Goal: Transaction & Acquisition: Subscribe to service/newsletter

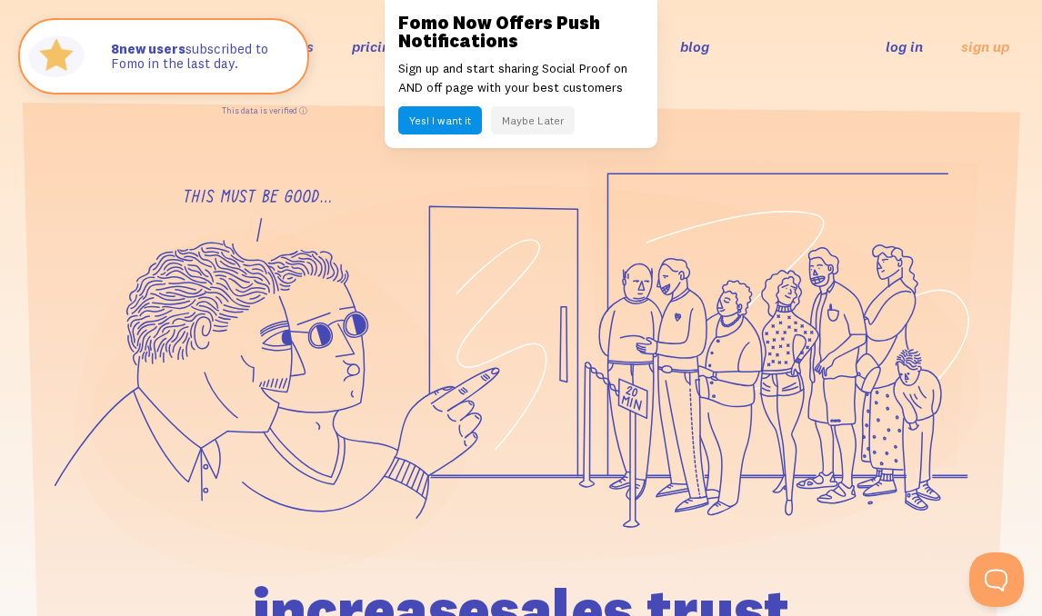
click at [529, 120] on button "Maybe Later" at bounding box center [533, 120] width 84 height 28
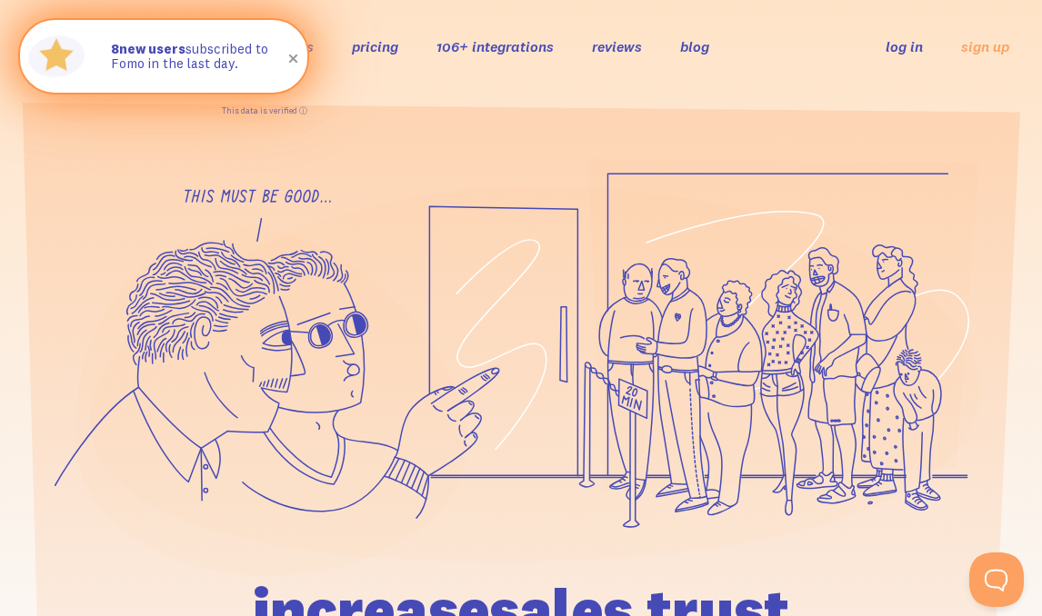
click at [297, 55] on span at bounding box center [293, 59] width 31 height 31
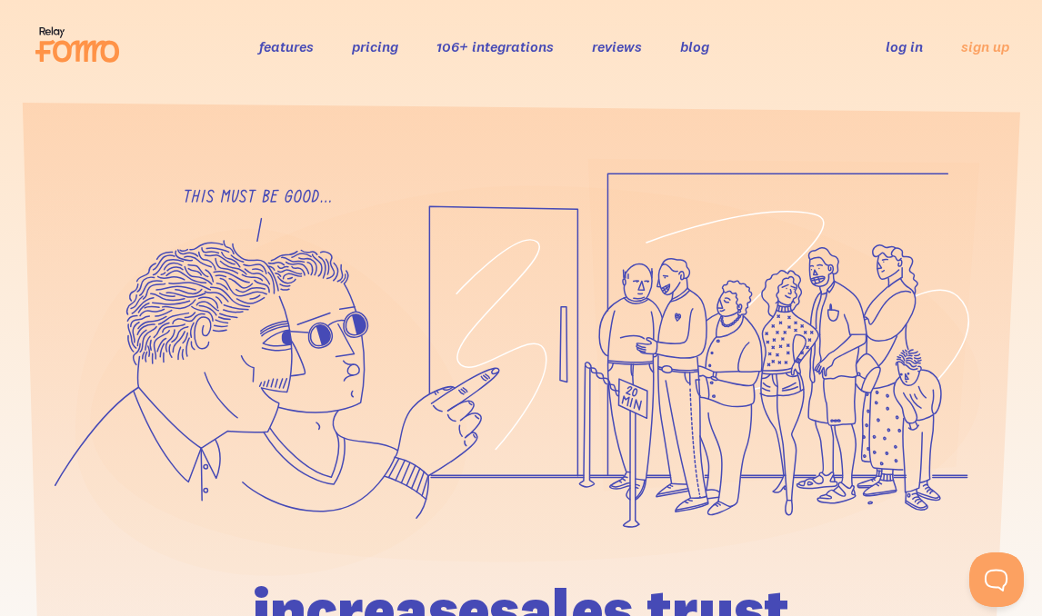
click at [301, 48] on link "features" at bounding box center [286, 46] width 55 height 18
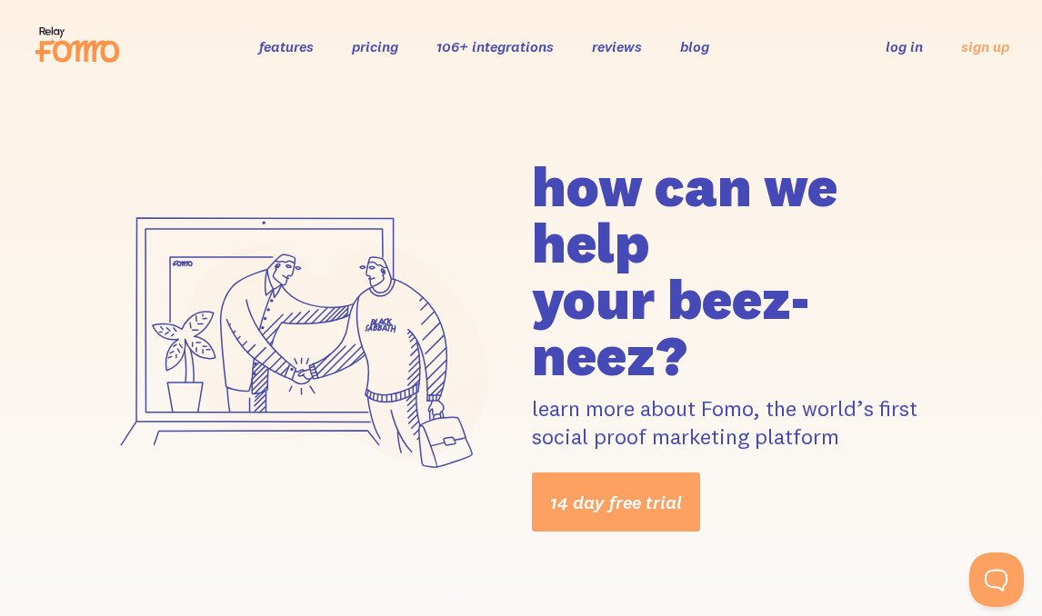
click at [372, 49] on link "pricing" at bounding box center [375, 46] width 46 height 18
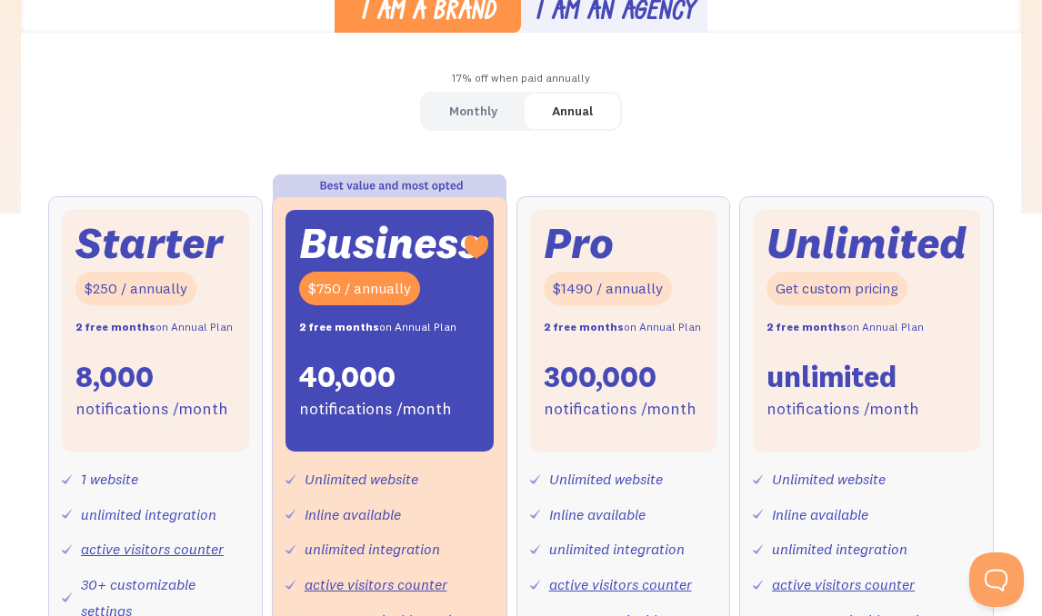
scroll to position [536, 0]
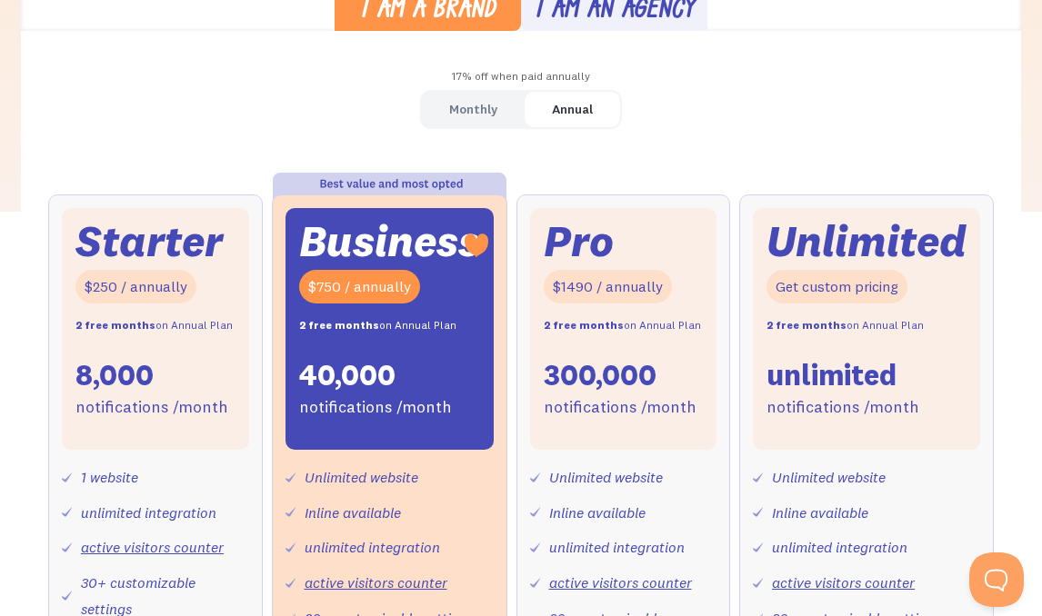
click at [439, 114] on link "Monthly" at bounding box center [473, 109] width 103 height 35
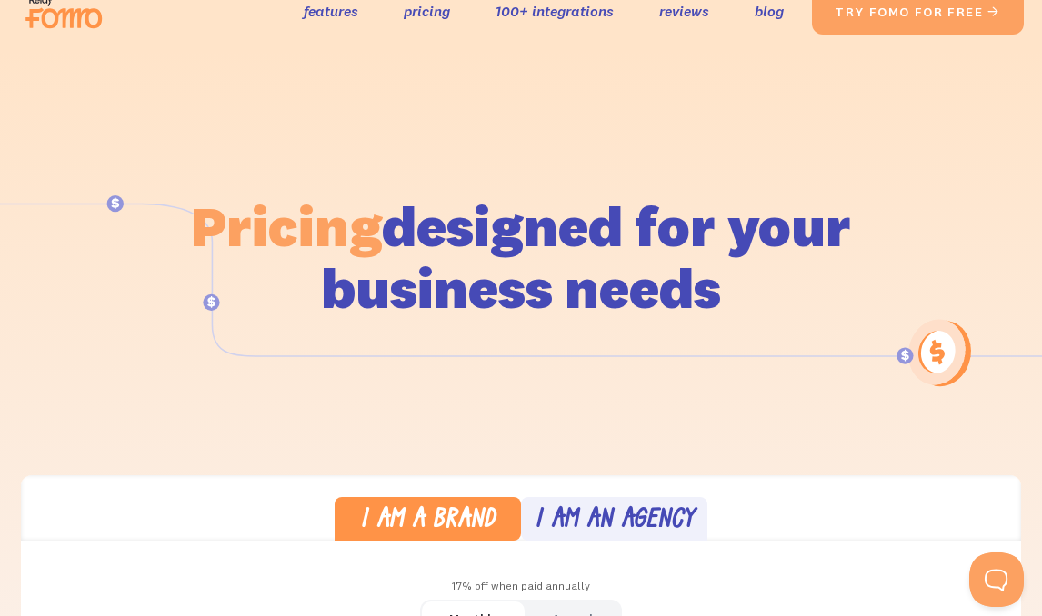
scroll to position [0, 0]
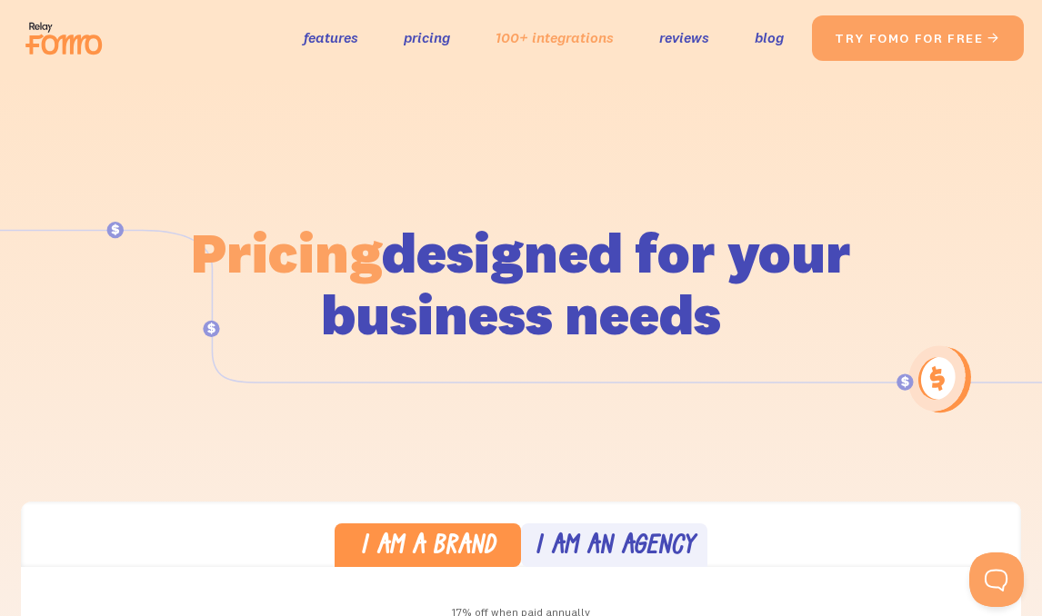
click at [513, 48] on link "100+ integrations" at bounding box center [554, 38] width 118 height 26
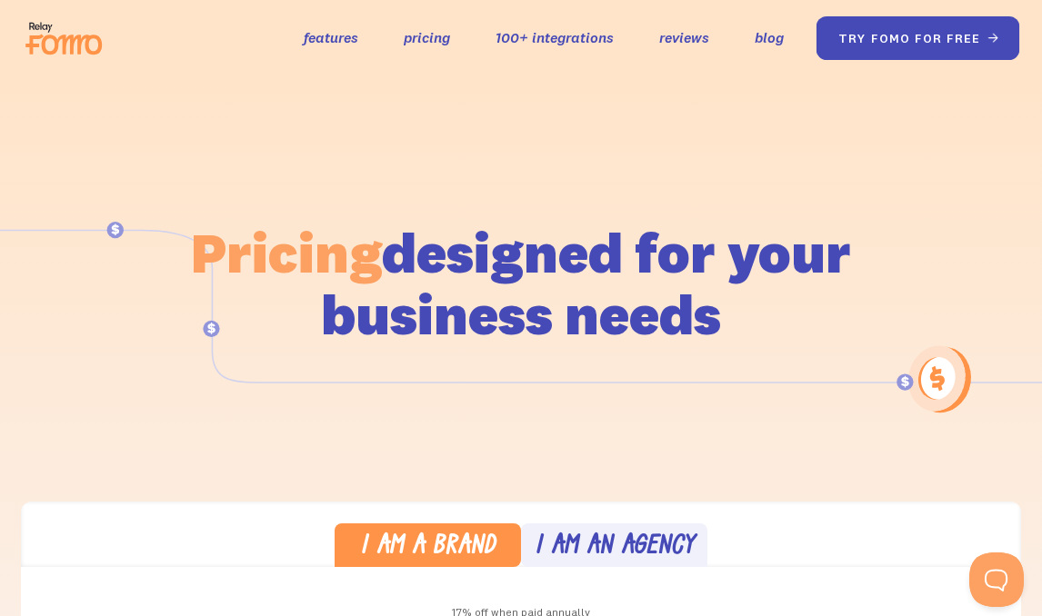
click at [898, 38] on link "try fomo for free " at bounding box center [918, 38] width 204 height 44
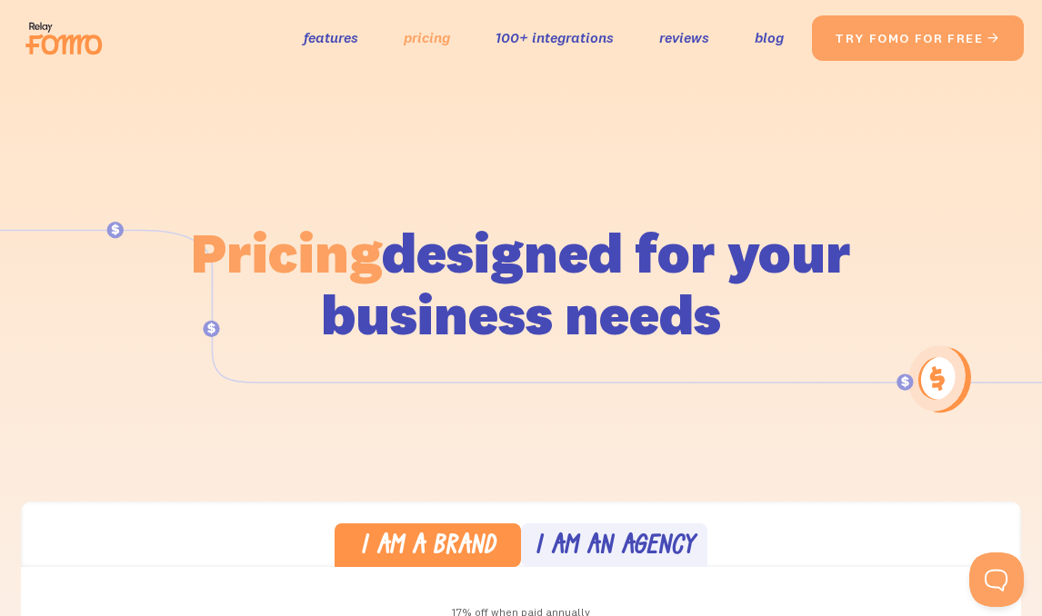
click at [426, 38] on link "pricing" at bounding box center [427, 38] width 46 height 26
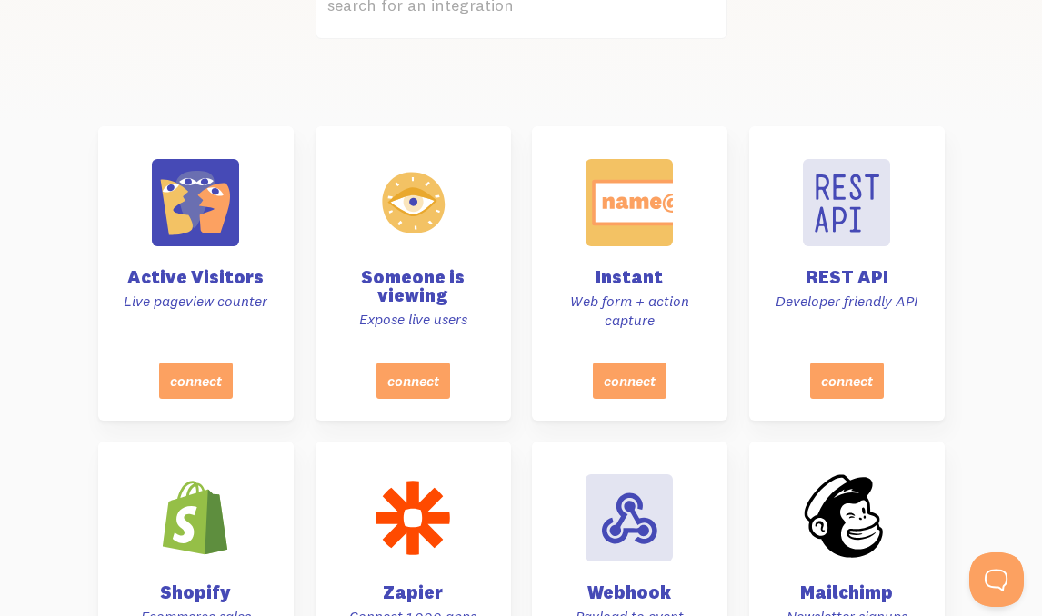
scroll to position [615, 0]
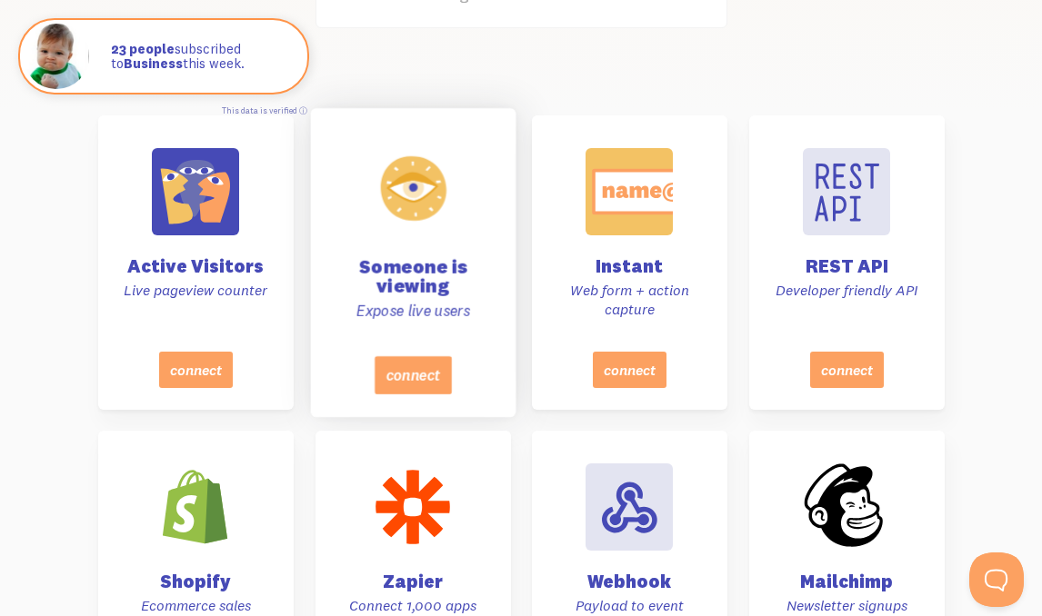
click at [412, 224] on div at bounding box center [412, 189] width 92 height 92
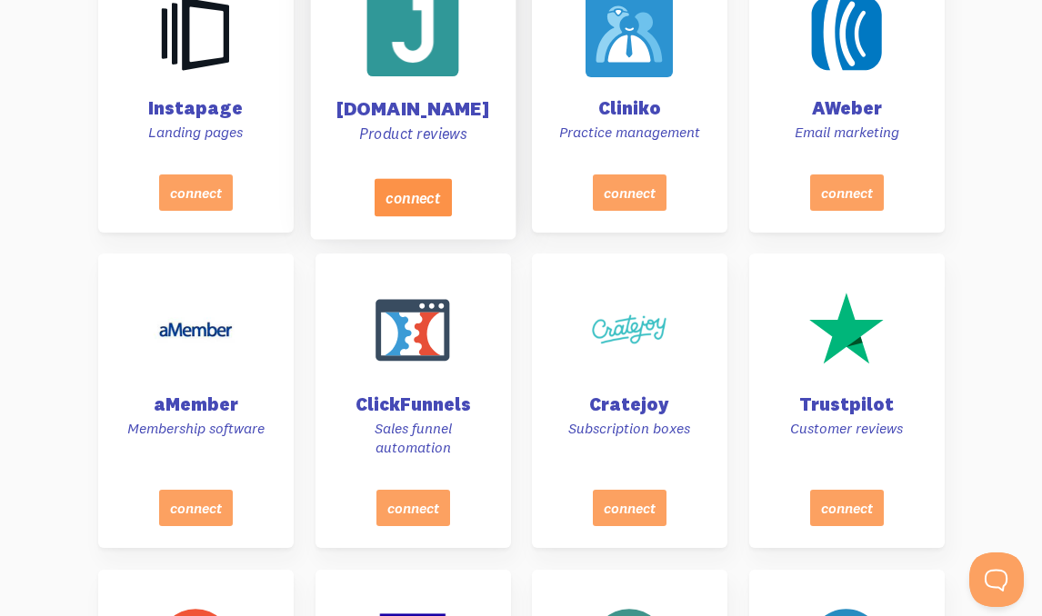
scroll to position [1982, 0]
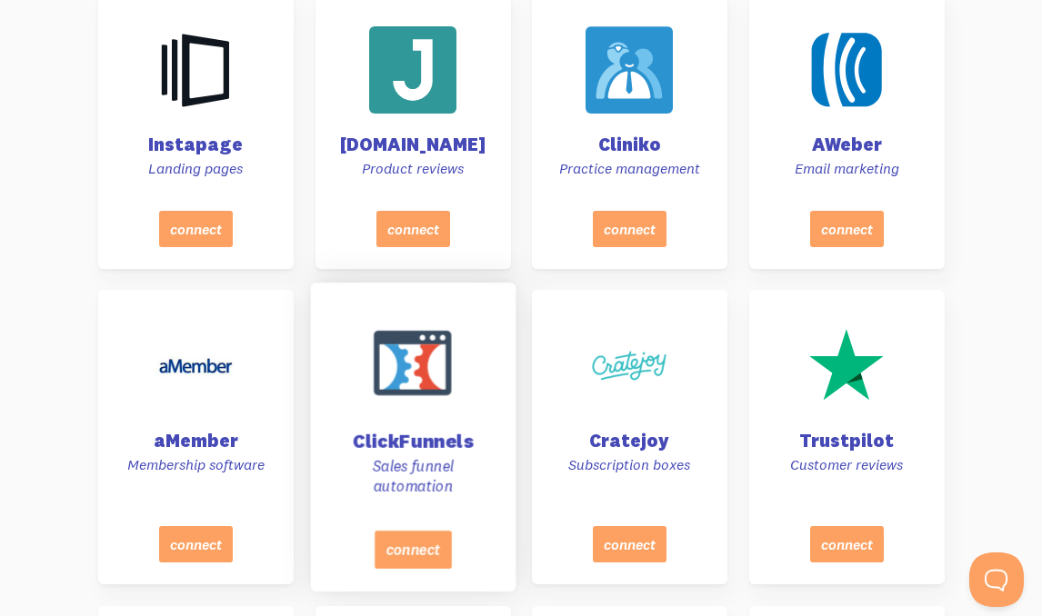
click at [438, 363] on div at bounding box center [412, 363] width 92 height 92
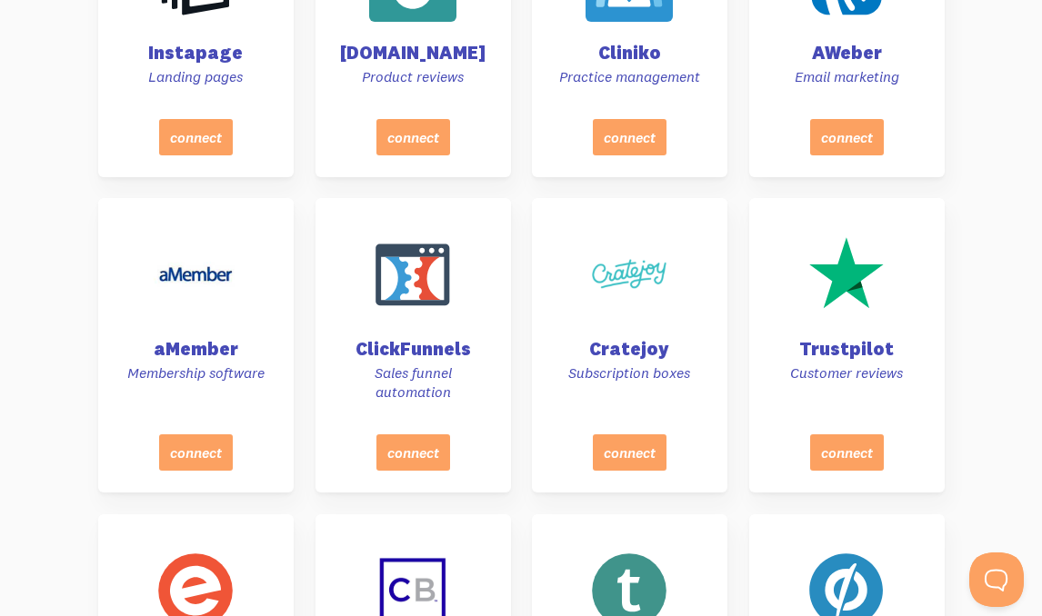
scroll to position [2085, 0]
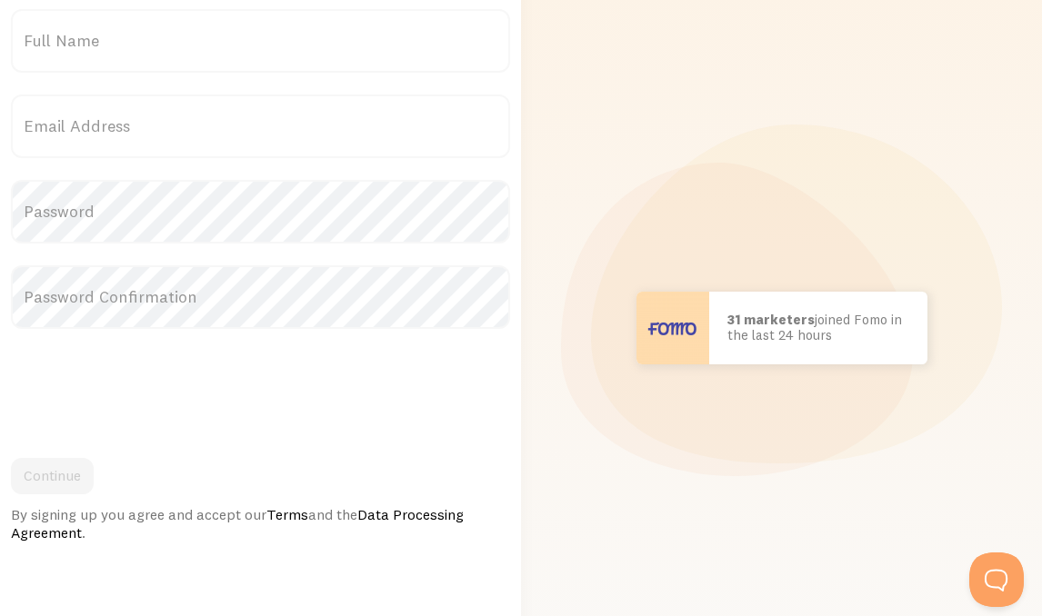
scroll to position [40, 0]
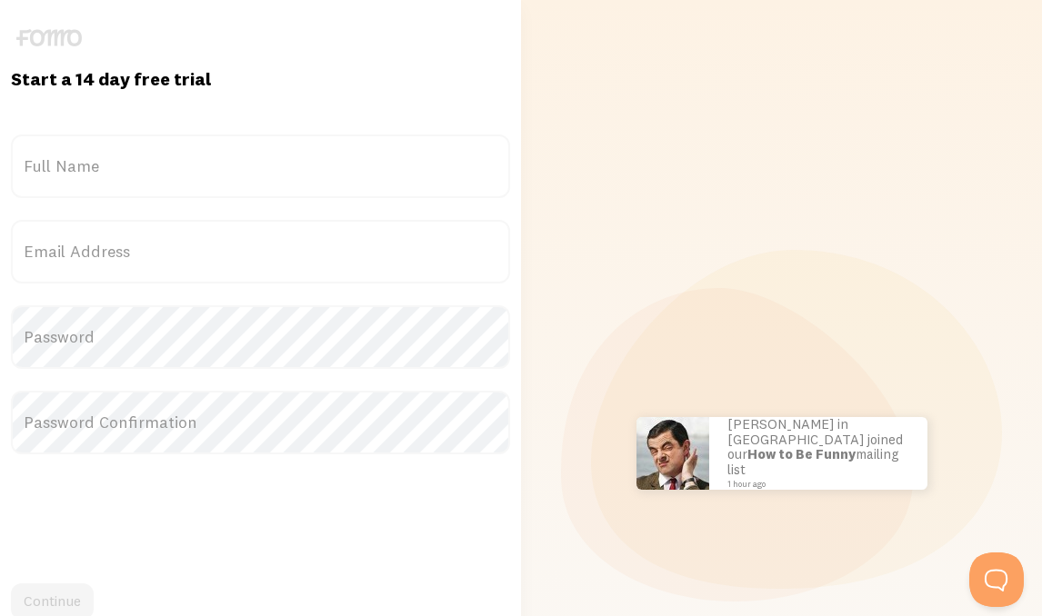
click at [271, 184] on label "Full Name" at bounding box center [260, 167] width 499 height 64
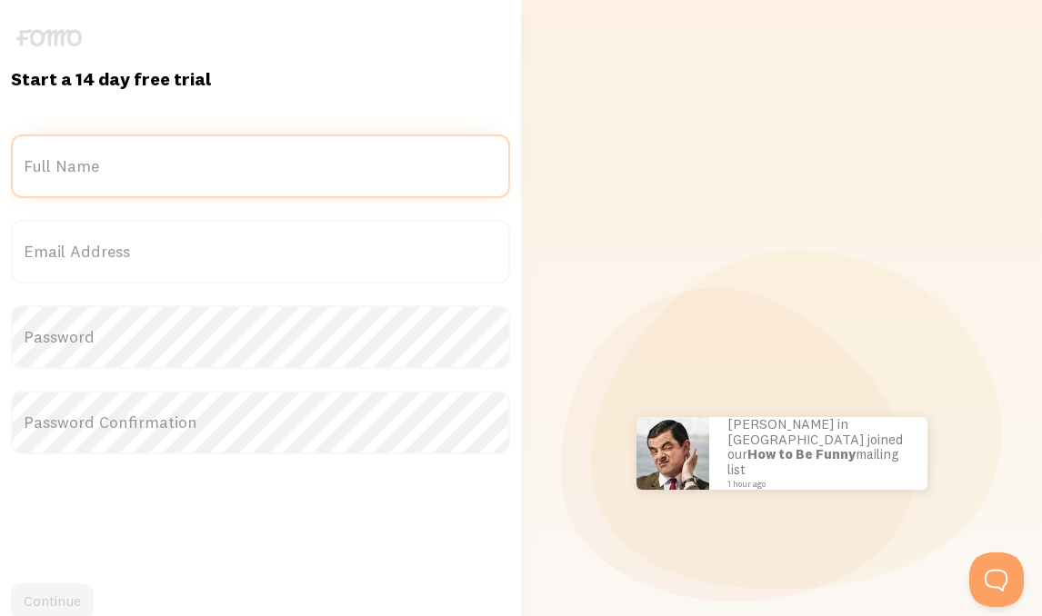
click at [271, 184] on input "Full Name" at bounding box center [260, 167] width 499 height 64
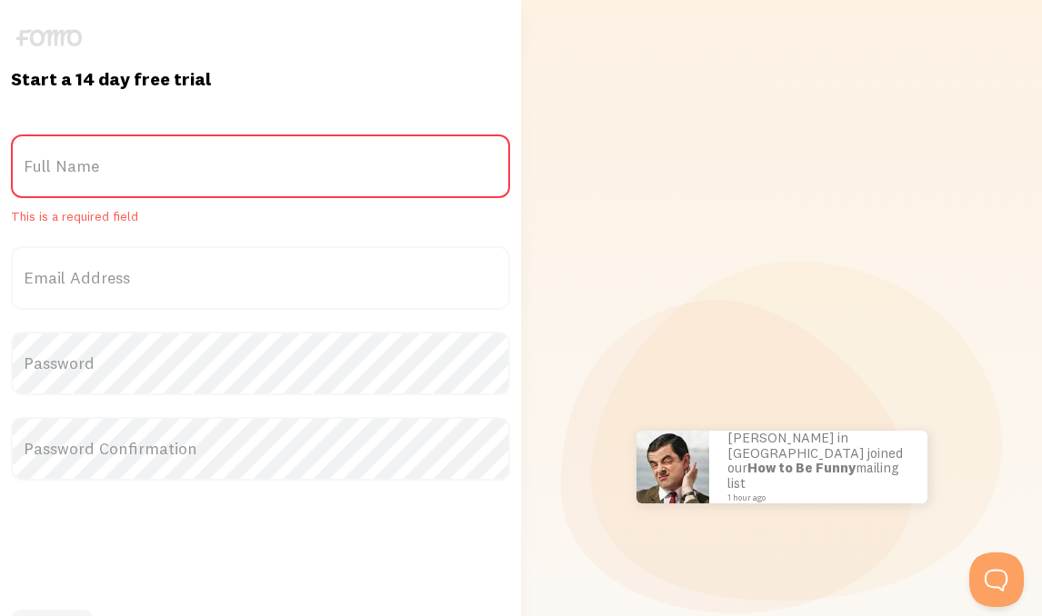
click at [271, 184] on label "Full Name" at bounding box center [260, 167] width 499 height 64
click at [271, 184] on input "Full Name" at bounding box center [260, 167] width 499 height 64
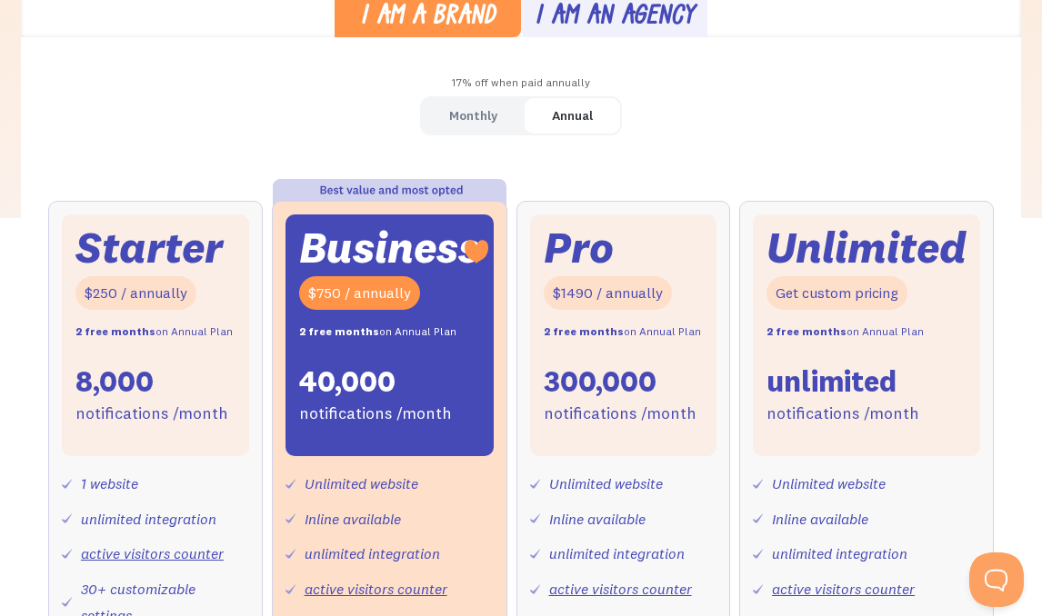
scroll to position [544, 0]
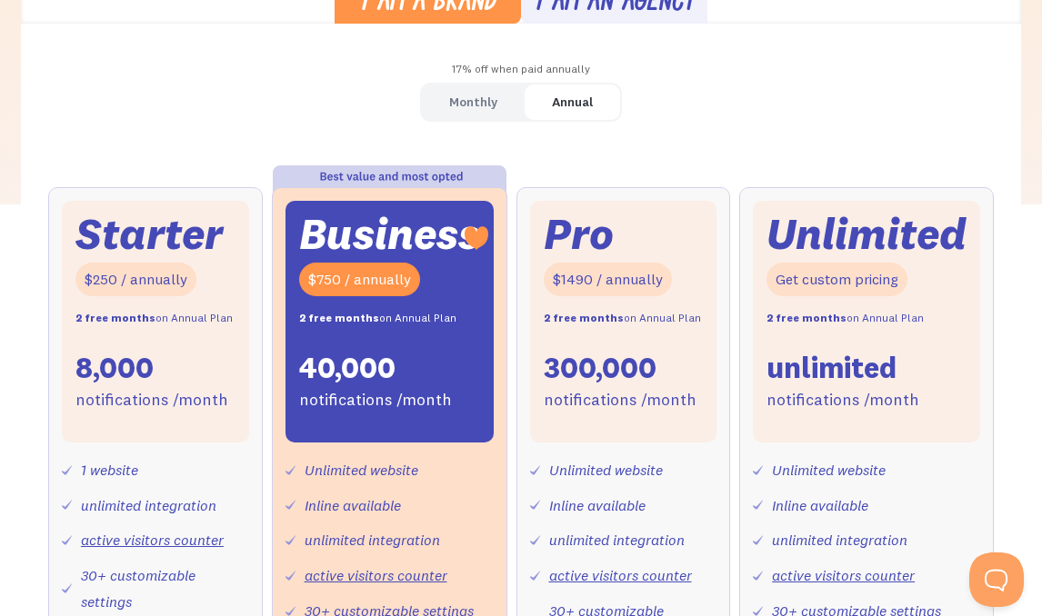
click at [480, 114] on div "Monthly" at bounding box center [473, 102] width 48 height 26
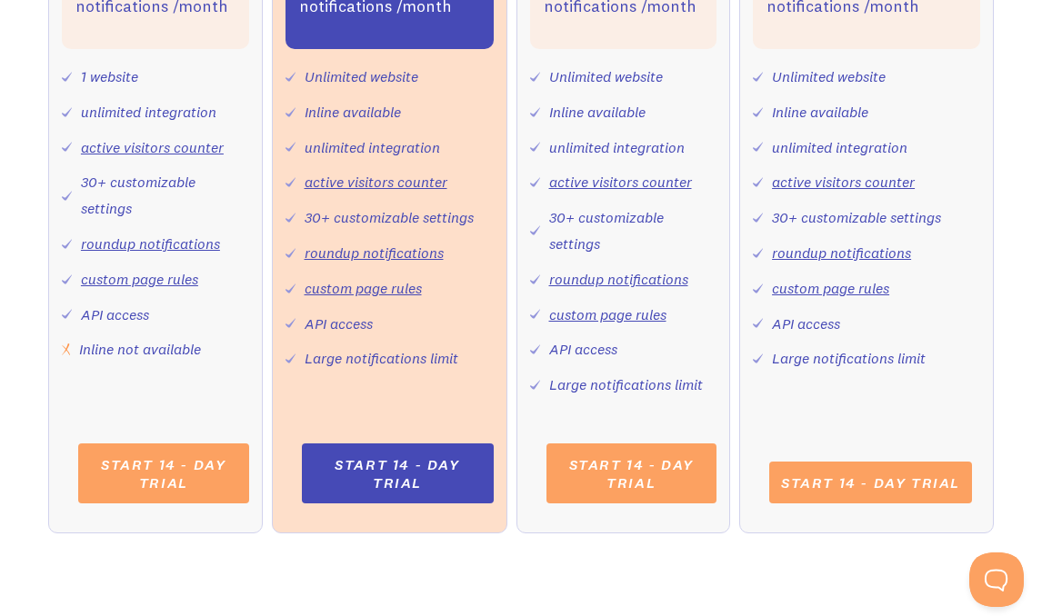
scroll to position [906, 0]
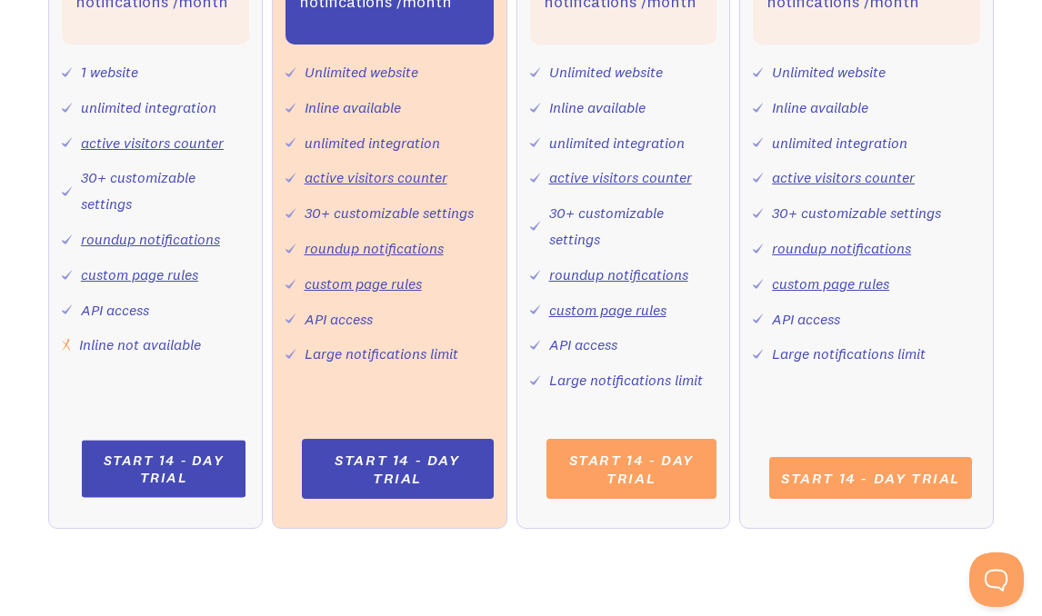
click at [151, 475] on link "Start 14 - day trial" at bounding box center [164, 468] width 164 height 57
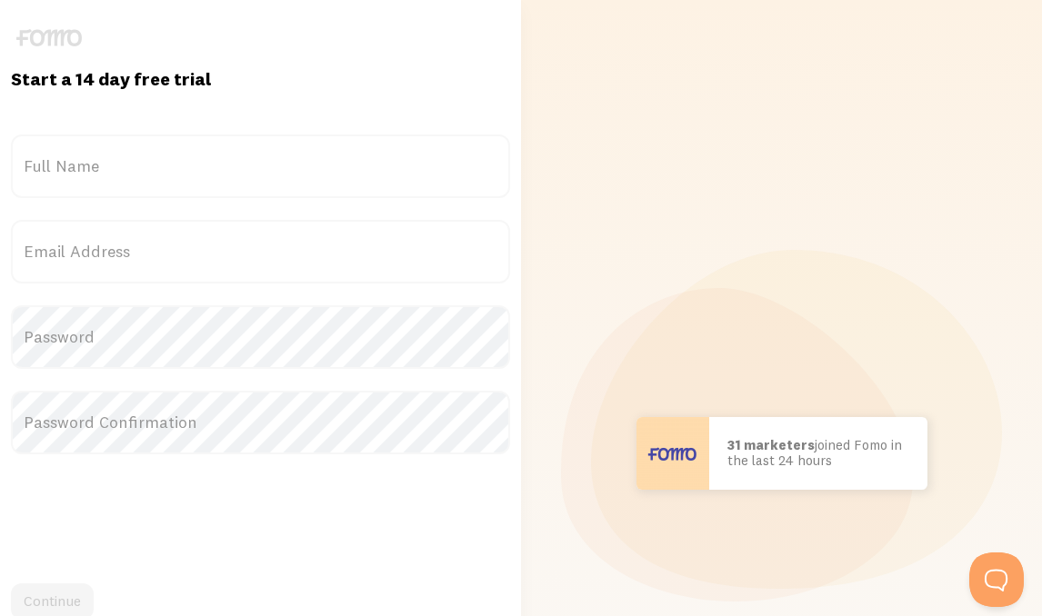
click at [105, 168] on label "Full Name" at bounding box center [260, 167] width 499 height 64
click at [105, 168] on input "Full Name" at bounding box center [260, 167] width 499 height 64
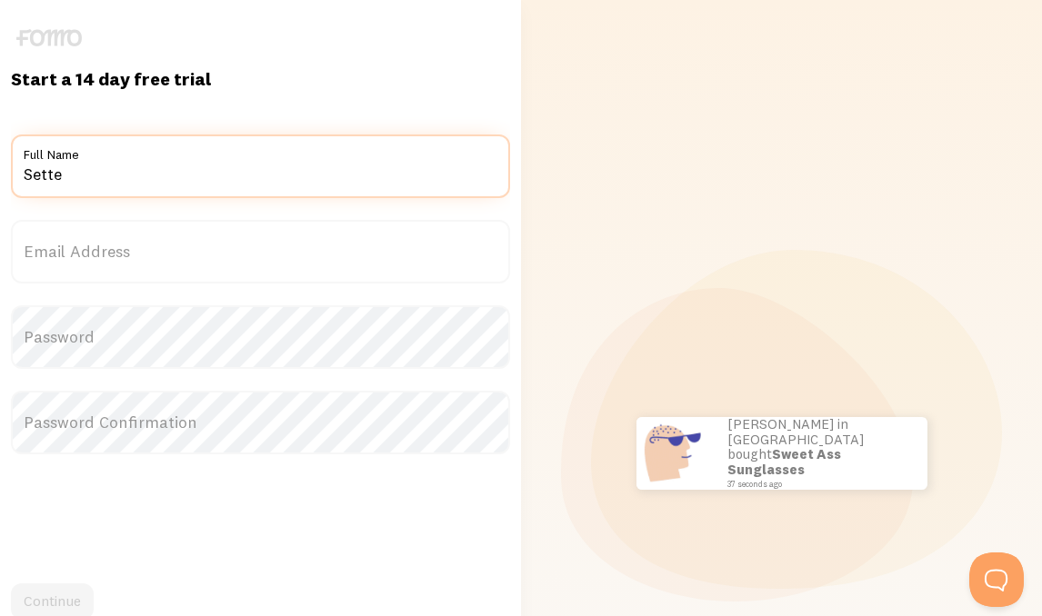
type input "Sette"
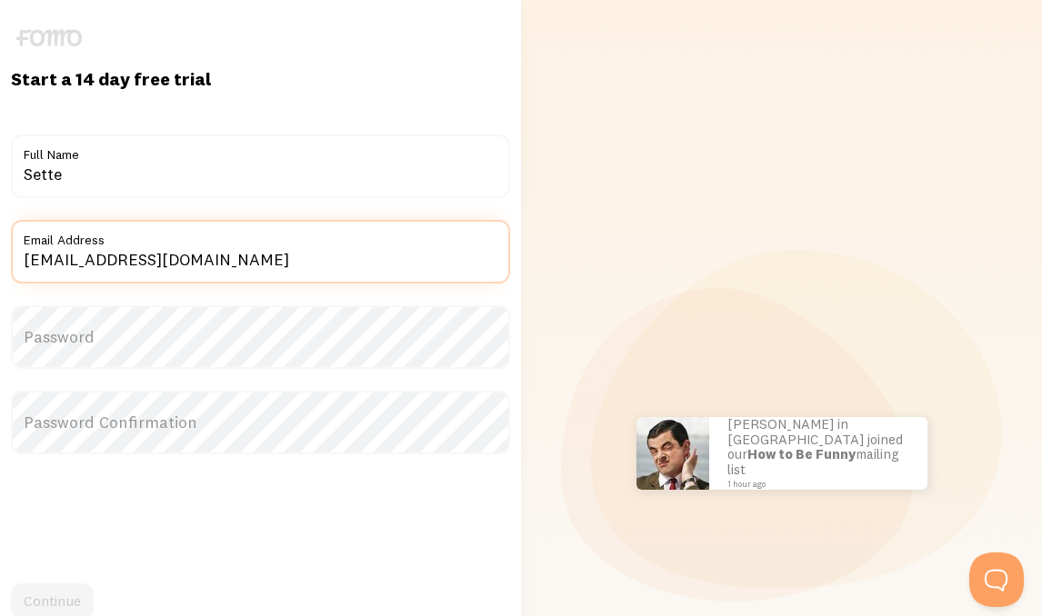
type input "case7le@gmail.com"
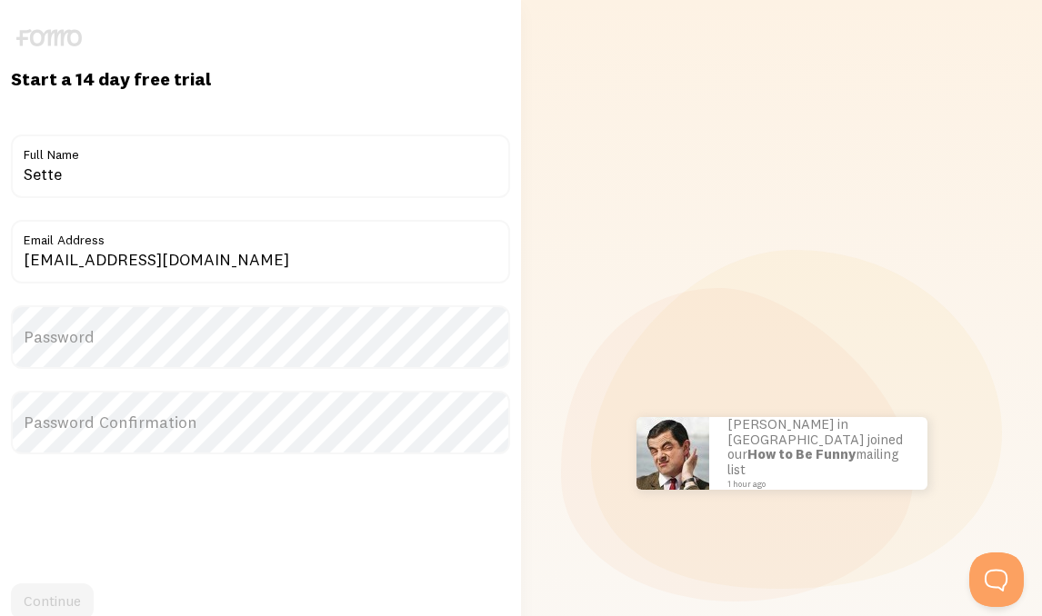
click at [135, 344] on label "Password" at bounding box center [260, 337] width 499 height 64
click at [169, 327] on label "Password" at bounding box center [260, 337] width 499 height 64
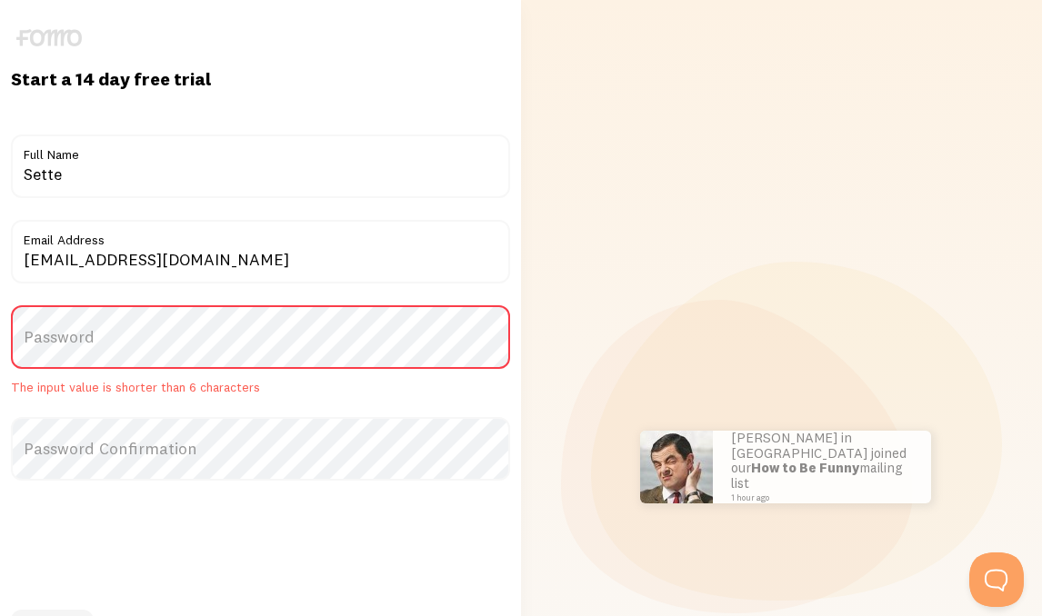
click at [171, 332] on label "Password" at bounding box center [260, 337] width 499 height 64
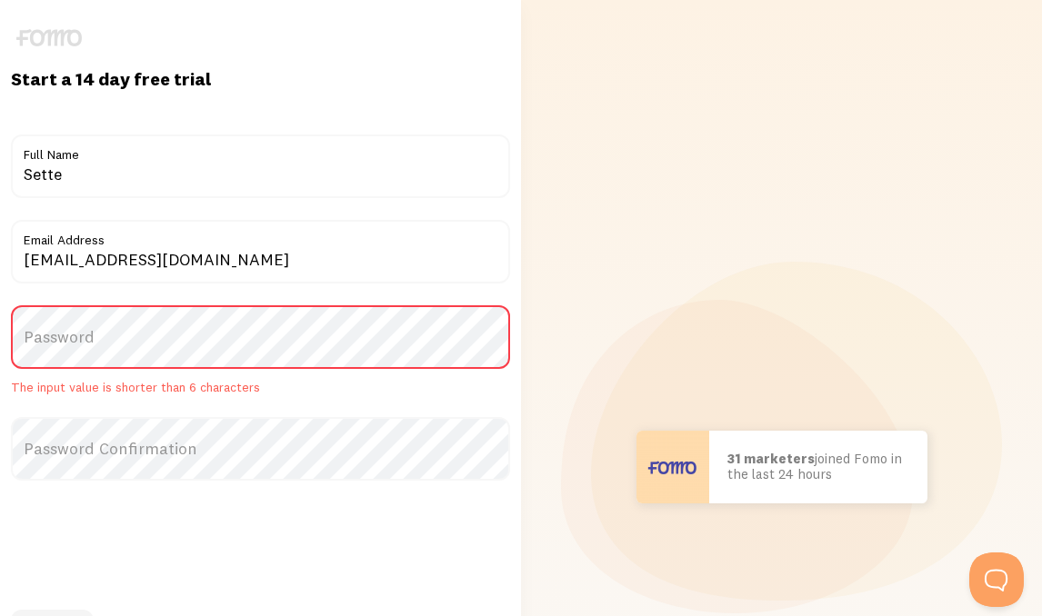
click at [151, 324] on label "Password" at bounding box center [260, 337] width 499 height 64
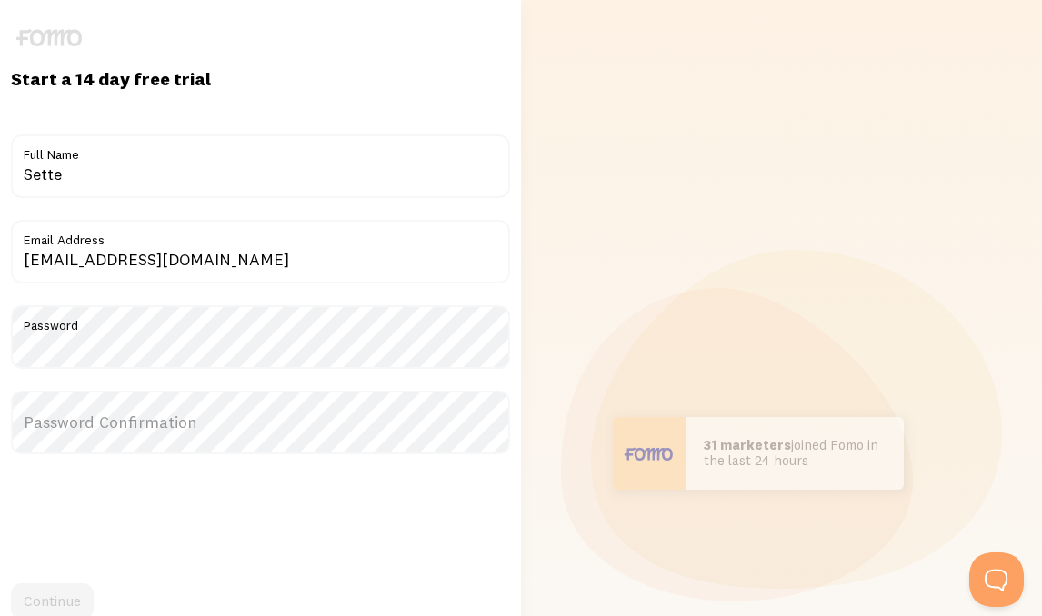
click at [219, 429] on label "Password Confirmation" at bounding box center [260, 423] width 499 height 64
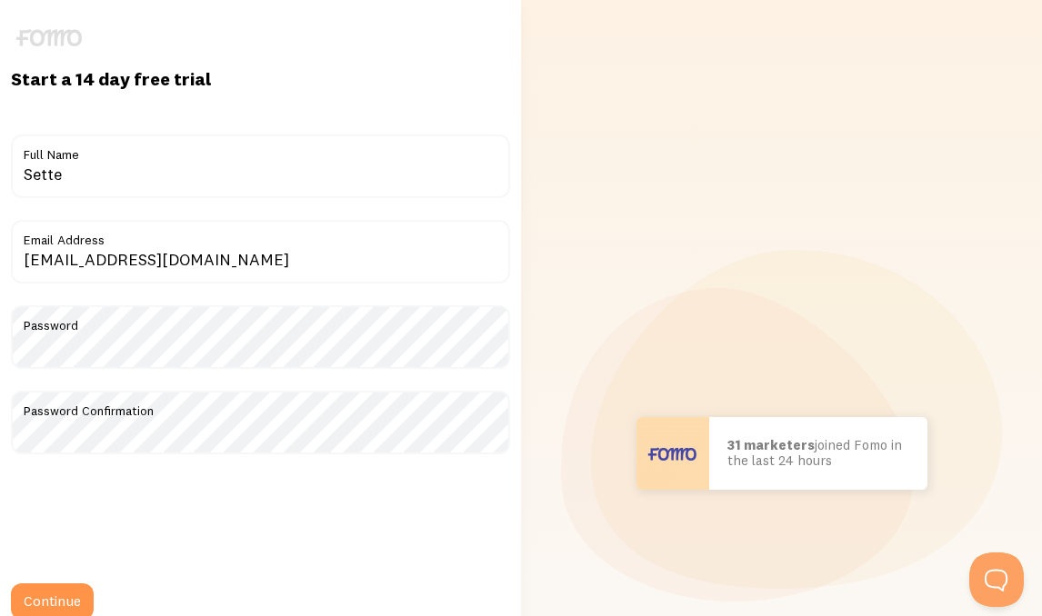
click at [63, 582] on form "Title Sette Full Name case7le@gmail.com Email Address Password Password Confirm…" at bounding box center [260, 401] width 499 height 533
click at [64, 607] on button "Continue" at bounding box center [52, 602] width 83 height 36
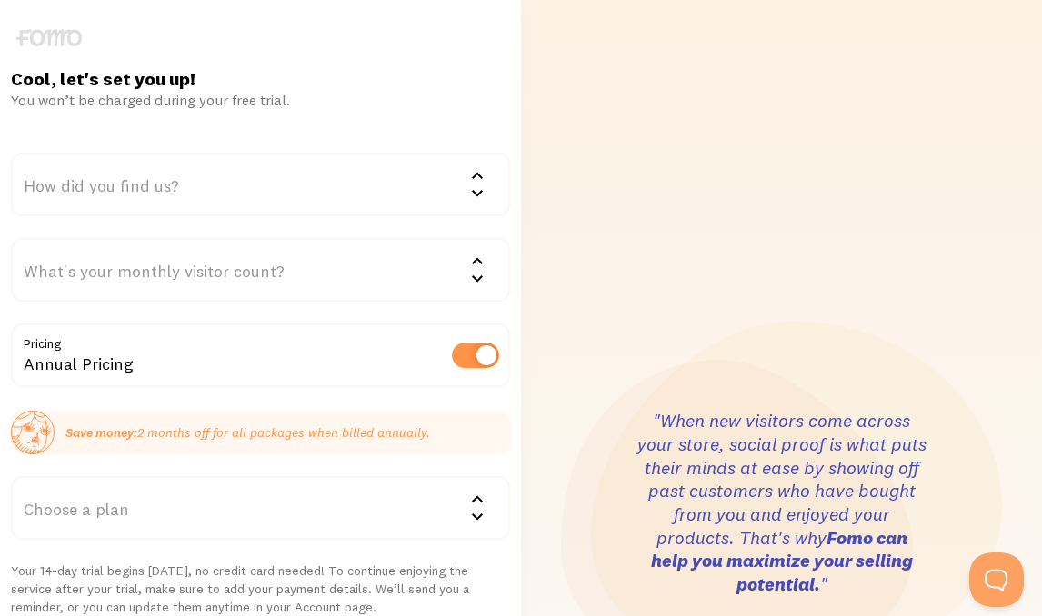
click at [467, 354] on label at bounding box center [475, 355] width 47 height 25
click at [467, 354] on input "checkbox" at bounding box center [475, 355] width 47 height 25
click at [480, 354] on label at bounding box center [475, 355] width 47 height 25
click at [480, 354] on input "checkbox" at bounding box center [475, 355] width 47 height 25
click at [480, 354] on label at bounding box center [475, 355] width 47 height 25
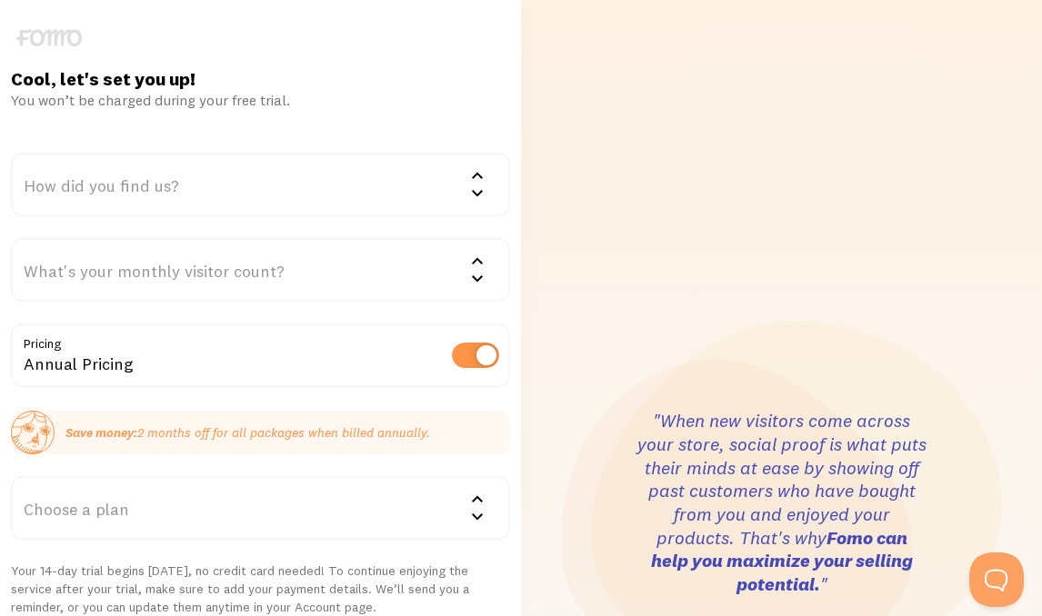
click at [480, 354] on input "checkbox" at bounding box center [475, 355] width 47 height 25
checkbox input "false"
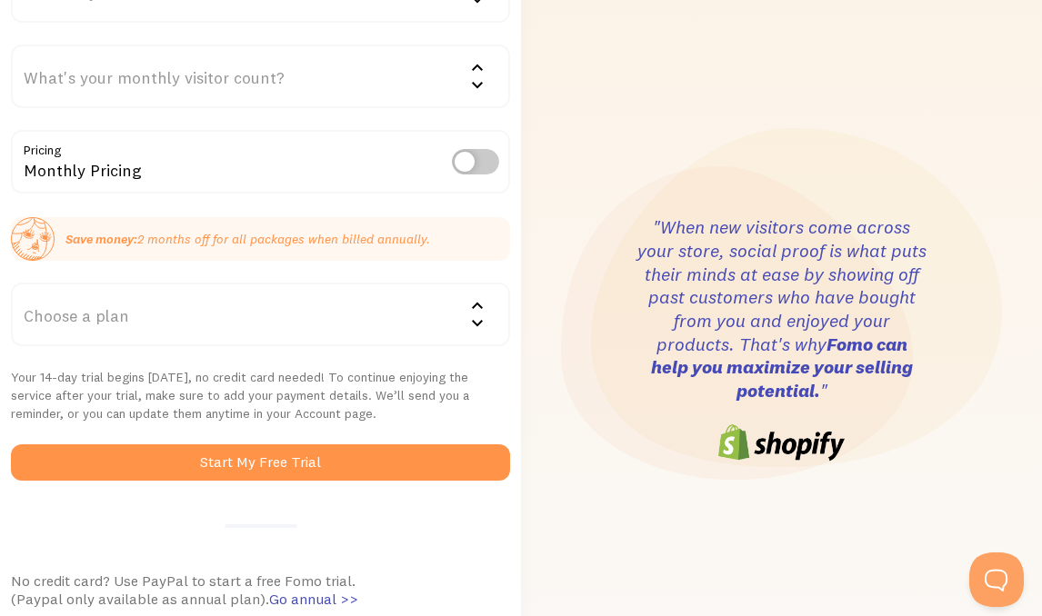
scroll to position [225, 0]
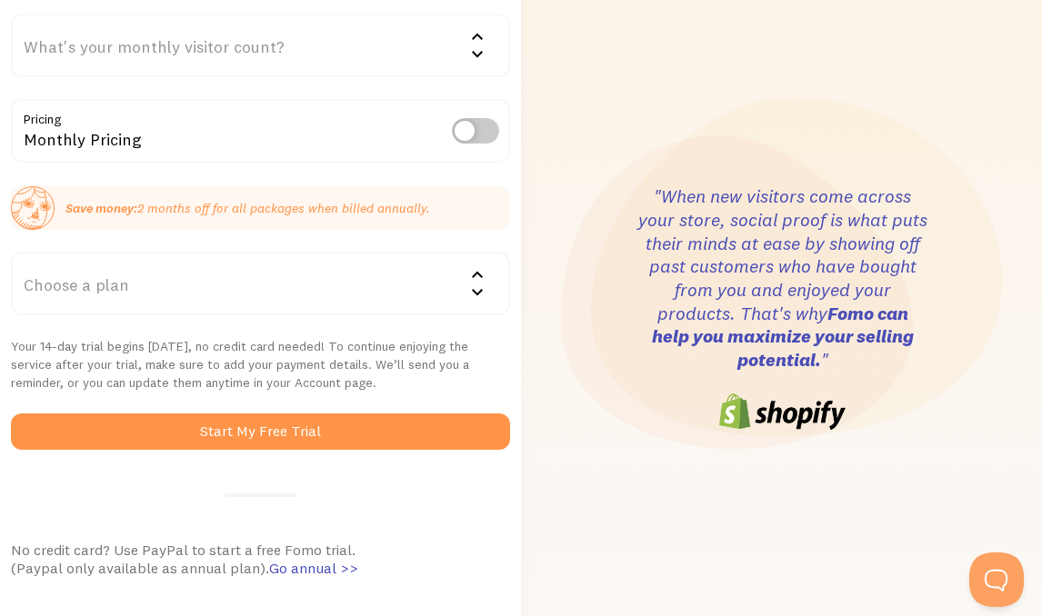
click at [416, 304] on div "Choose a plan" at bounding box center [260, 284] width 499 height 64
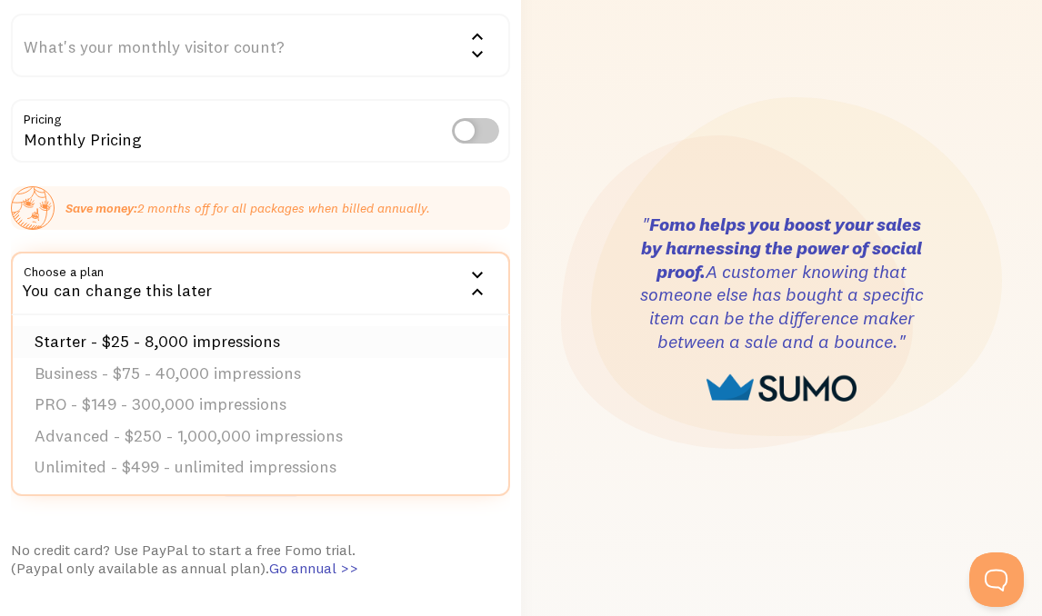
click at [304, 339] on li "Starter - $25 - 8,000 impressions" at bounding box center [260, 342] width 495 height 32
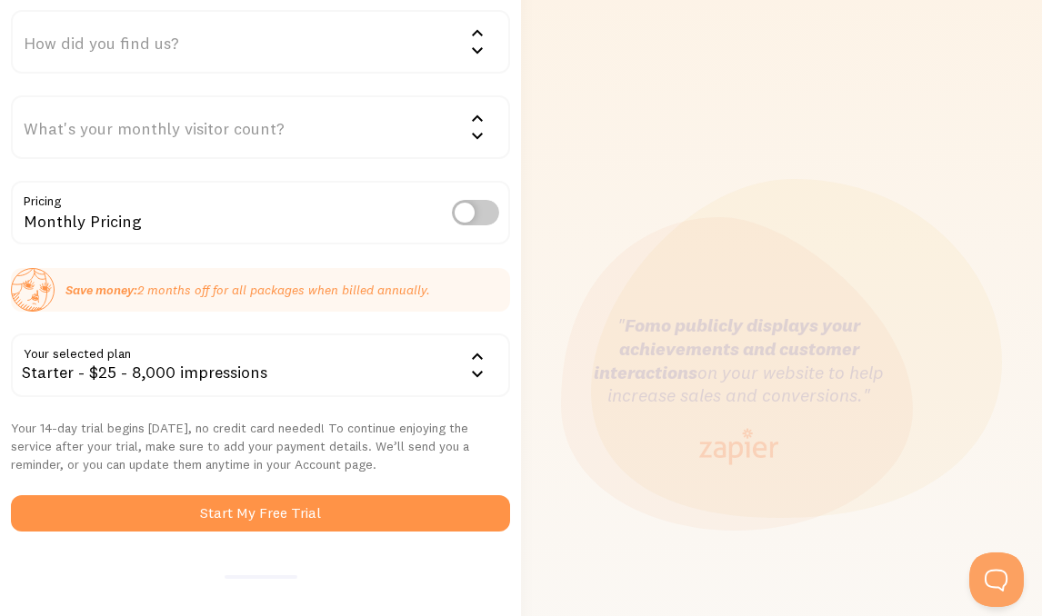
scroll to position [216, 0]
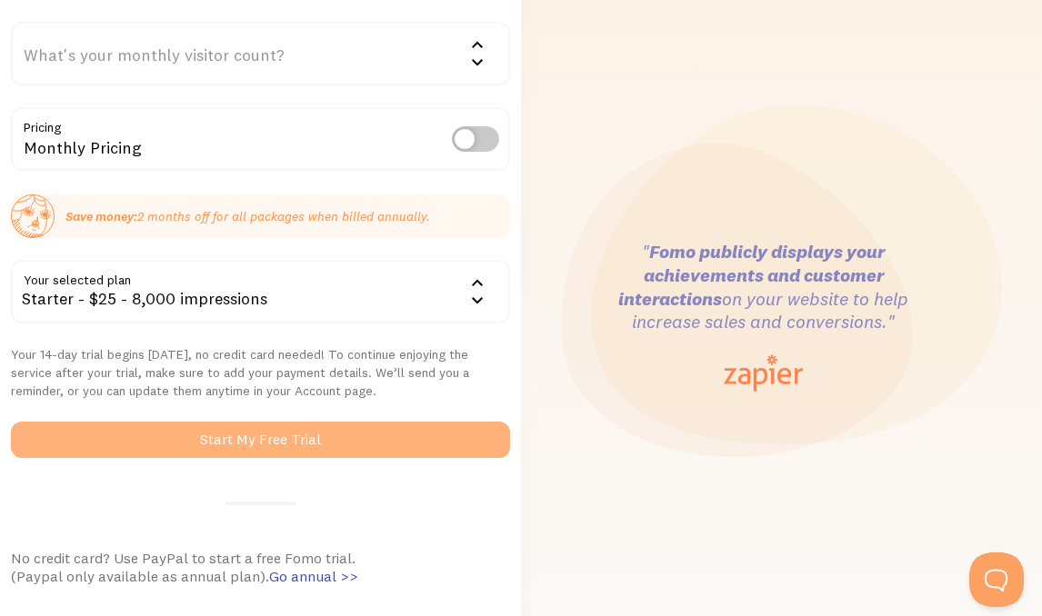
click at [272, 447] on button "Start My Free Trial" at bounding box center [260, 440] width 499 height 36
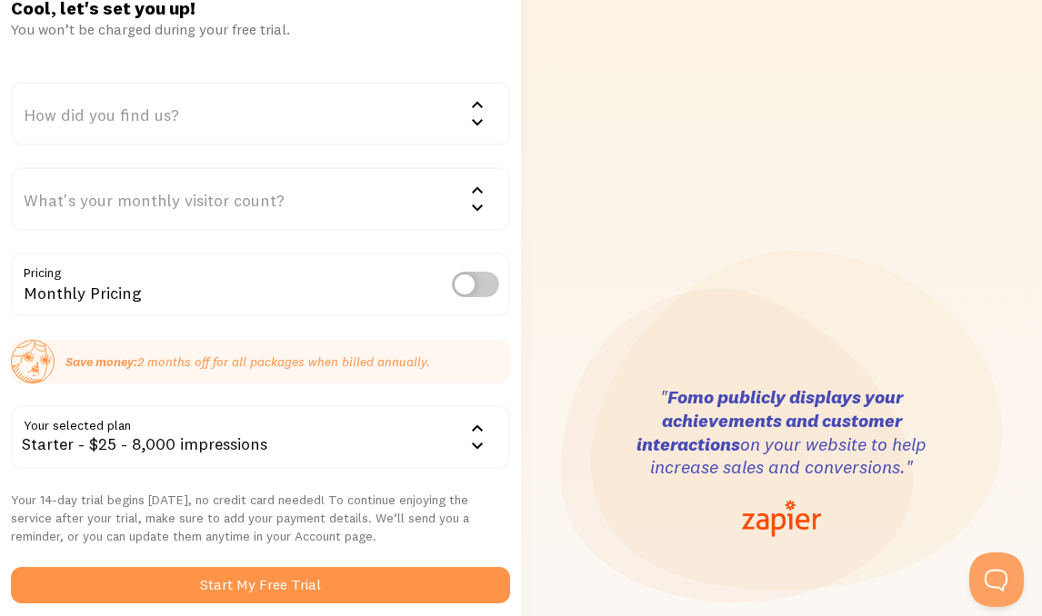
scroll to position [31, 0]
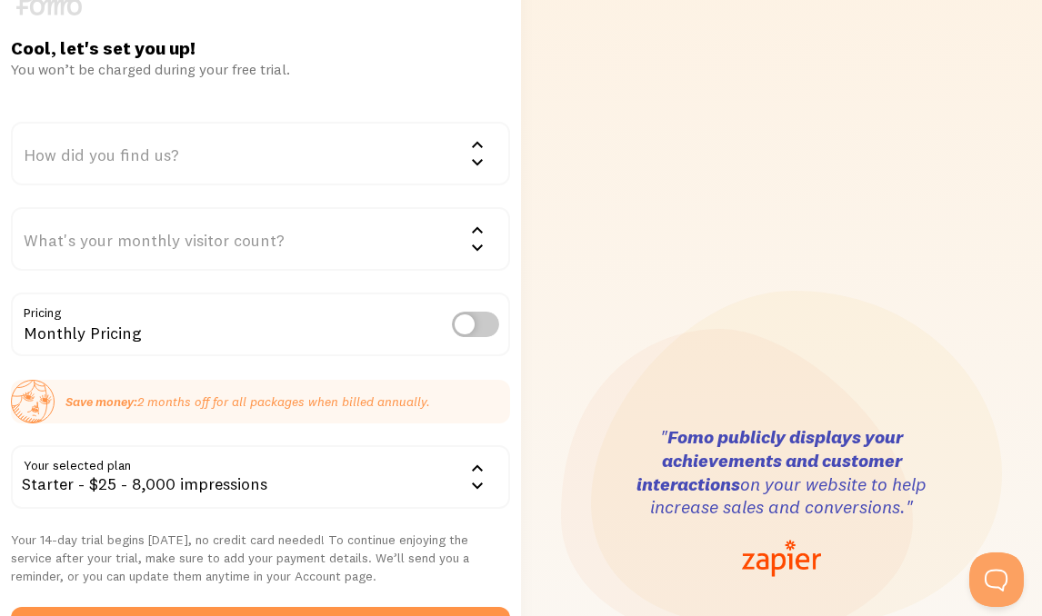
click at [406, 170] on div "How did you find us?" at bounding box center [260, 154] width 499 height 64
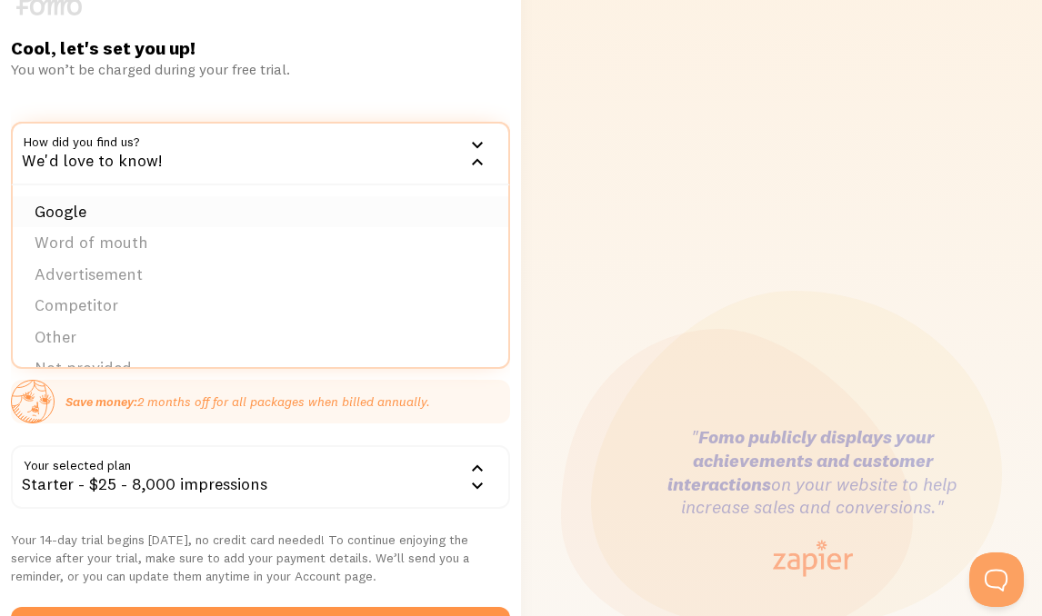
click at [311, 205] on li "Google" at bounding box center [260, 212] width 495 height 32
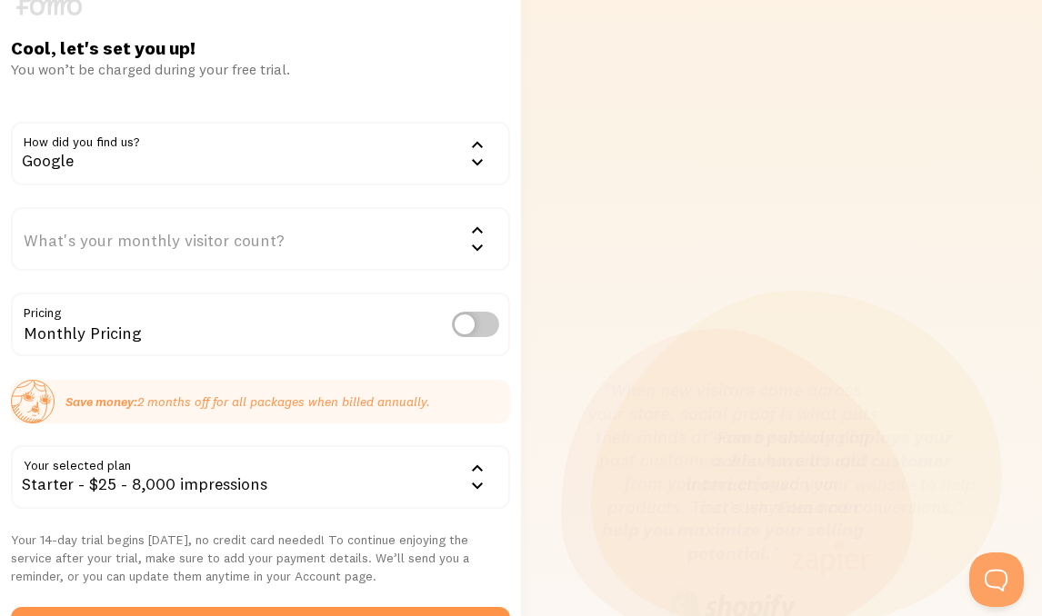
click at [346, 221] on div "What's your monthly visitor count?" at bounding box center [260, 239] width 499 height 64
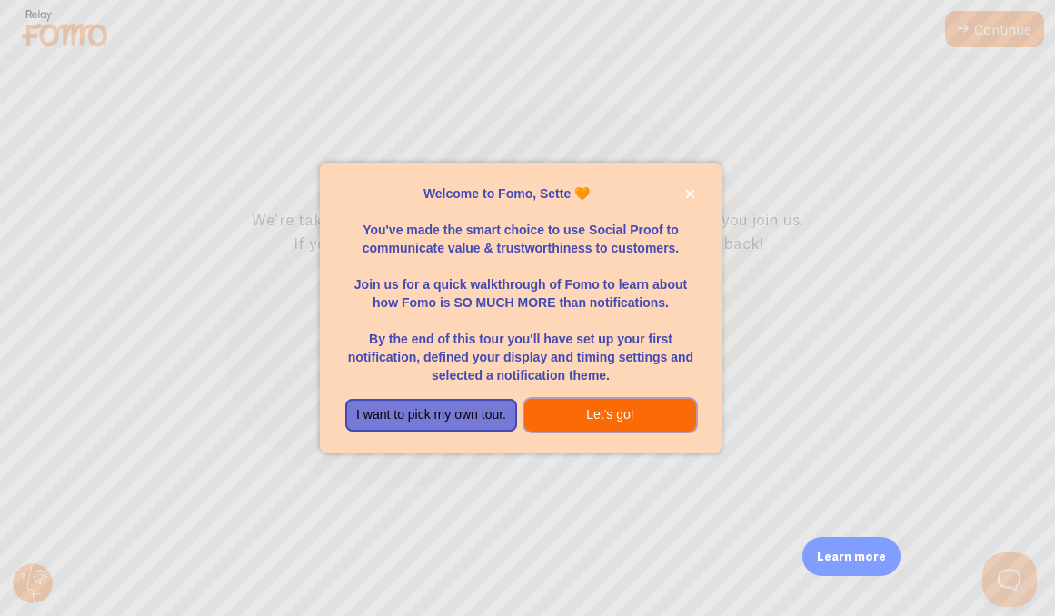
click at [607, 411] on button "Let's go!" at bounding box center [610, 415] width 172 height 33
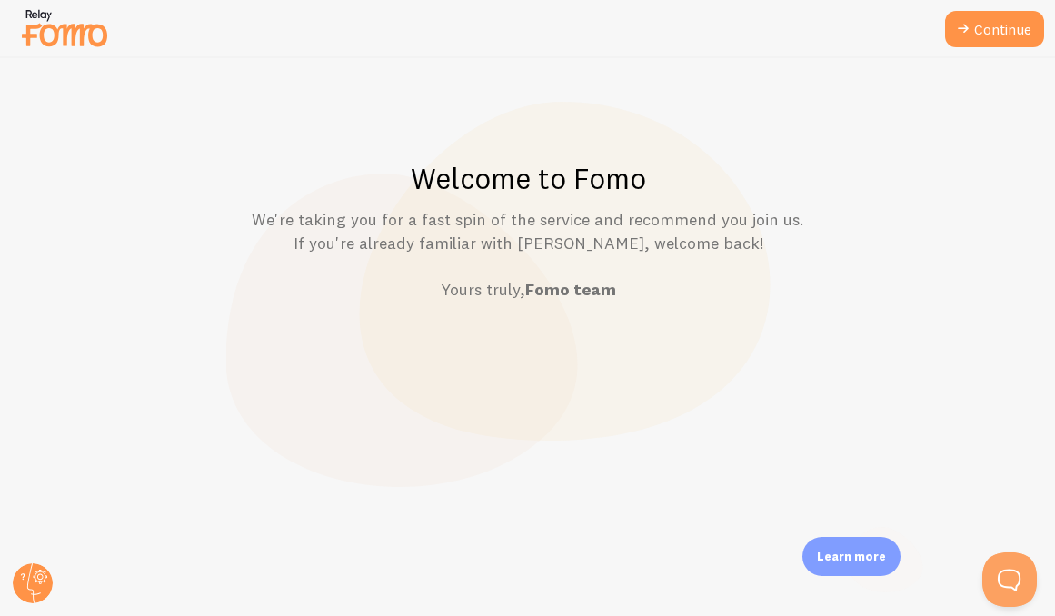
click at [1010, 5] on div at bounding box center [527, 29] width 1055 height 58
click at [1008, 23] on link "Continue" at bounding box center [994, 29] width 99 height 36
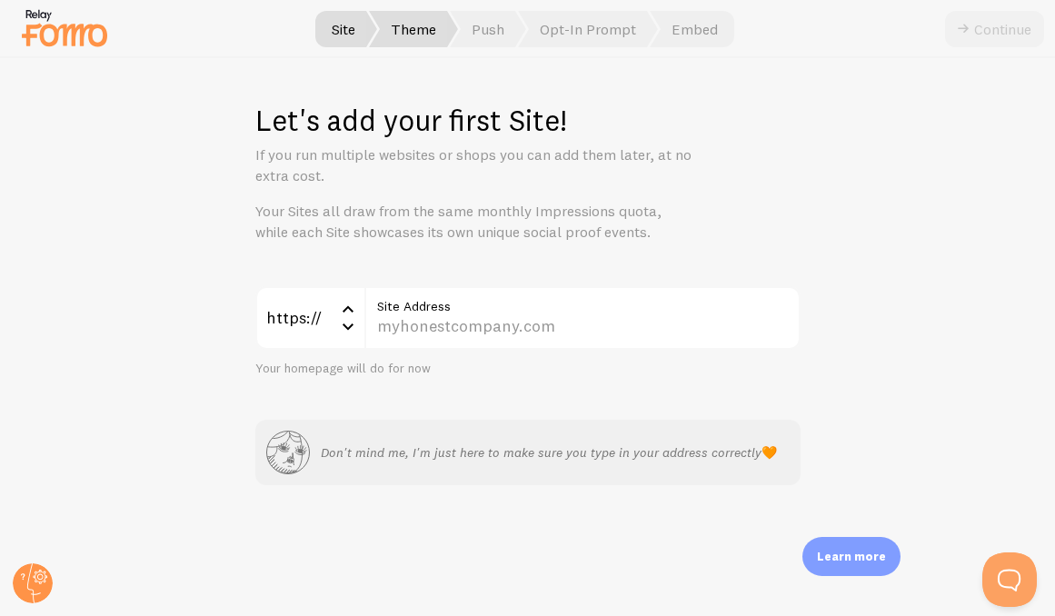
click at [430, 27] on span "Theme" at bounding box center [413, 29] width 89 height 36
click at [340, 26] on span "Site" at bounding box center [343, 29] width 67 height 36
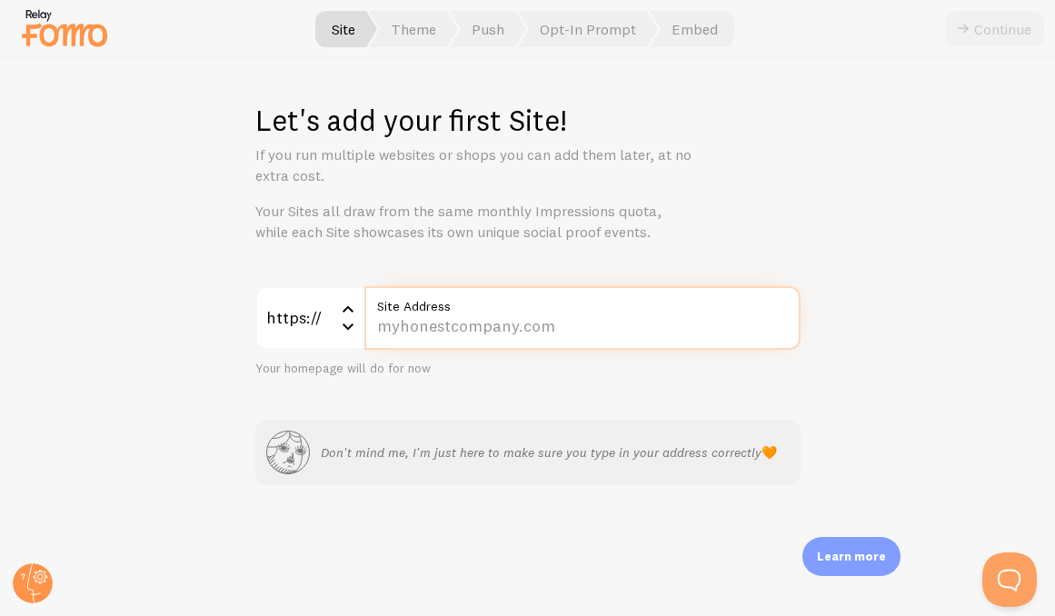
click at [414, 334] on input "Site Address" at bounding box center [582, 318] width 436 height 64
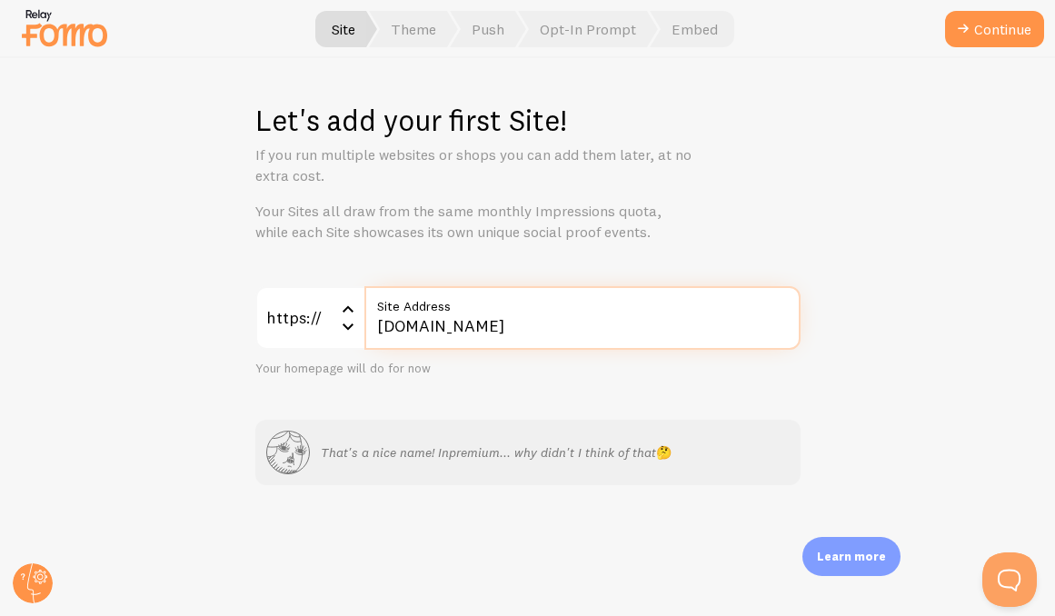
type input "[DOMAIN_NAME]"
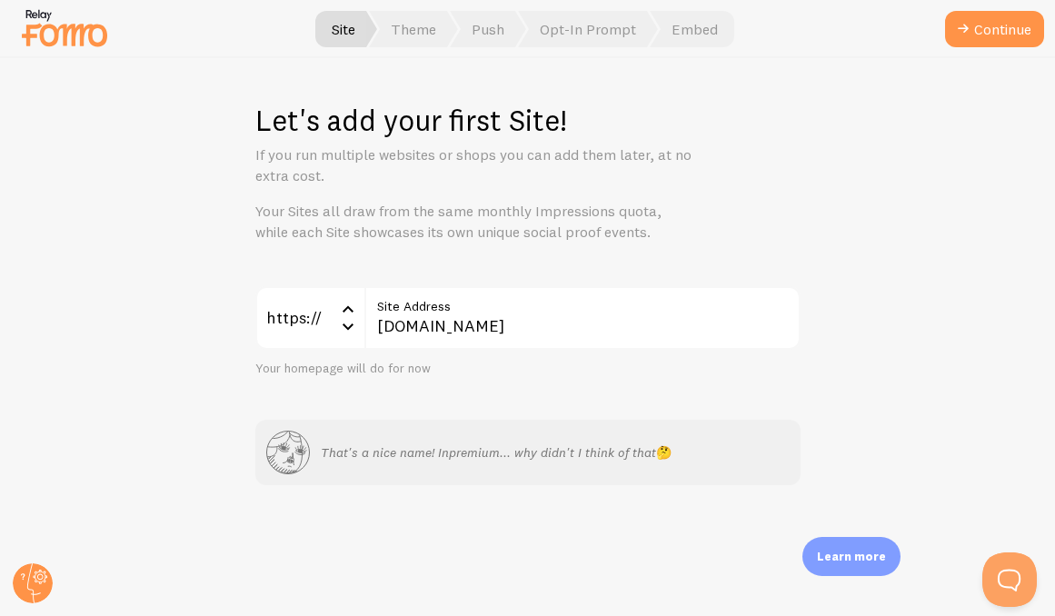
click at [730, 424] on div "That's a nice name! Inpremium... why didn't I think of that 🤔" at bounding box center [527, 452] width 545 height 65
click at [728, 399] on div "https:// https:// https:// http:// [DOMAIN_NAME] Site Address Your homepage wil…" at bounding box center [527, 386] width 545 height 200
click at [979, 28] on button "Continue" at bounding box center [994, 29] width 99 height 36
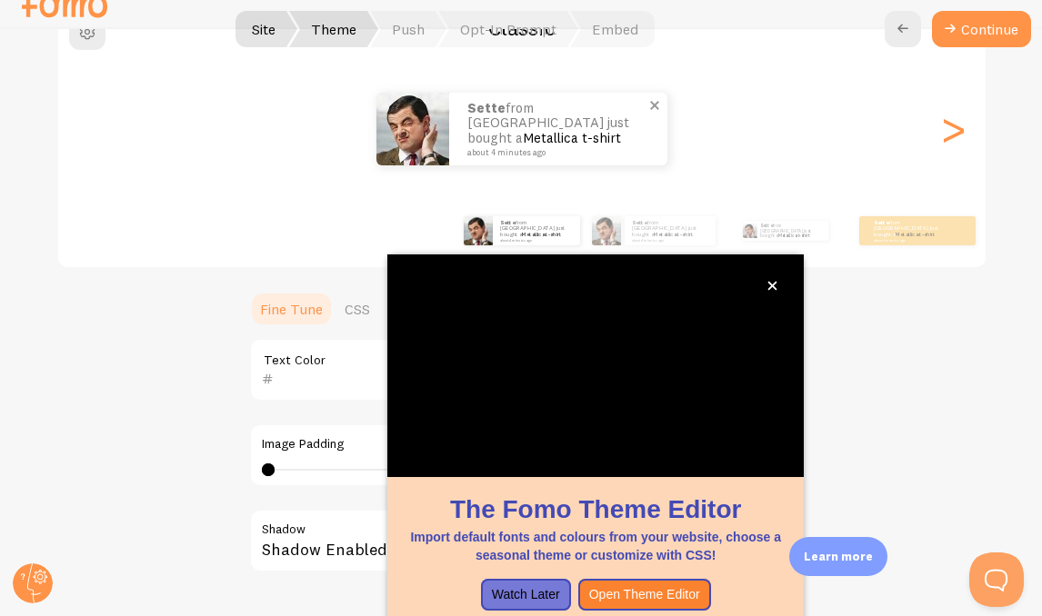
scroll to position [22, 0]
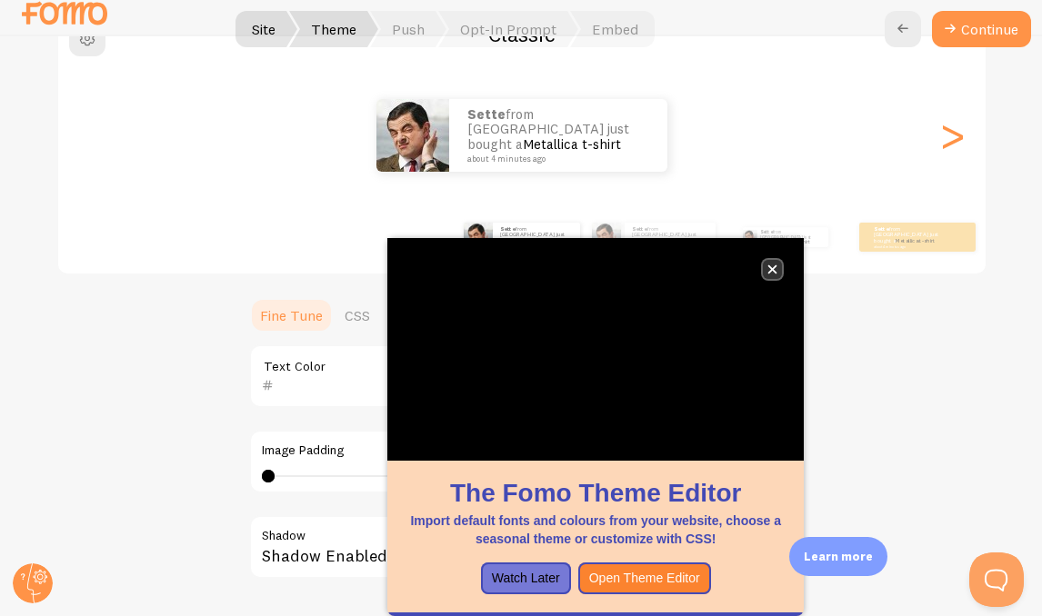
click at [772, 266] on icon "close," at bounding box center [772, 270] width 10 height 10
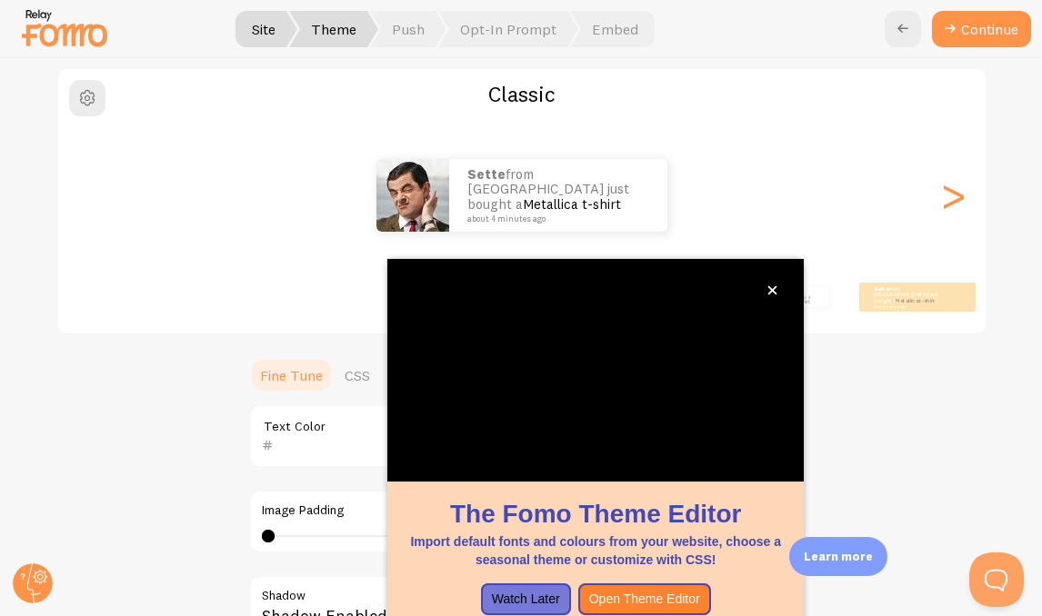
scroll to position [180, 0]
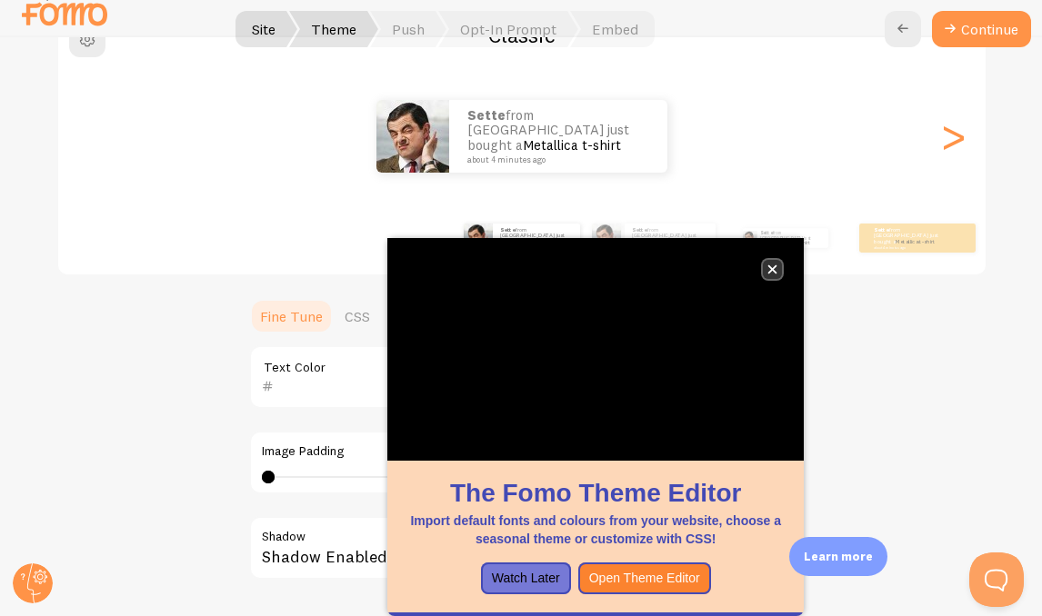
click at [774, 265] on icon "close," at bounding box center [772, 269] width 9 height 9
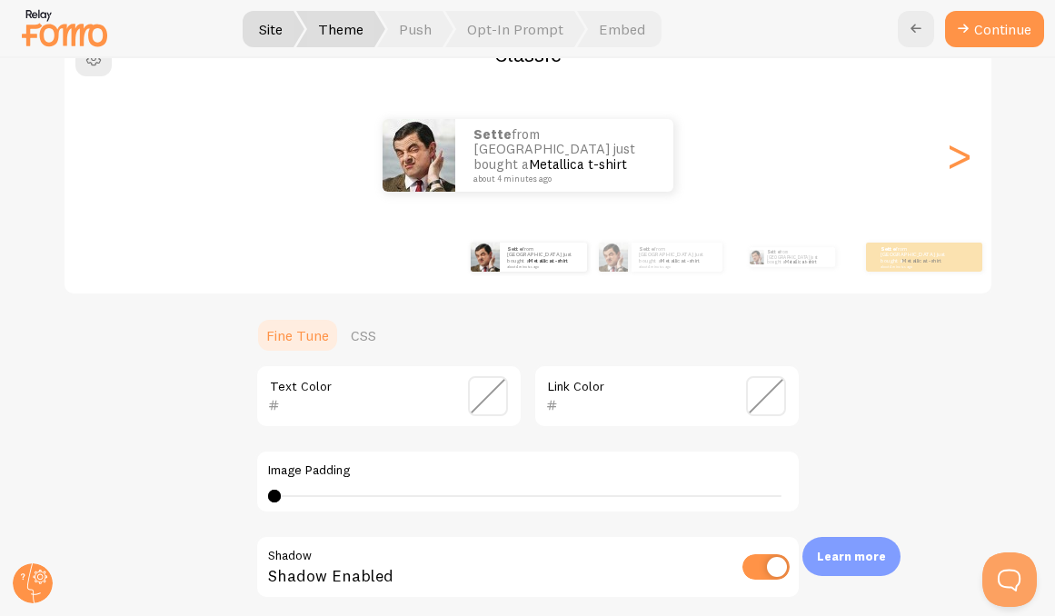
scroll to position [172, 0]
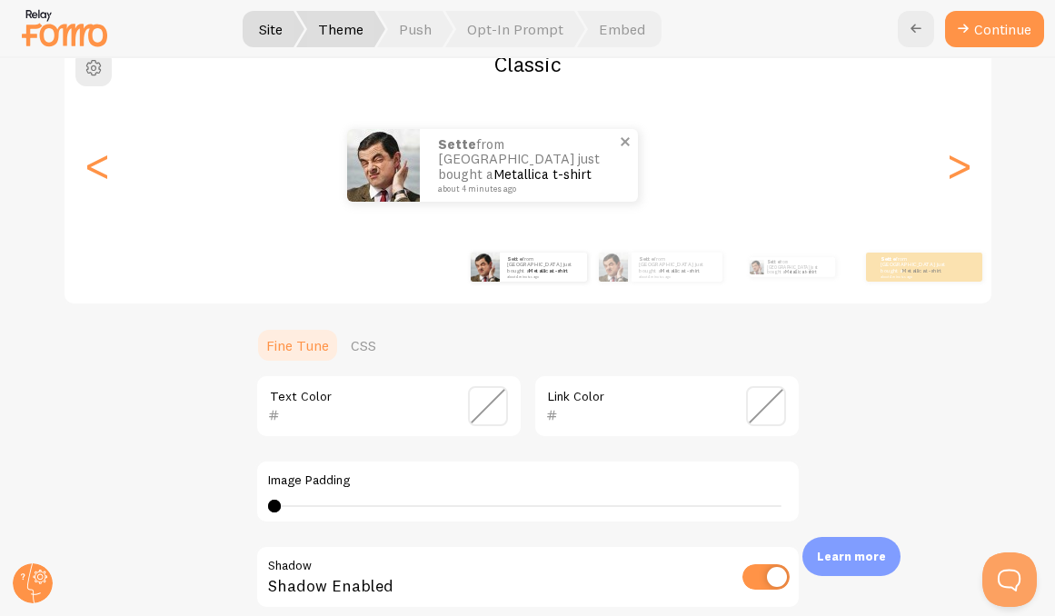
click at [479, 170] on p "Sette from [GEOGRAPHIC_DATA] just bought a Metallica t-shirt about 4 minutes ago" at bounding box center [529, 165] width 182 height 56
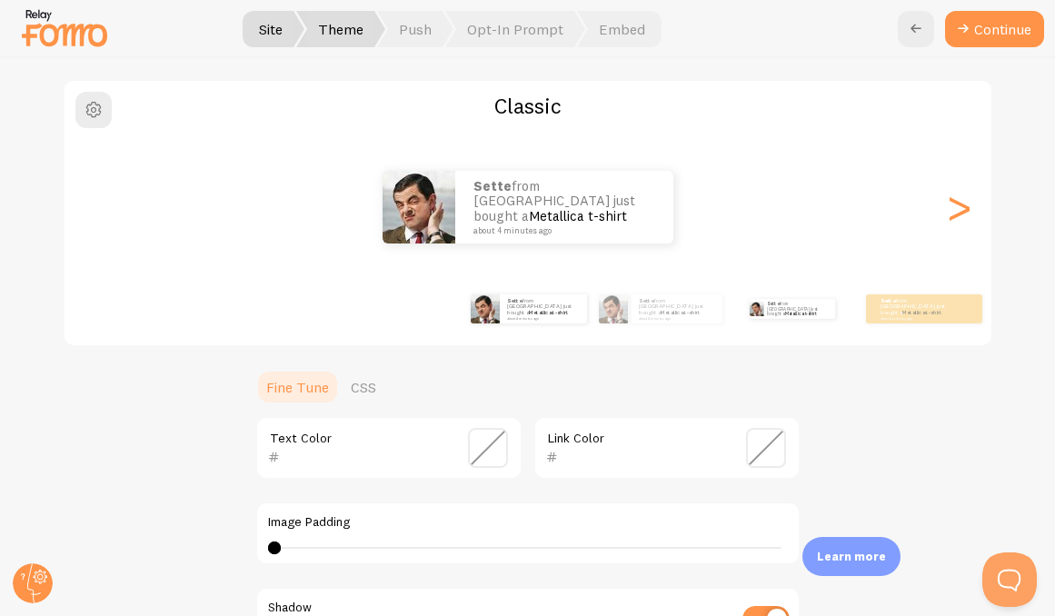
scroll to position [98, 0]
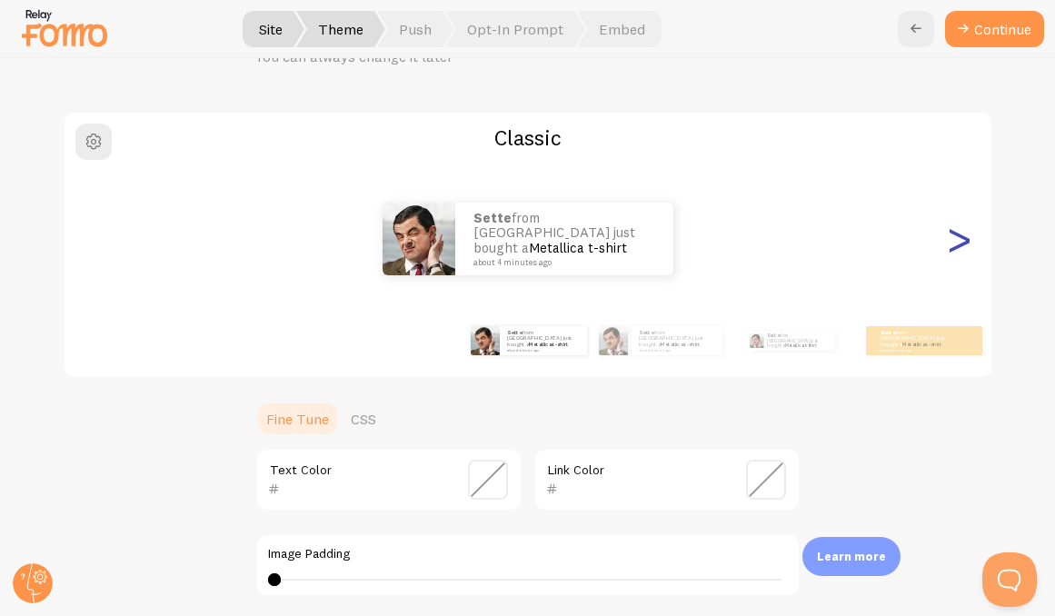
click at [957, 241] on div ">" at bounding box center [959, 239] width 22 height 131
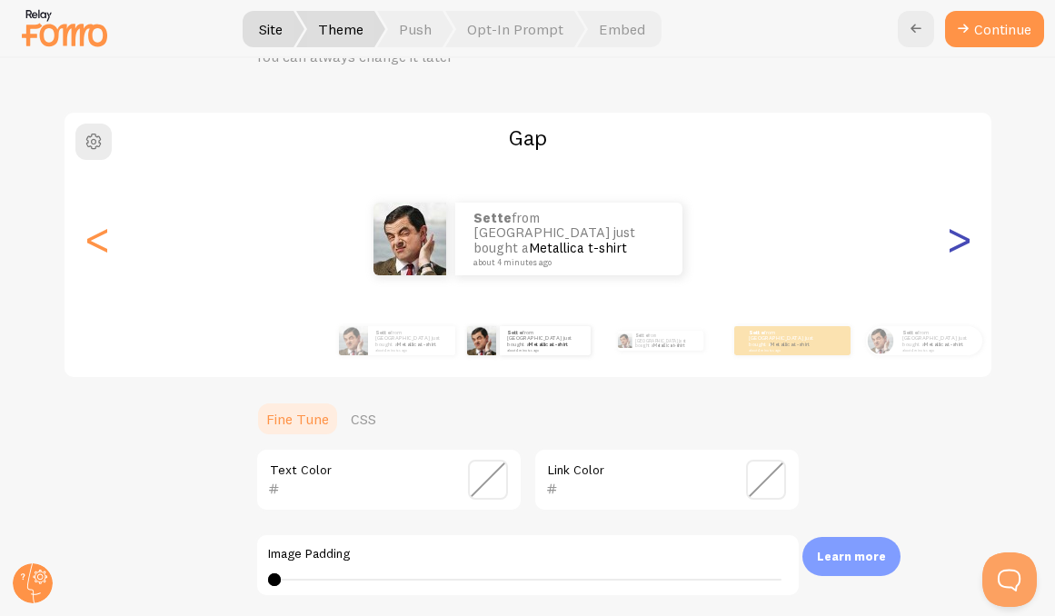
click at [957, 241] on div ">" at bounding box center [959, 239] width 22 height 131
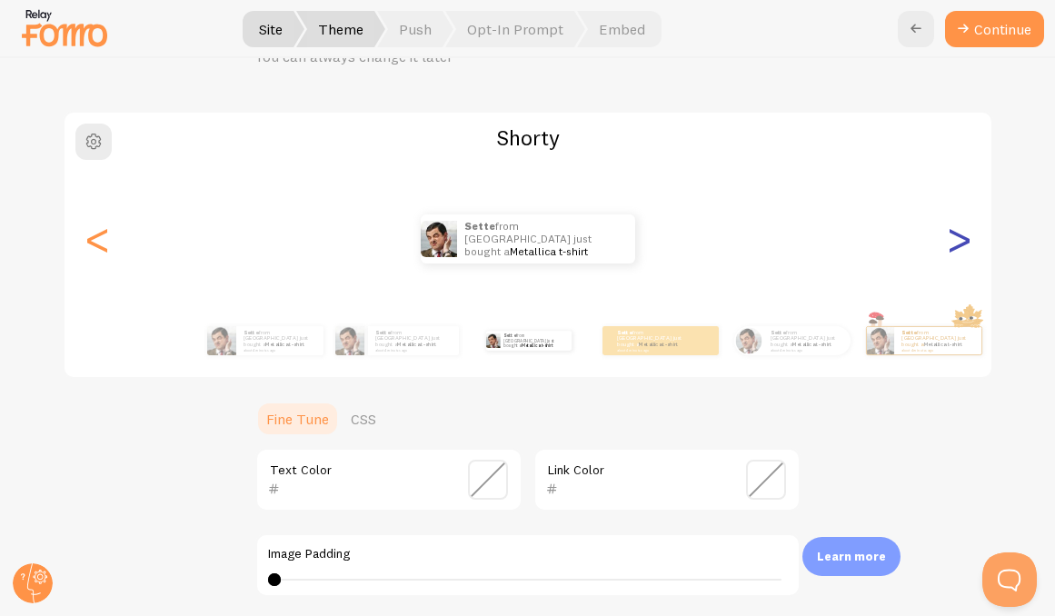
click at [957, 241] on div ">" at bounding box center [959, 239] width 22 height 131
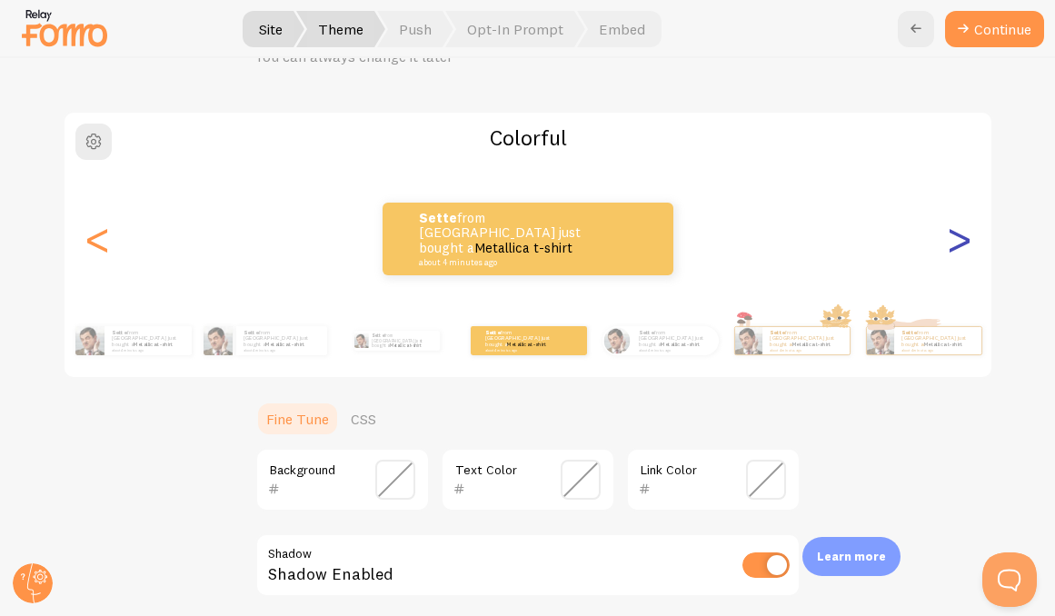
click at [957, 241] on div ">" at bounding box center [959, 239] width 22 height 131
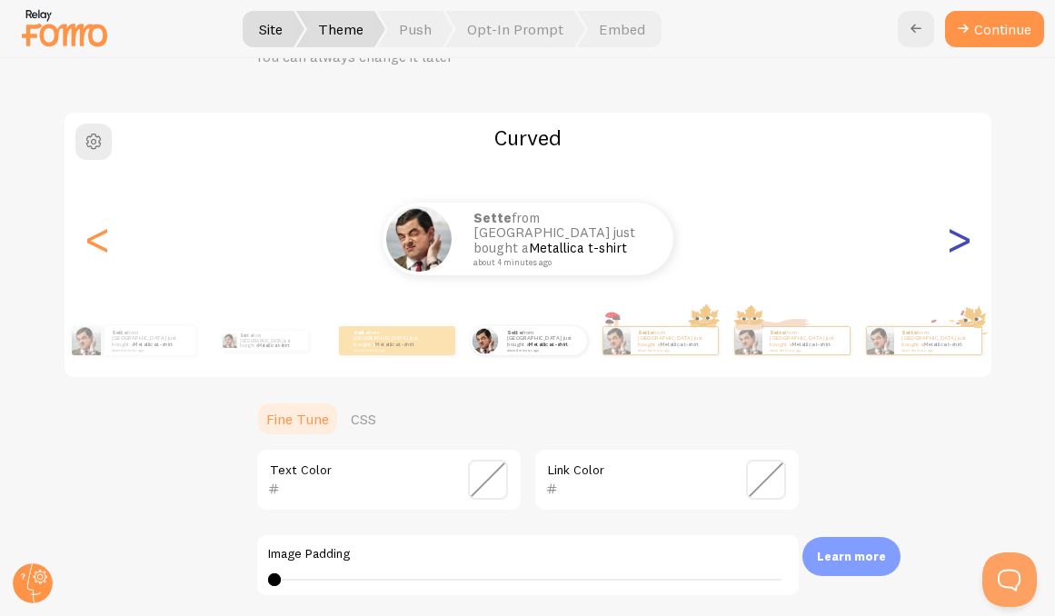
click at [957, 241] on div ">" at bounding box center [959, 239] width 22 height 131
type input "0"
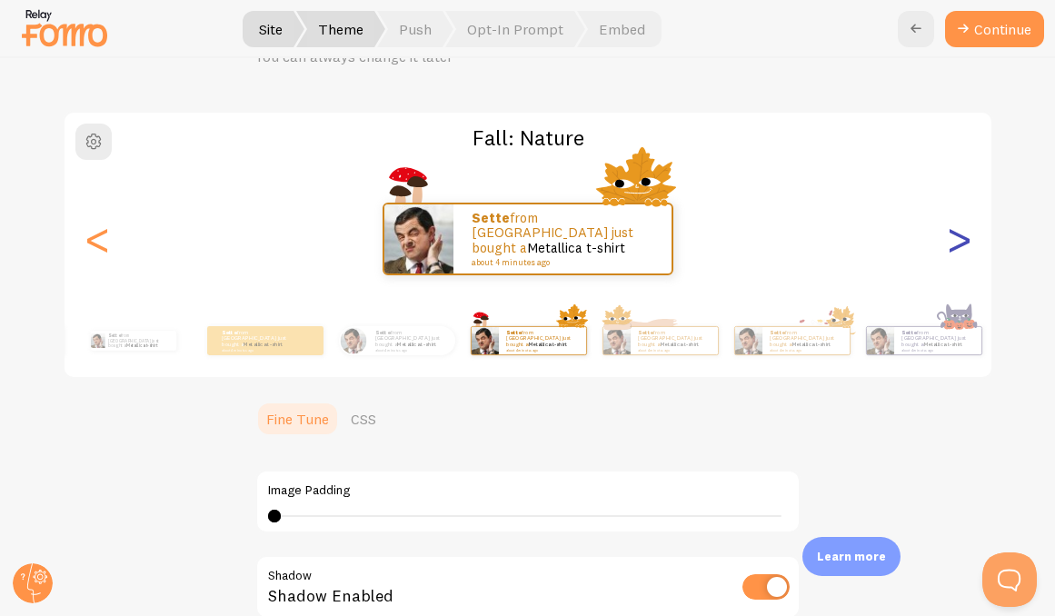
click at [957, 241] on div ">" at bounding box center [959, 239] width 22 height 131
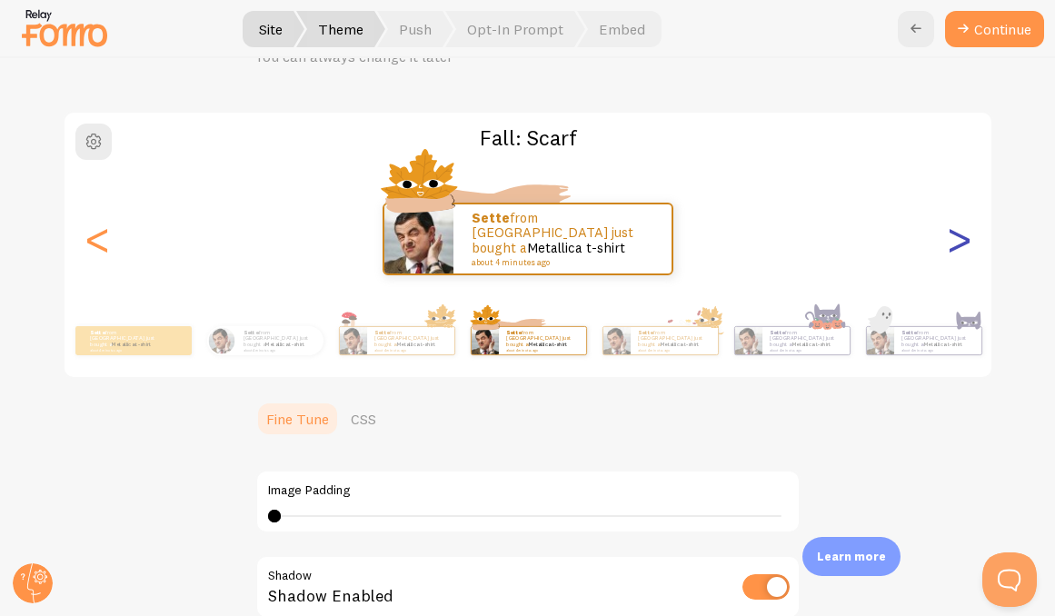
click at [957, 241] on div ">" at bounding box center [959, 239] width 22 height 131
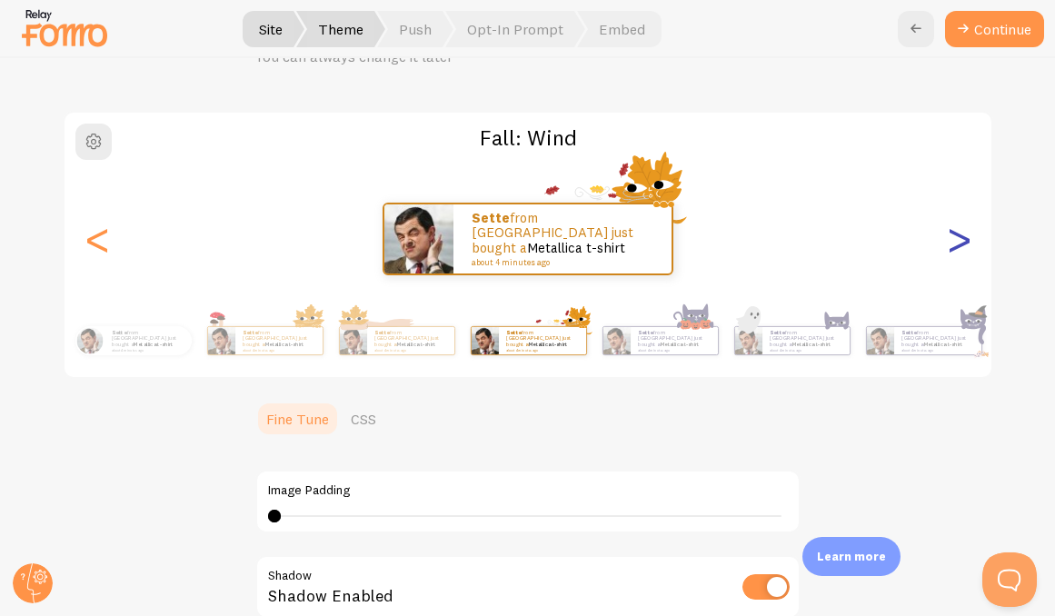
click at [957, 241] on div ">" at bounding box center [959, 239] width 22 height 131
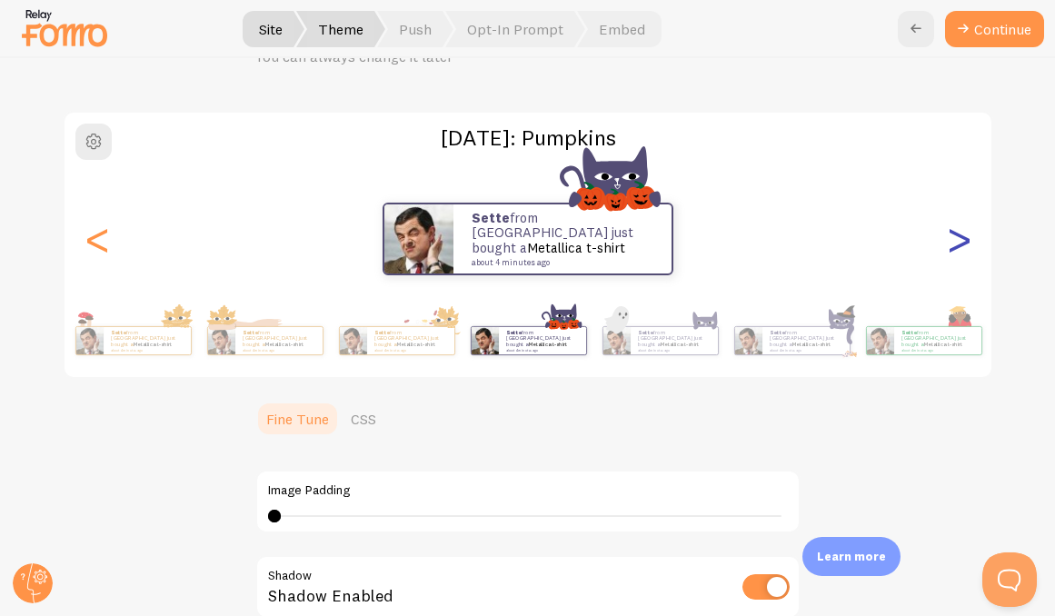
click at [957, 241] on div ">" at bounding box center [959, 239] width 22 height 131
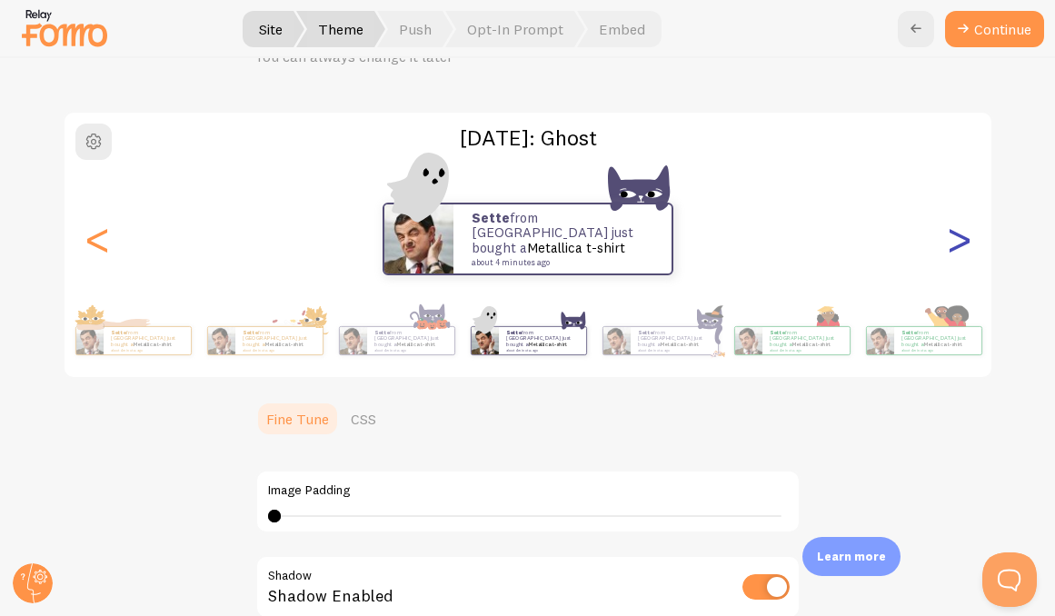
click at [957, 241] on div ">" at bounding box center [959, 239] width 22 height 131
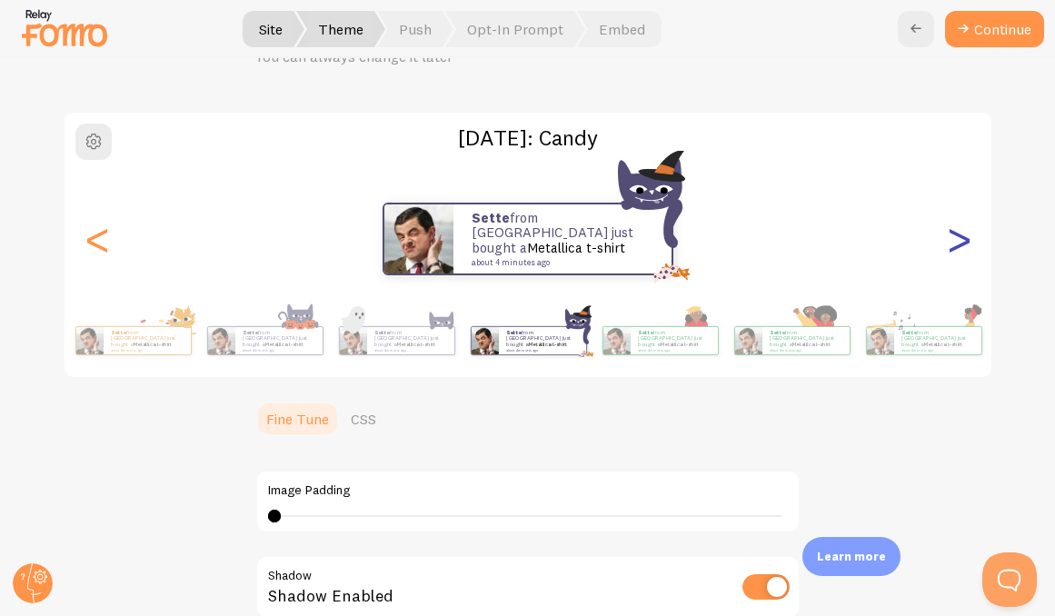
click at [957, 241] on div ">" at bounding box center [959, 239] width 22 height 131
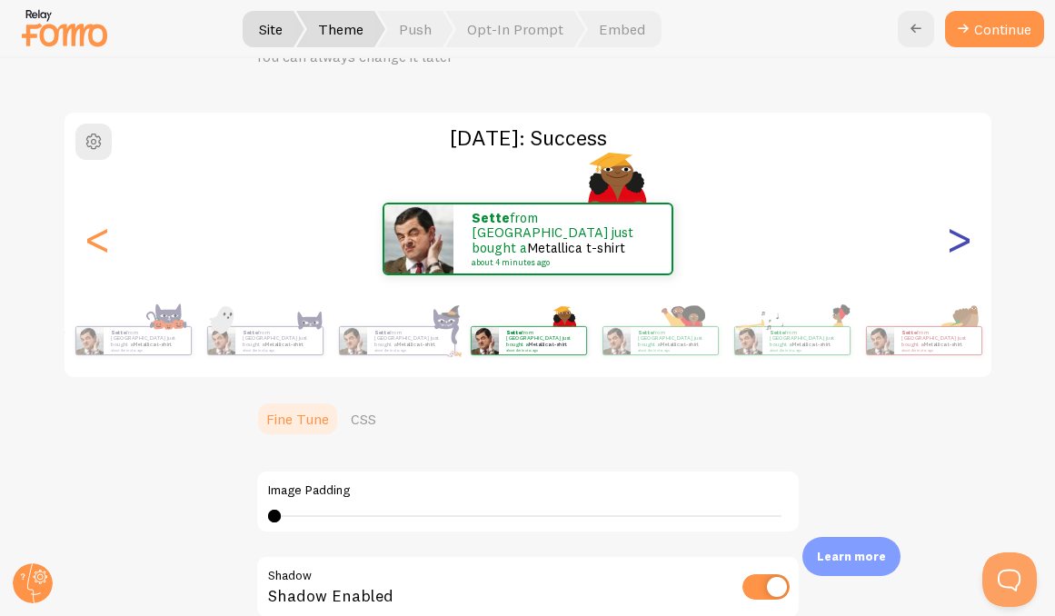
click at [957, 241] on div ">" at bounding box center [959, 239] width 22 height 131
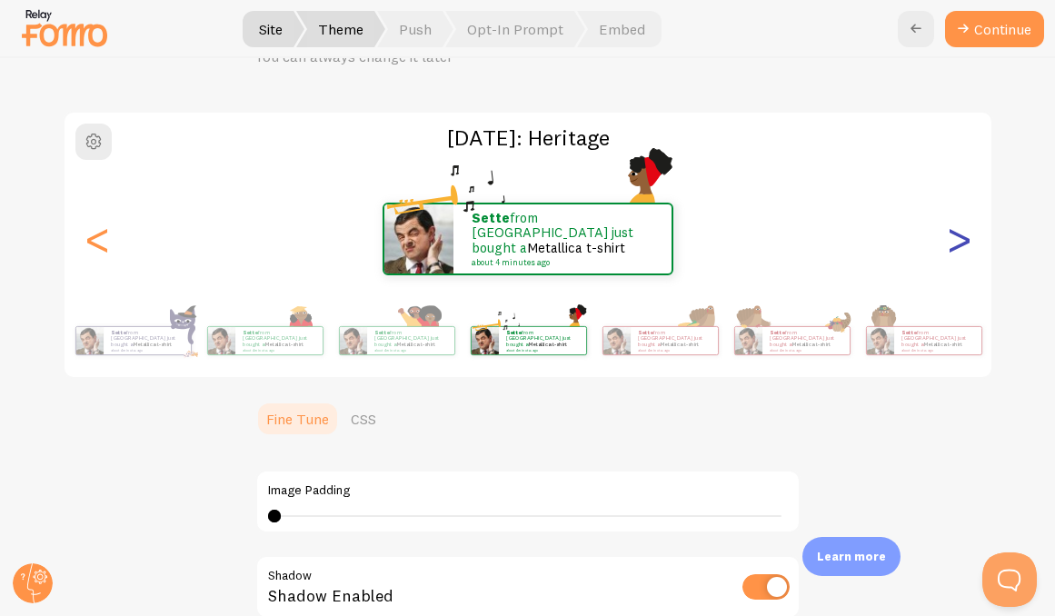
click at [957, 241] on div ">" at bounding box center [959, 239] width 22 height 131
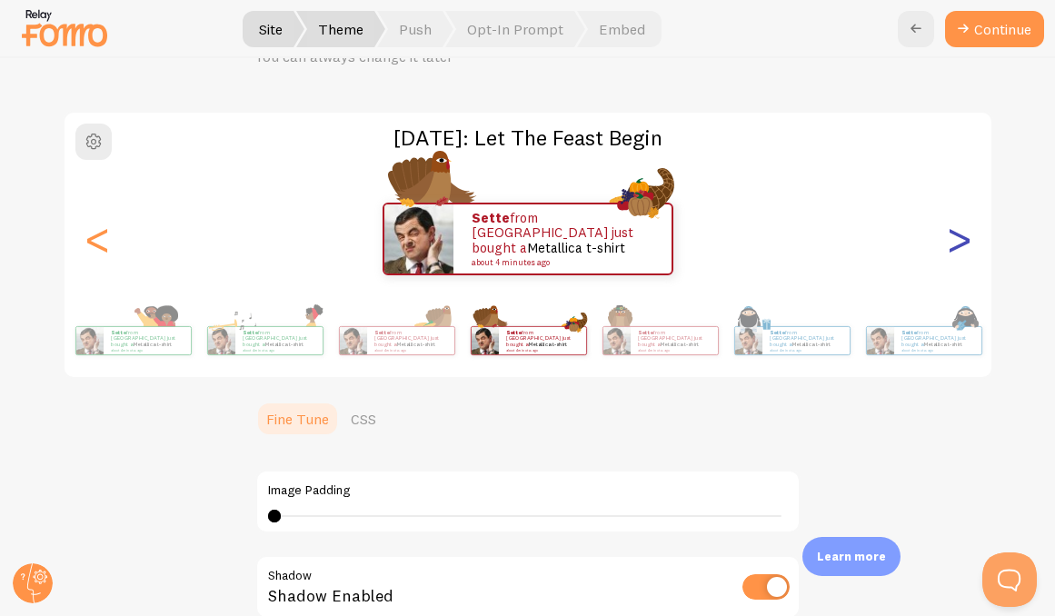
click at [957, 241] on div ">" at bounding box center [959, 239] width 22 height 131
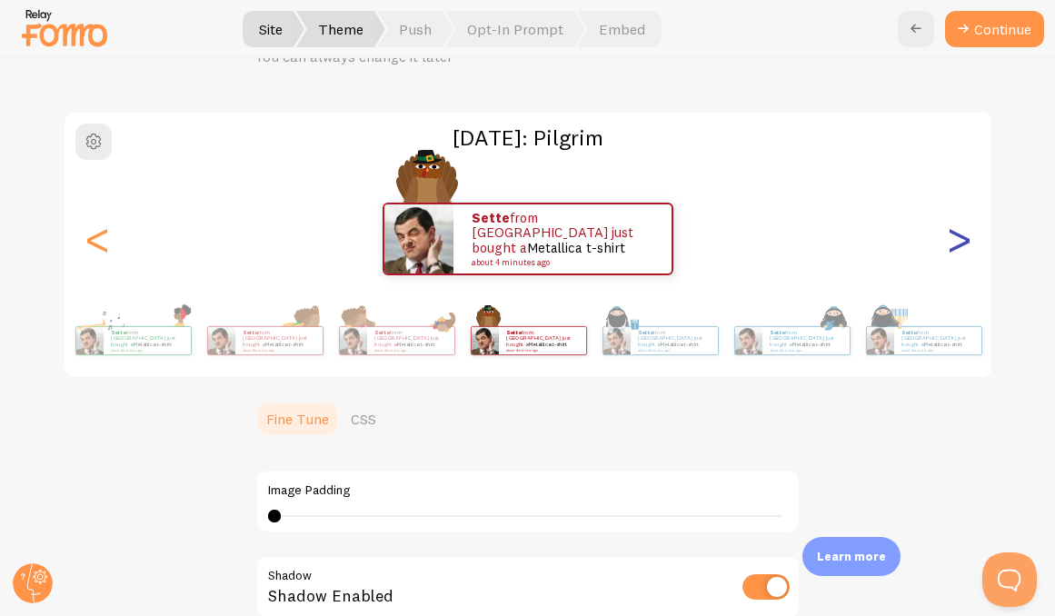
click at [957, 241] on div ">" at bounding box center [959, 239] width 22 height 131
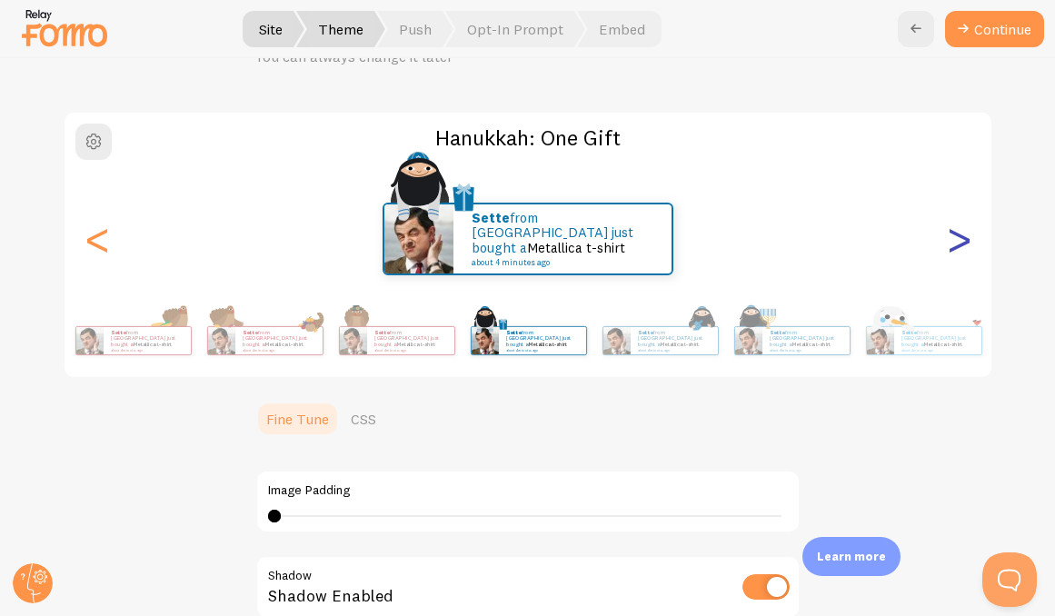
click at [957, 241] on div ">" at bounding box center [959, 239] width 22 height 131
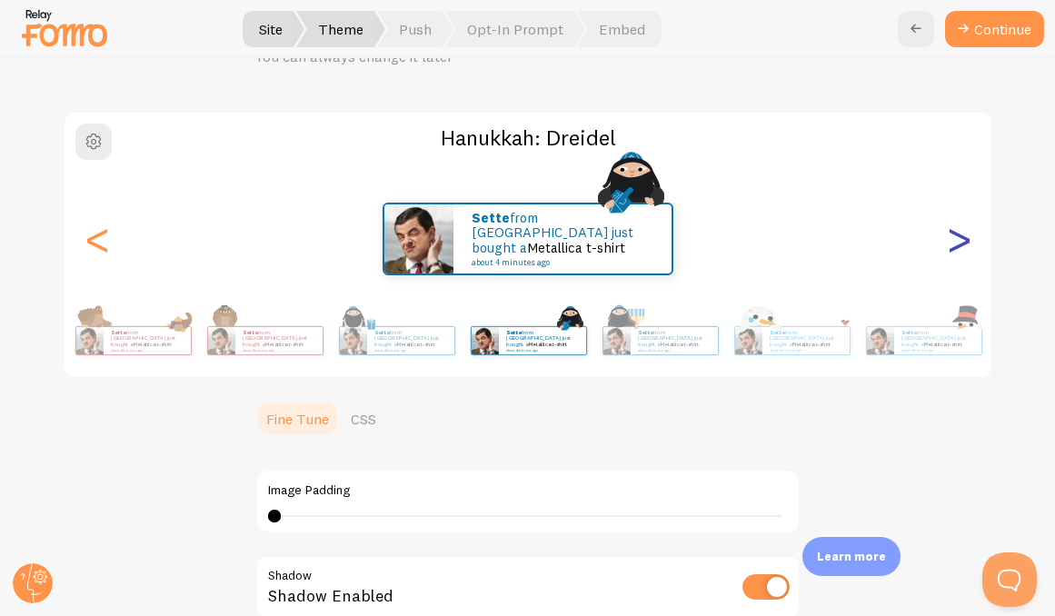
click at [957, 241] on div ">" at bounding box center [959, 239] width 22 height 131
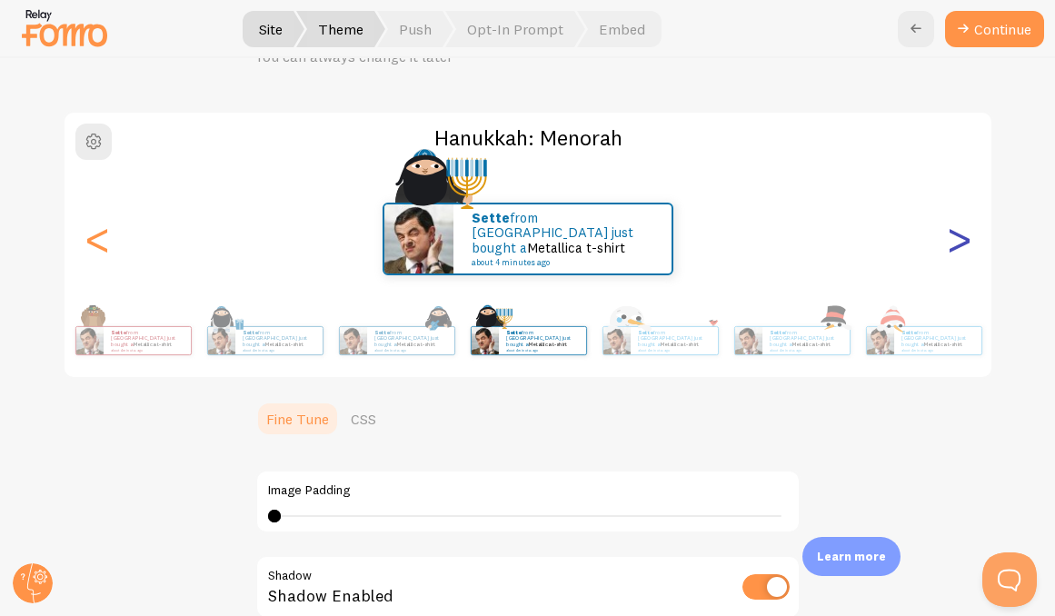
click at [957, 241] on div ">" at bounding box center [959, 239] width 22 height 131
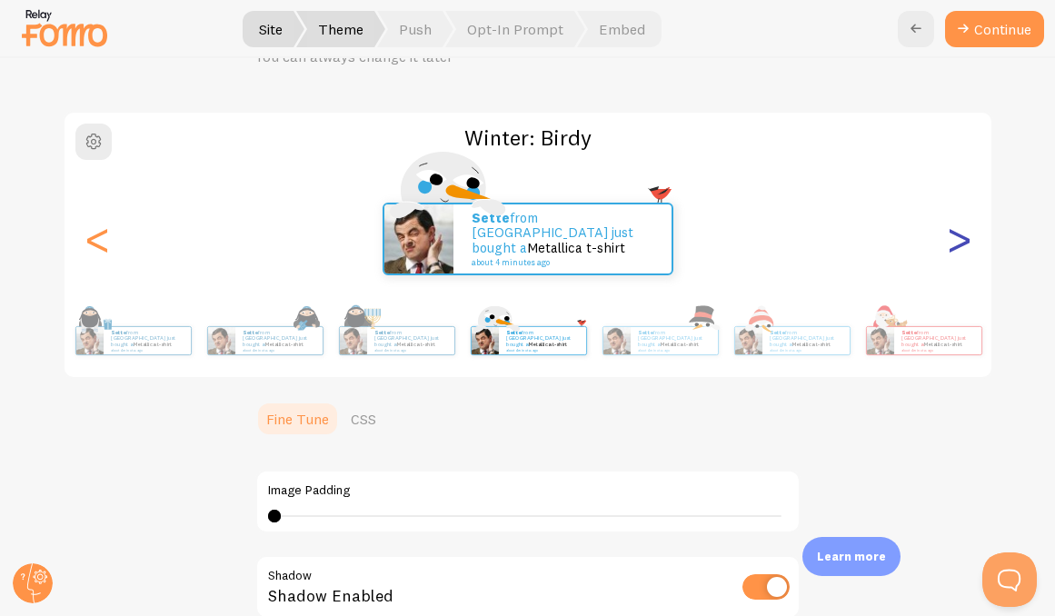
click at [957, 241] on div ">" at bounding box center [959, 239] width 22 height 131
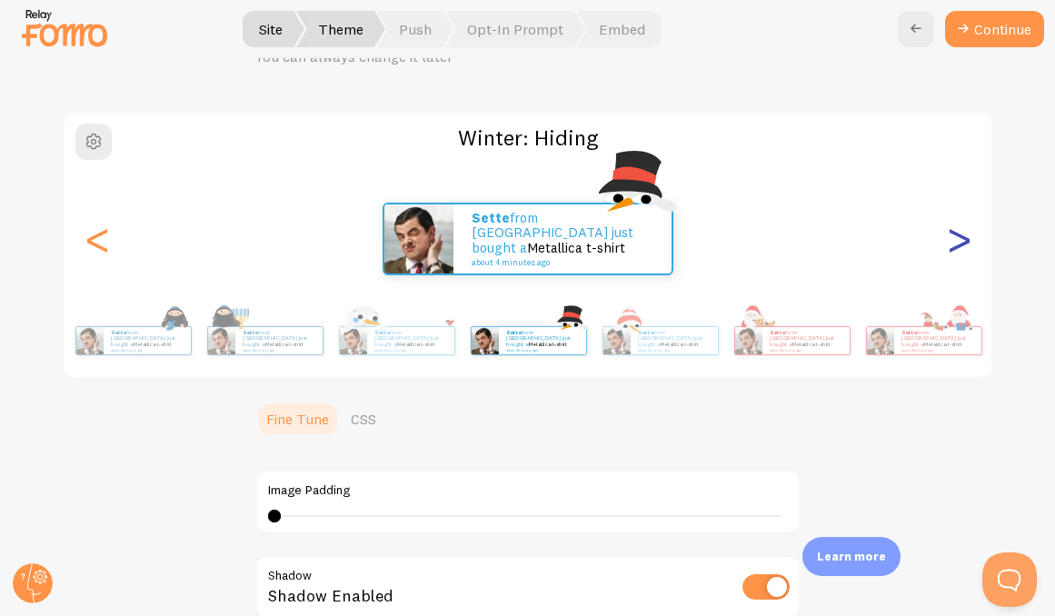
click at [957, 241] on div ">" at bounding box center [959, 239] width 22 height 131
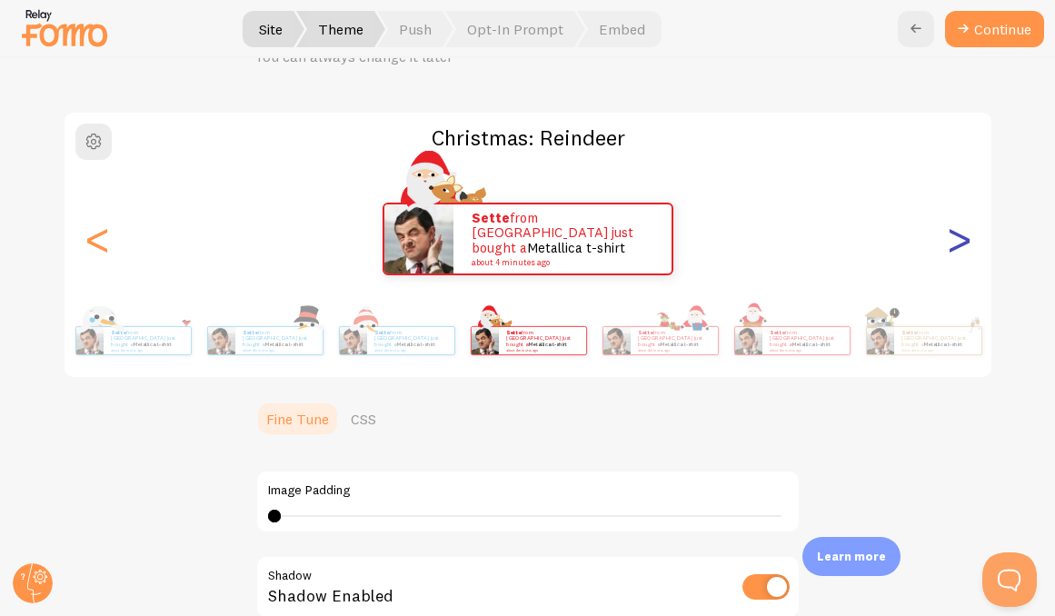
click at [957, 241] on div ">" at bounding box center [959, 239] width 22 height 131
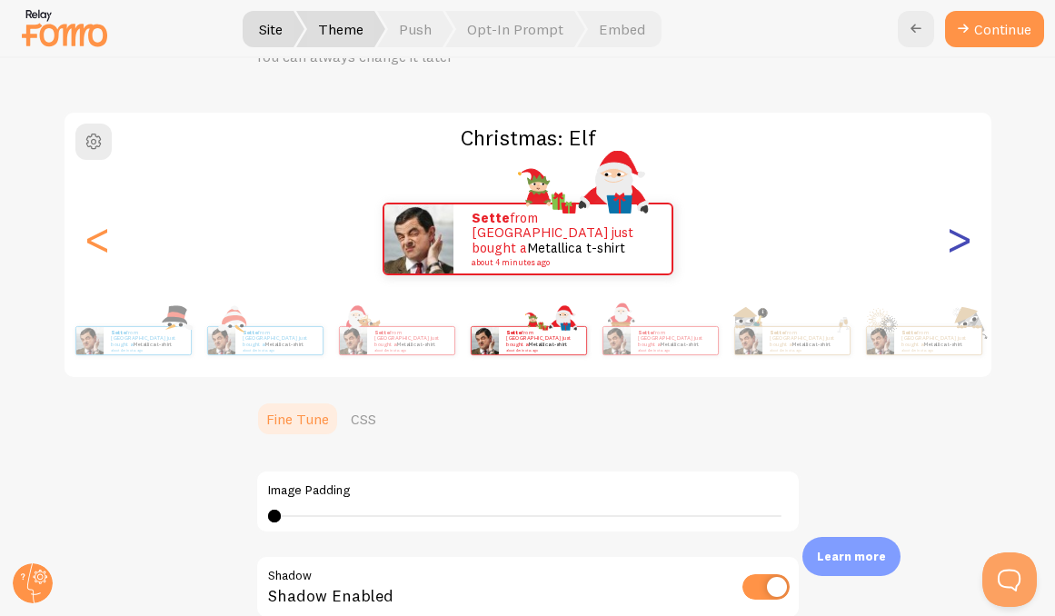
click at [957, 241] on div ">" at bounding box center [959, 239] width 22 height 131
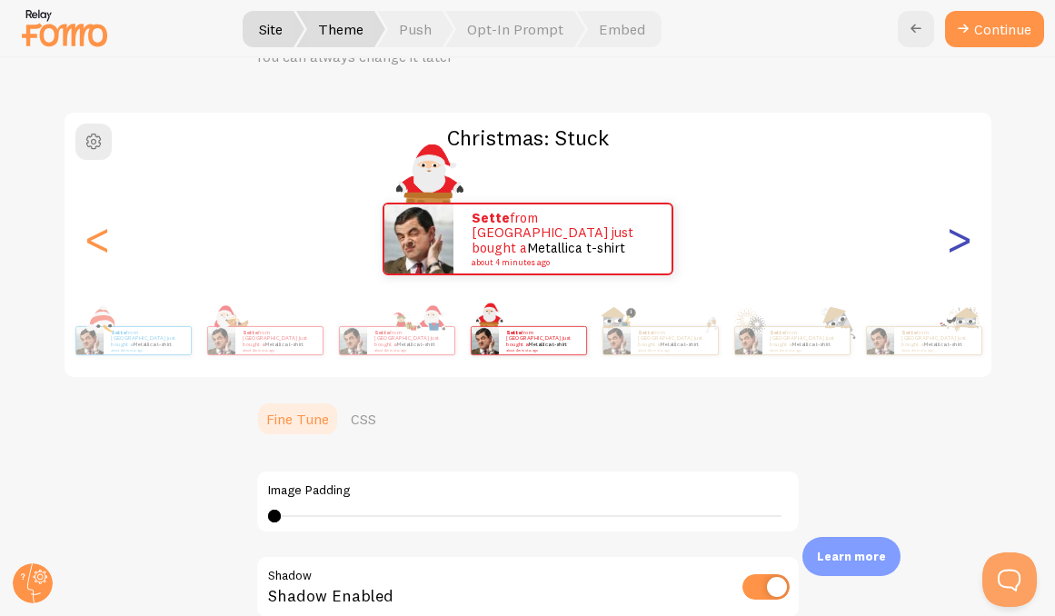
click at [957, 241] on div ">" at bounding box center [959, 239] width 22 height 131
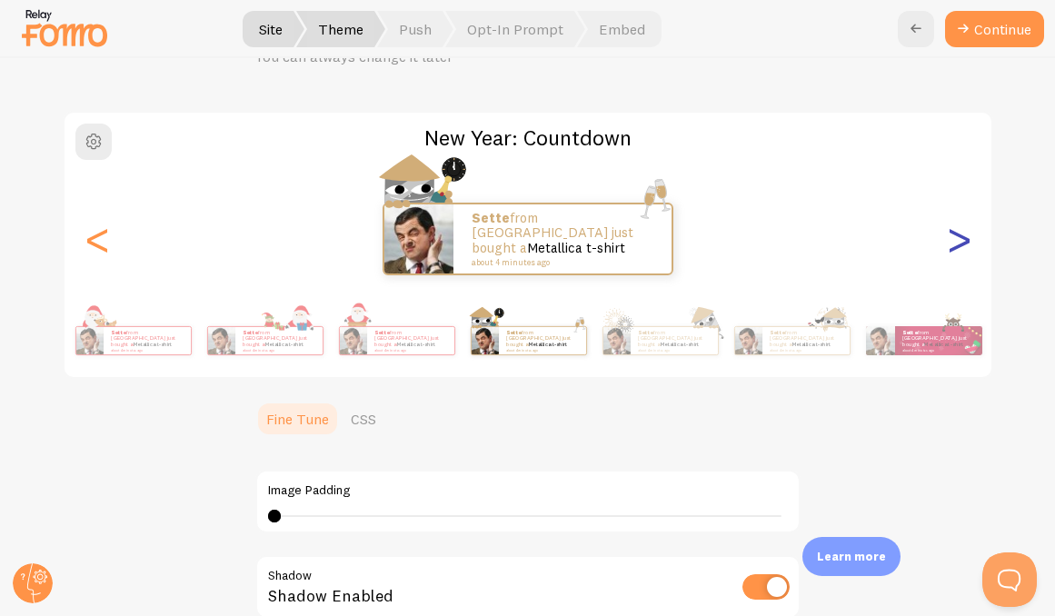
click at [957, 241] on div ">" at bounding box center [959, 239] width 22 height 131
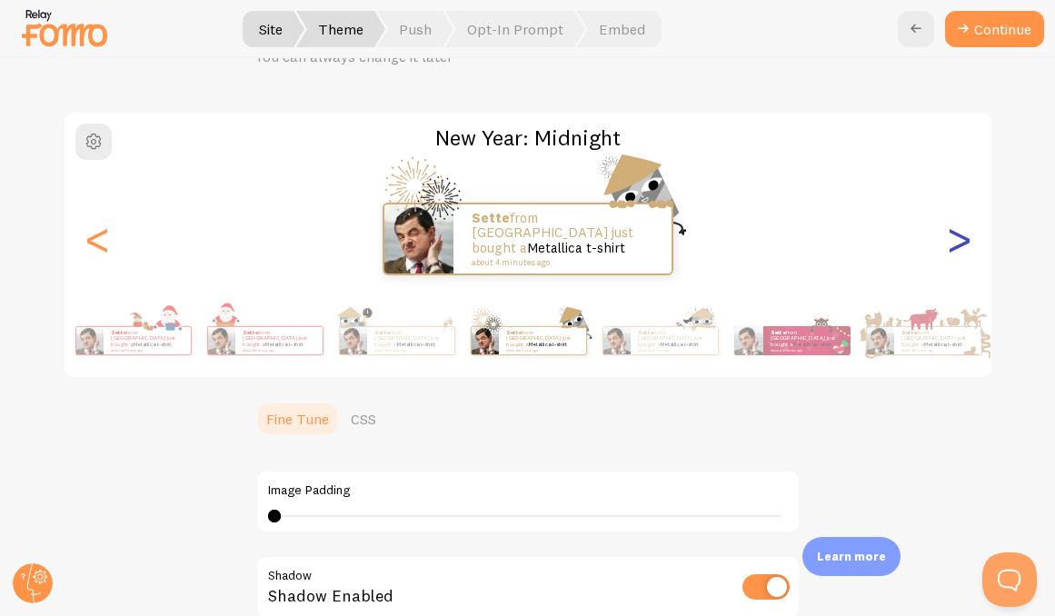
click at [957, 241] on div ">" at bounding box center [959, 239] width 22 height 131
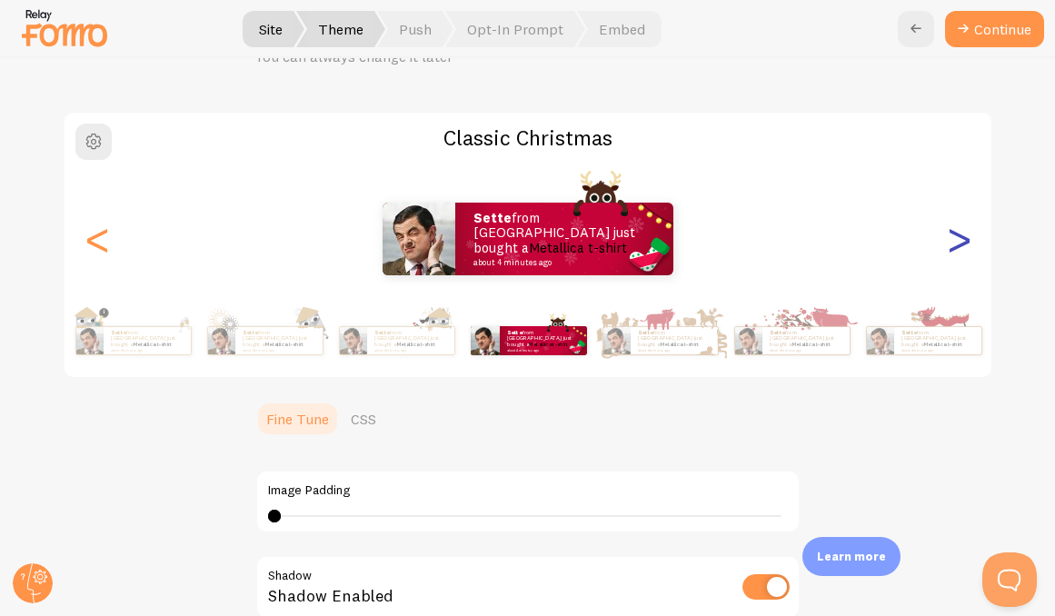
click at [957, 241] on div ">" at bounding box center [959, 239] width 22 height 131
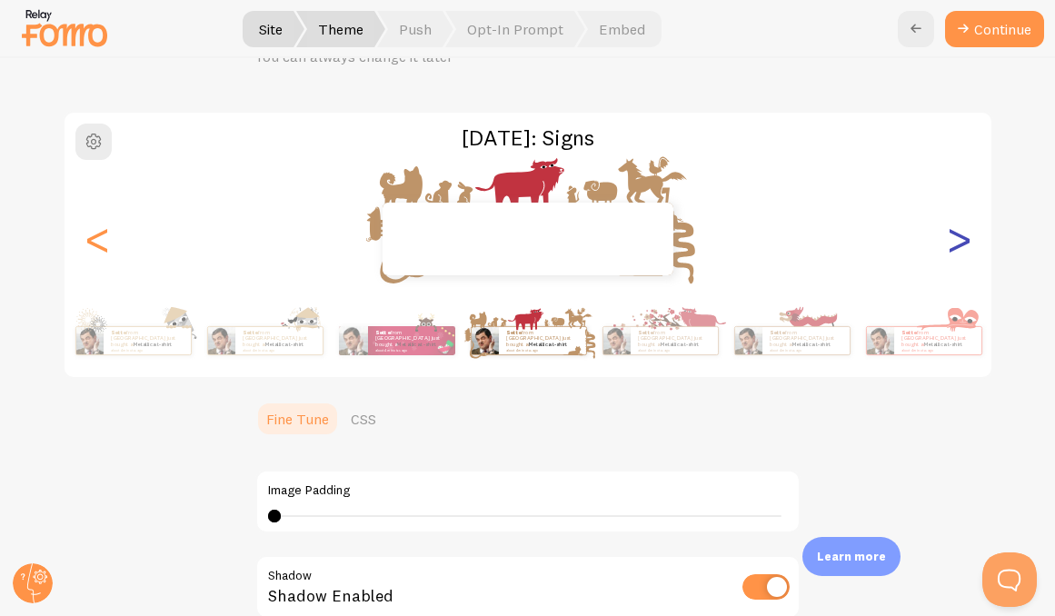
click at [957, 241] on div ">" at bounding box center [959, 239] width 22 height 131
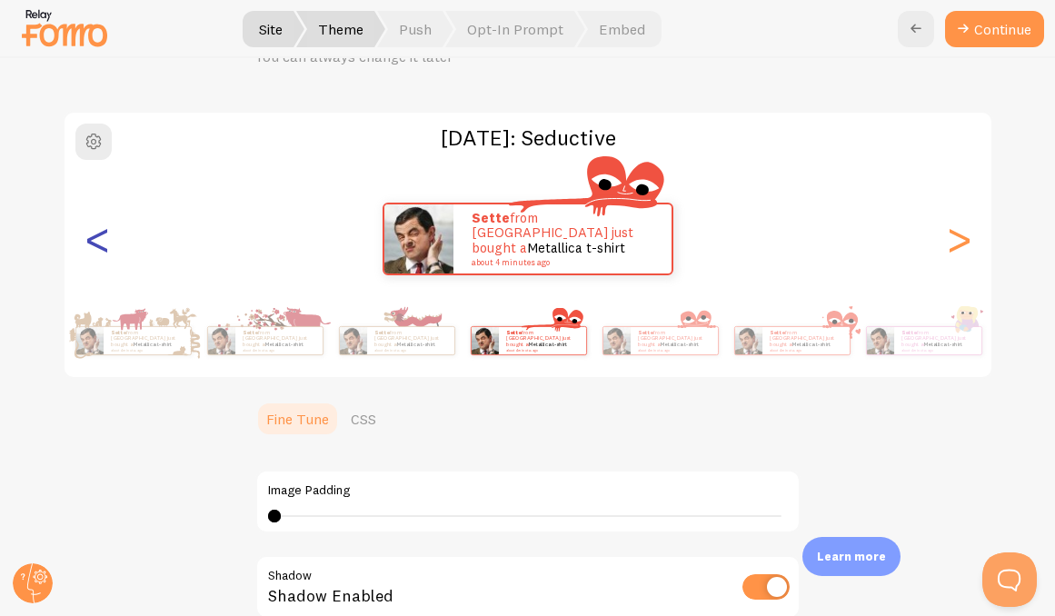
click at [91, 247] on div "<" at bounding box center [97, 239] width 22 height 131
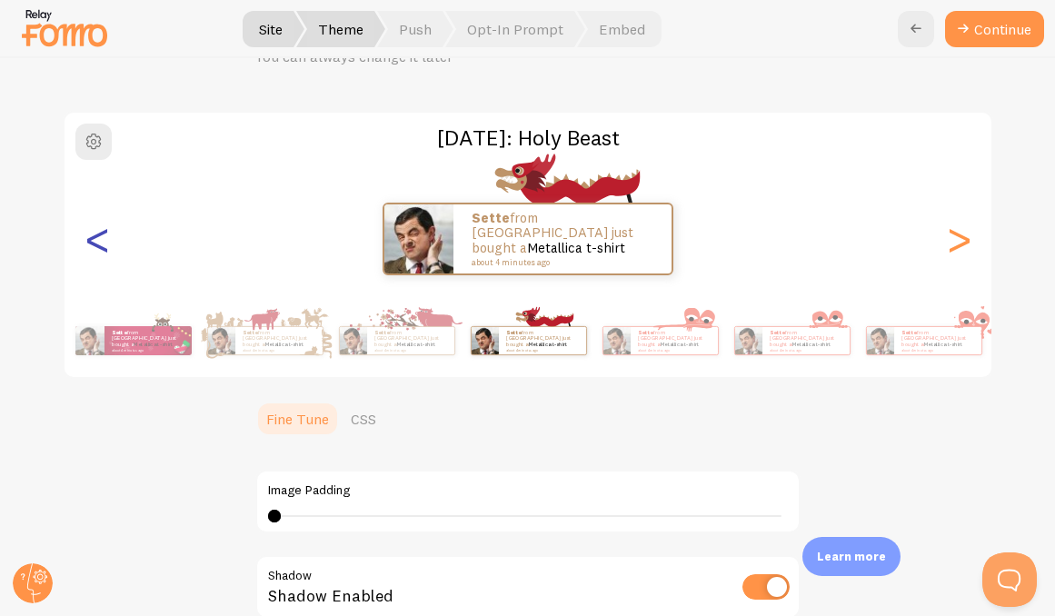
click at [91, 247] on div "<" at bounding box center [97, 239] width 22 height 131
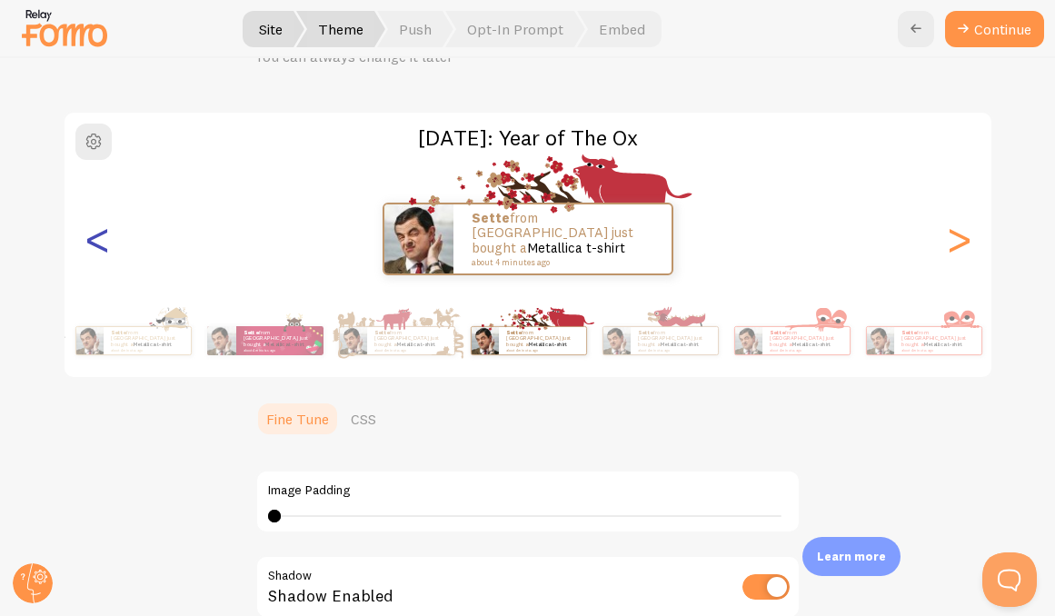
click at [91, 247] on div "<" at bounding box center [97, 239] width 22 height 131
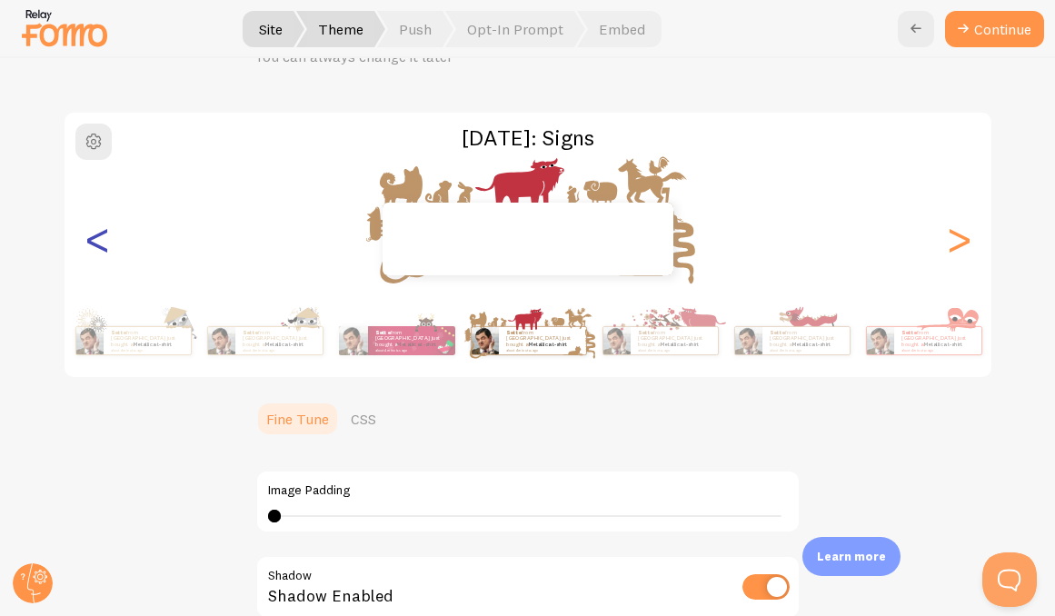
click at [91, 247] on div "<" at bounding box center [97, 239] width 22 height 131
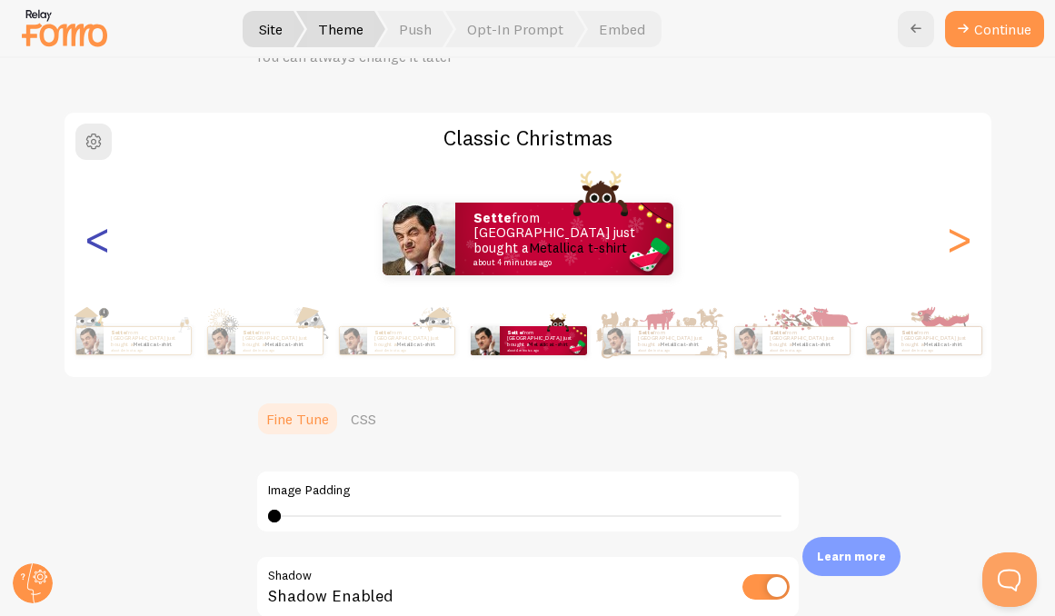
click at [91, 247] on div "<" at bounding box center [97, 239] width 22 height 131
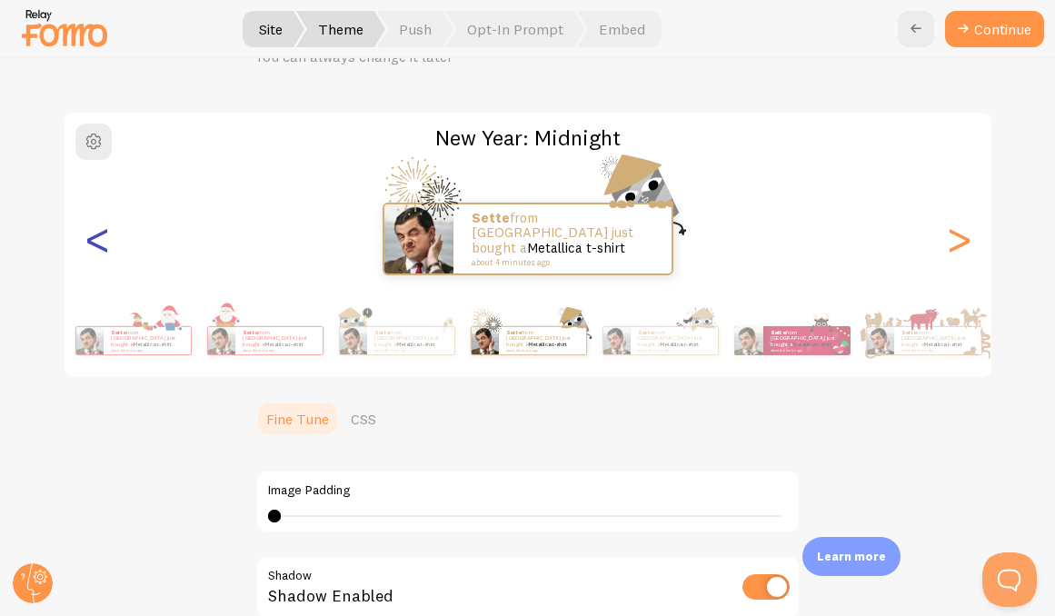
click at [91, 247] on div "<" at bounding box center [97, 239] width 22 height 131
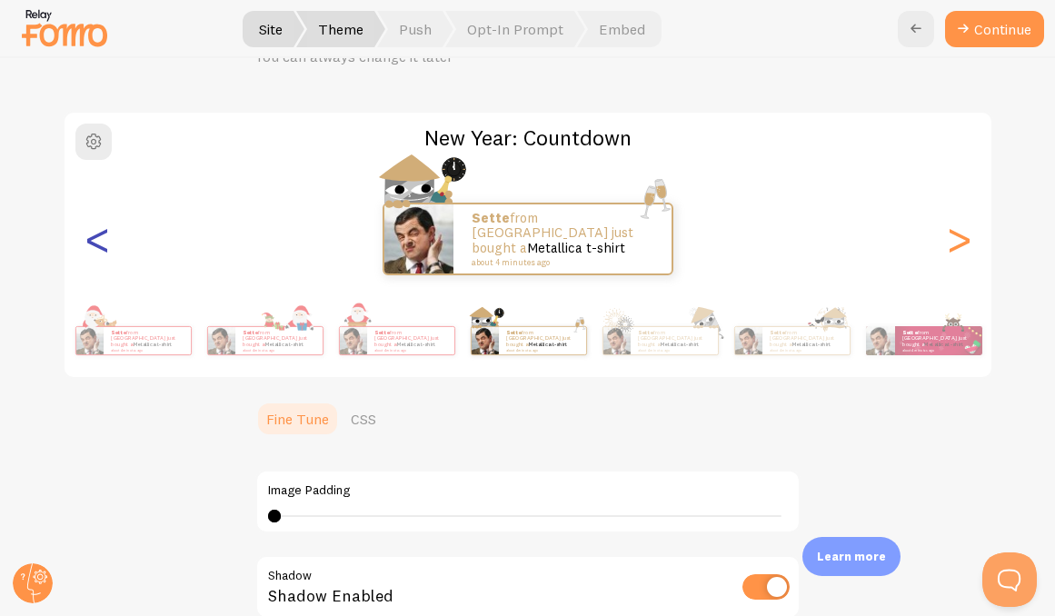
click at [91, 247] on div "<" at bounding box center [97, 239] width 22 height 131
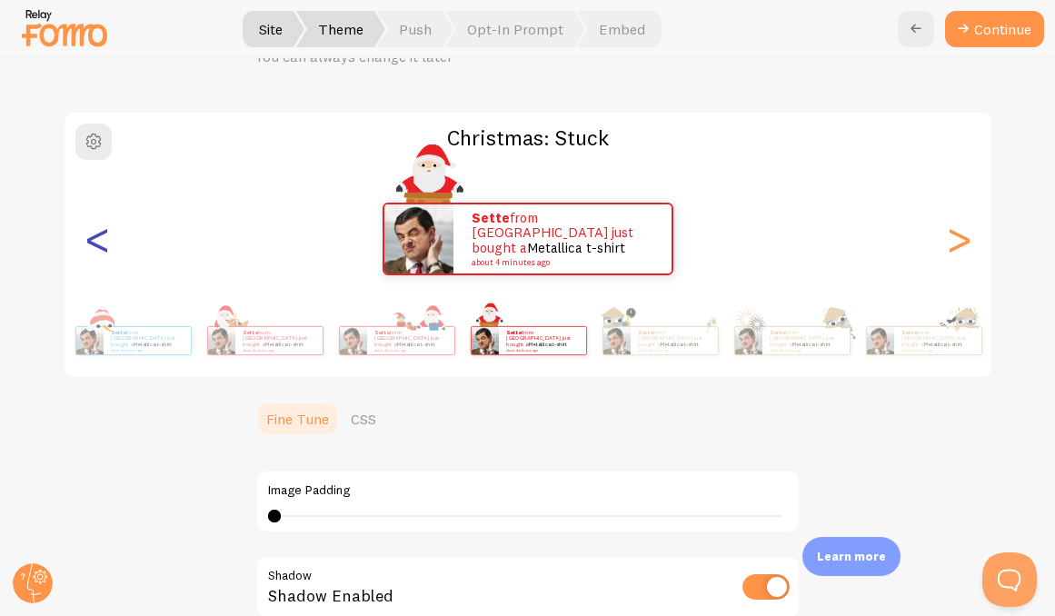
click at [91, 247] on div "<" at bounding box center [97, 239] width 22 height 131
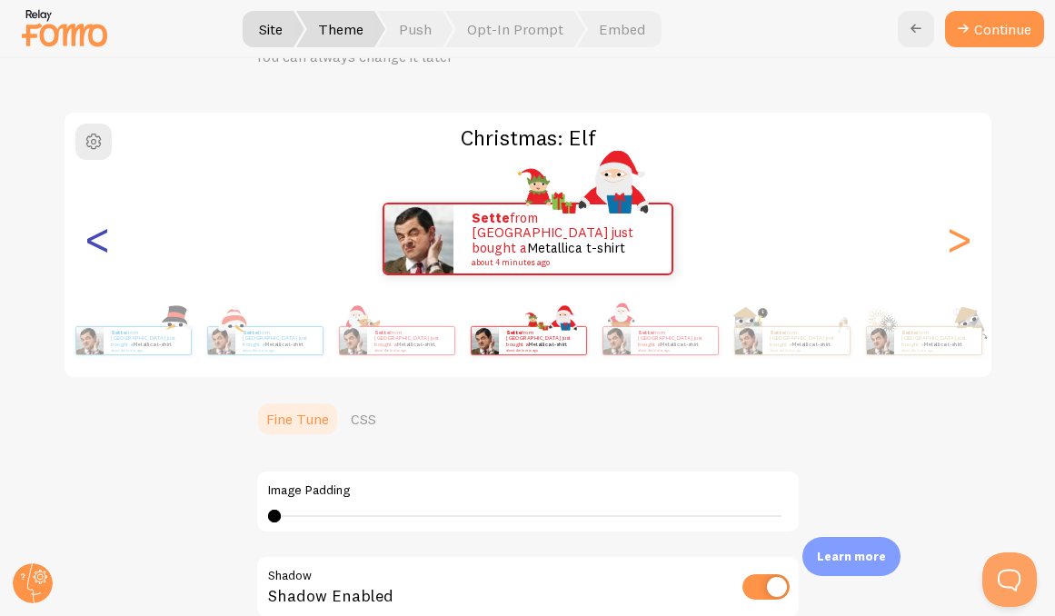
click at [91, 247] on div "<" at bounding box center [97, 239] width 22 height 131
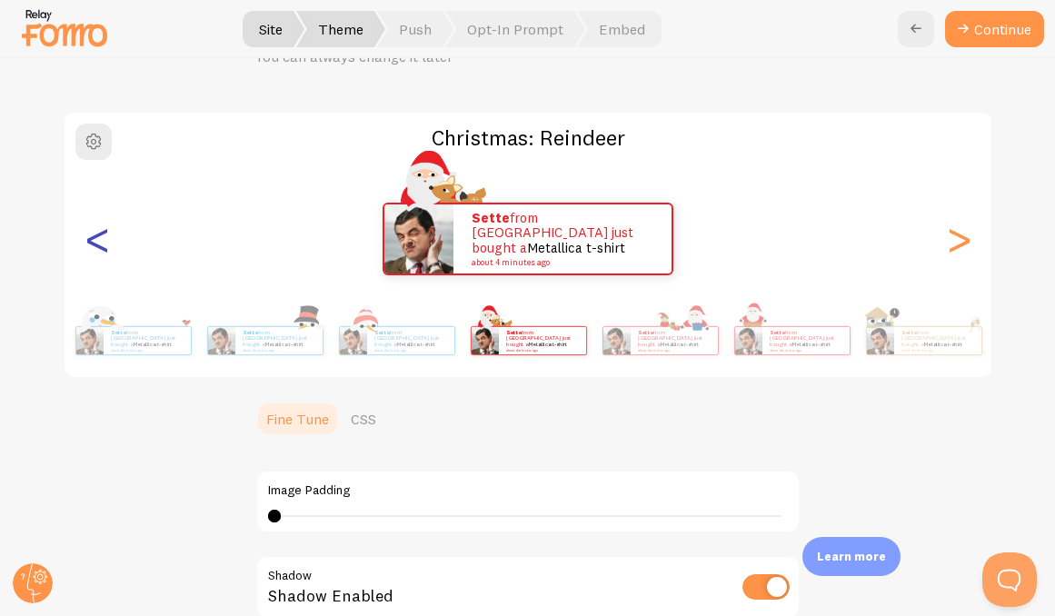
click at [91, 247] on div "<" at bounding box center [97, 239] width 22 height 131
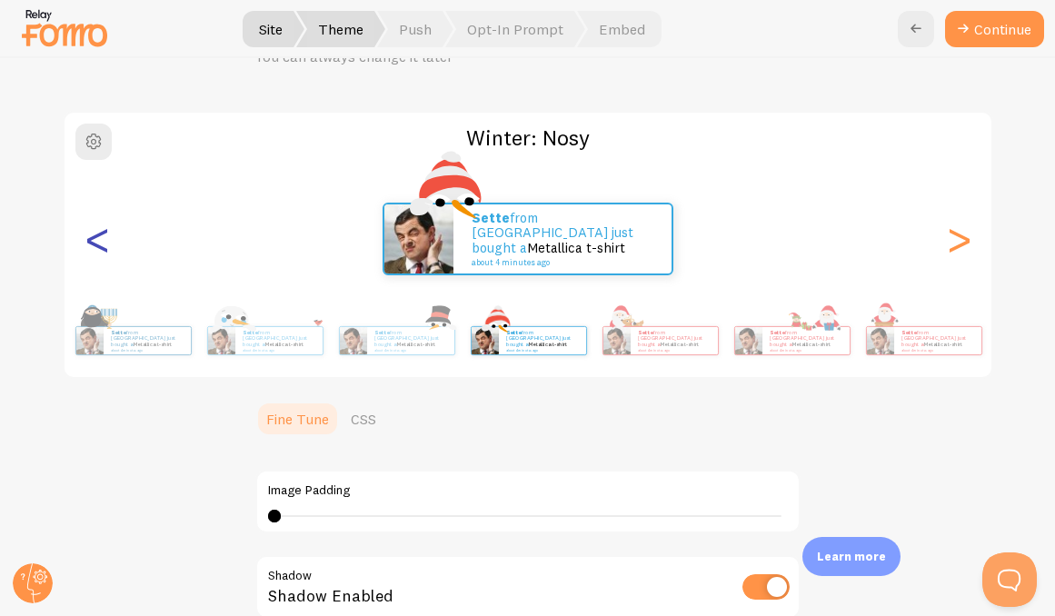
click at [91, 247] on div "<" at bounding box center [97, 239] width 22 height 131
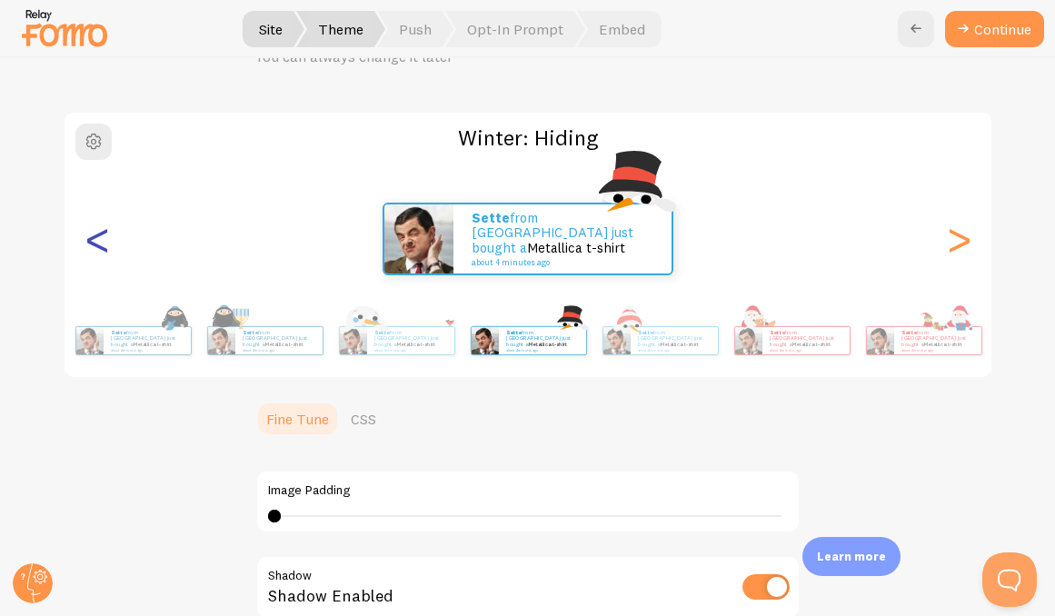
click at [91, 247] on div "<" at bounding box center [97, 239] width 22 height 131
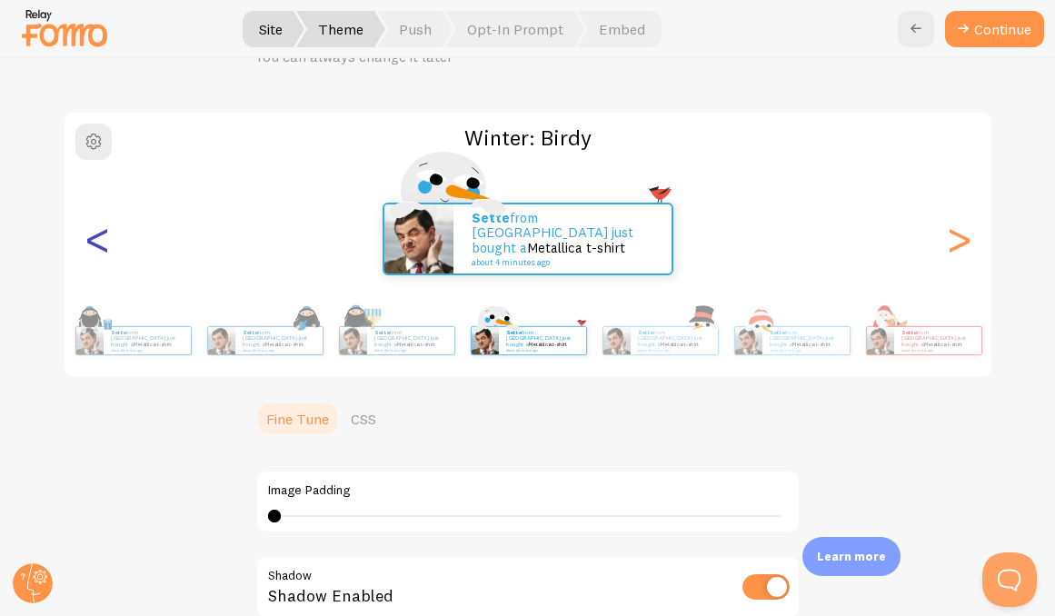
click at [91, 247] on div "<" at bounding box center [97, 239] width 22 height 131
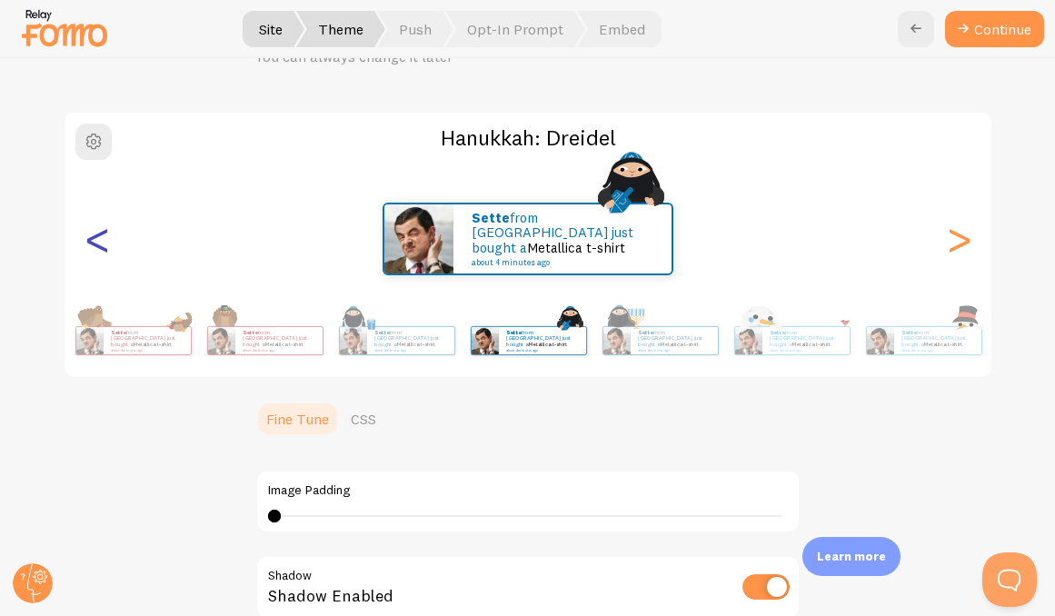
click at [91, 247] on div "<" at bounding box center [97, 239] width 22 height 131
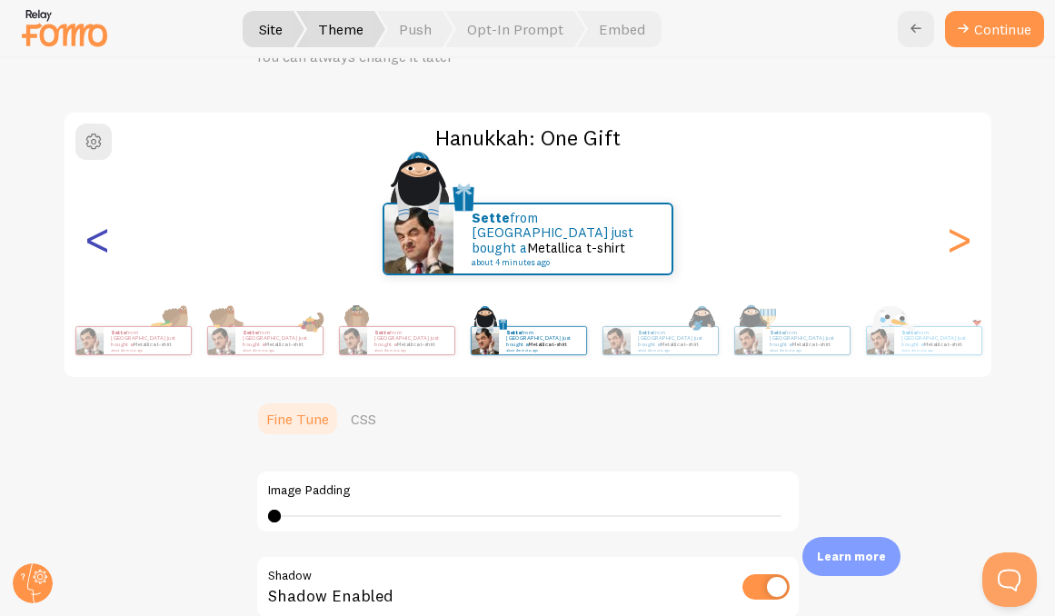
click at [91, 247] on div "<" at bounding box center [97, 239] width 22 height 131
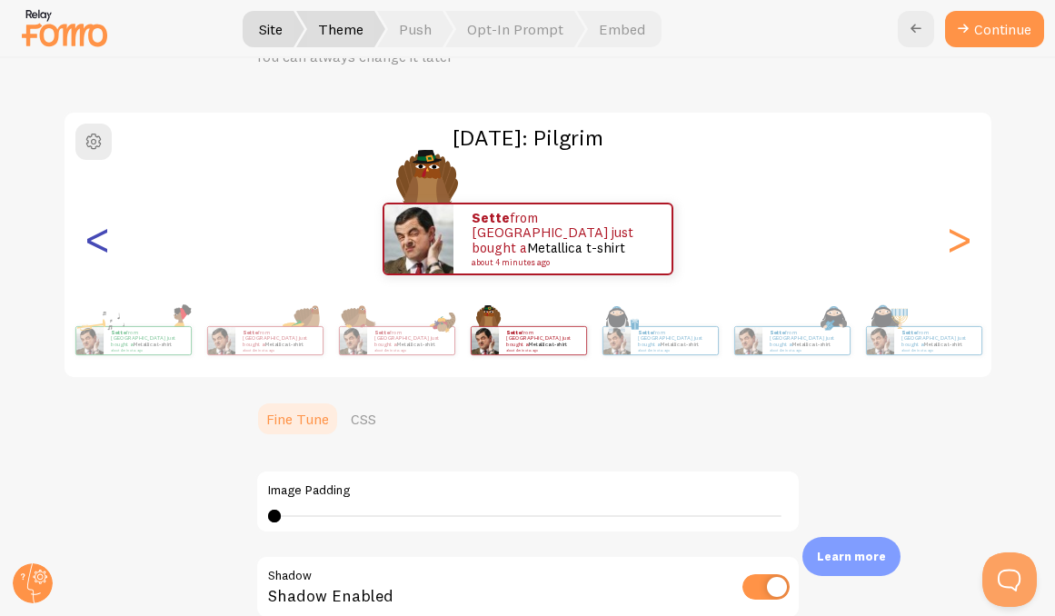
click at [91, 247] on div "<" at bounding box center [97, 239] width 22 height 131
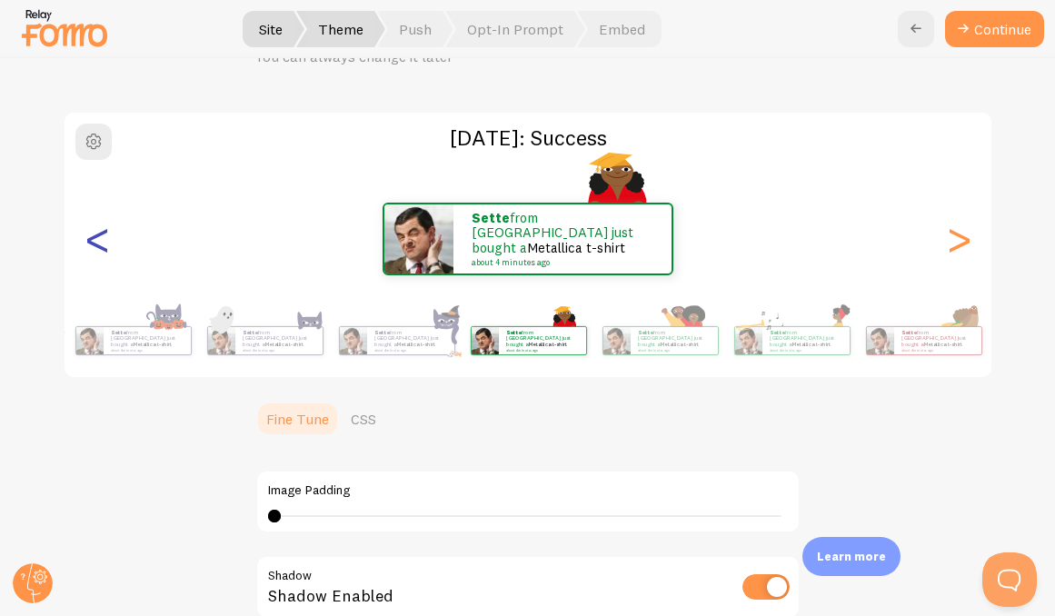
click at [91, 247] on div "<" at bounding box center [97, 239] width 22 height 131
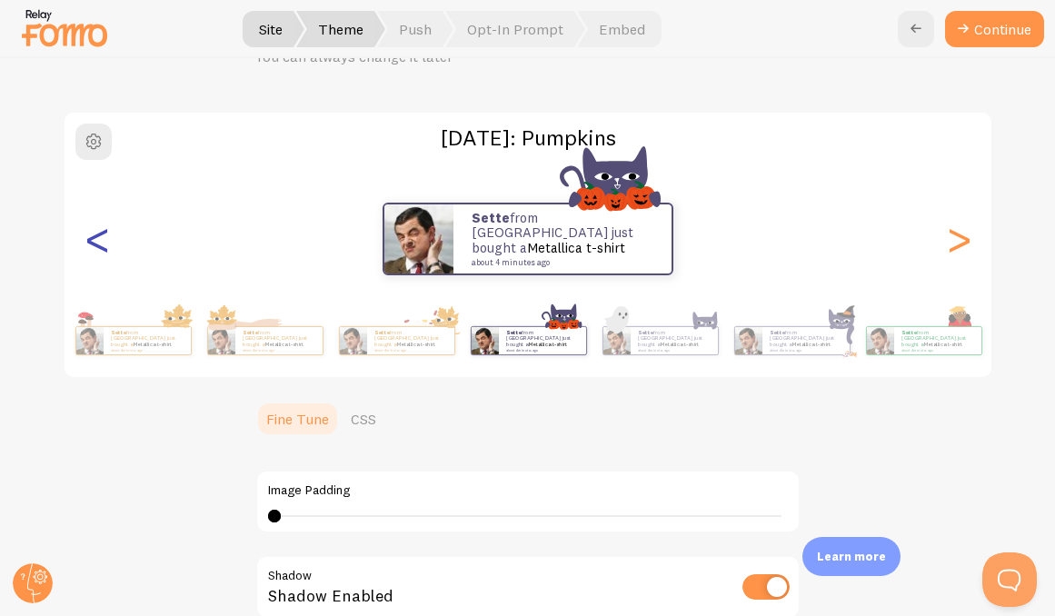
click at [91, 247] on div "<" at bounding box center [97, 239] width 22 height 131
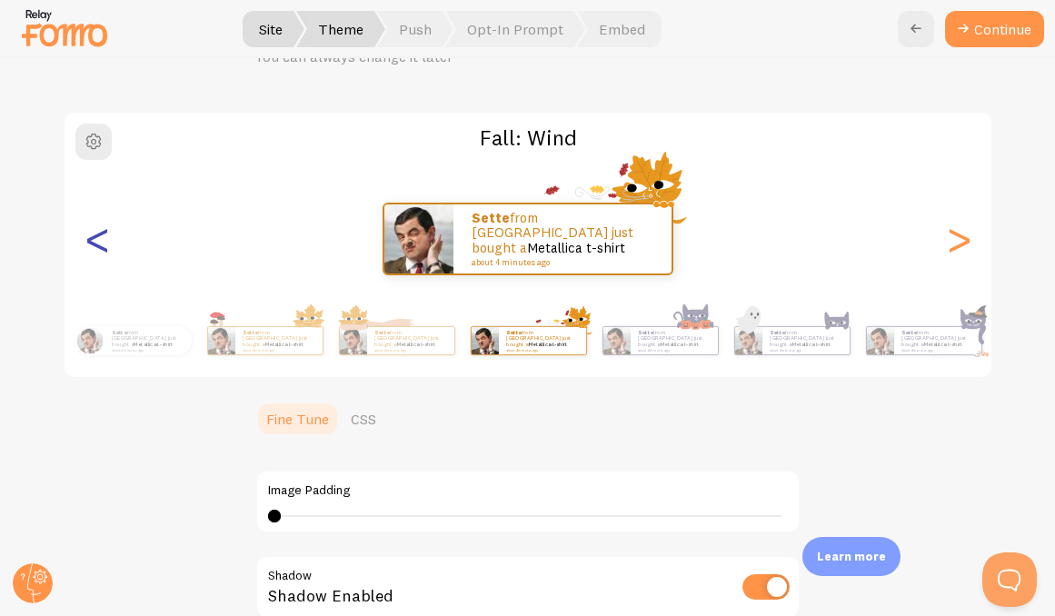
click at [91, 247] on div "<" at bounding box center [97, 239] width 22 height 131
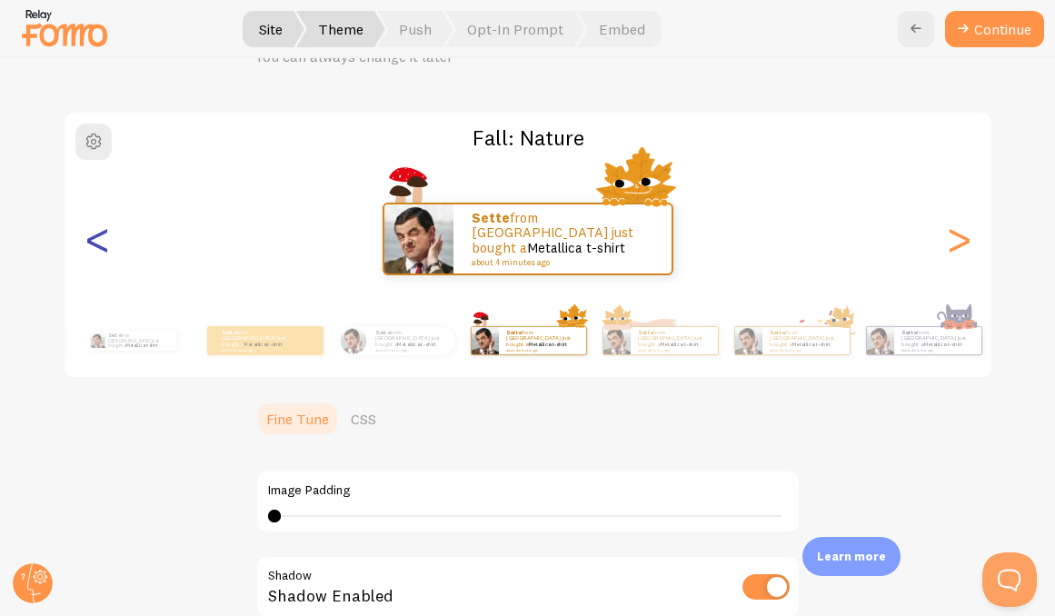
click at [91, 247] on div "<" at bounding box center [97, 239] width 22 height 131
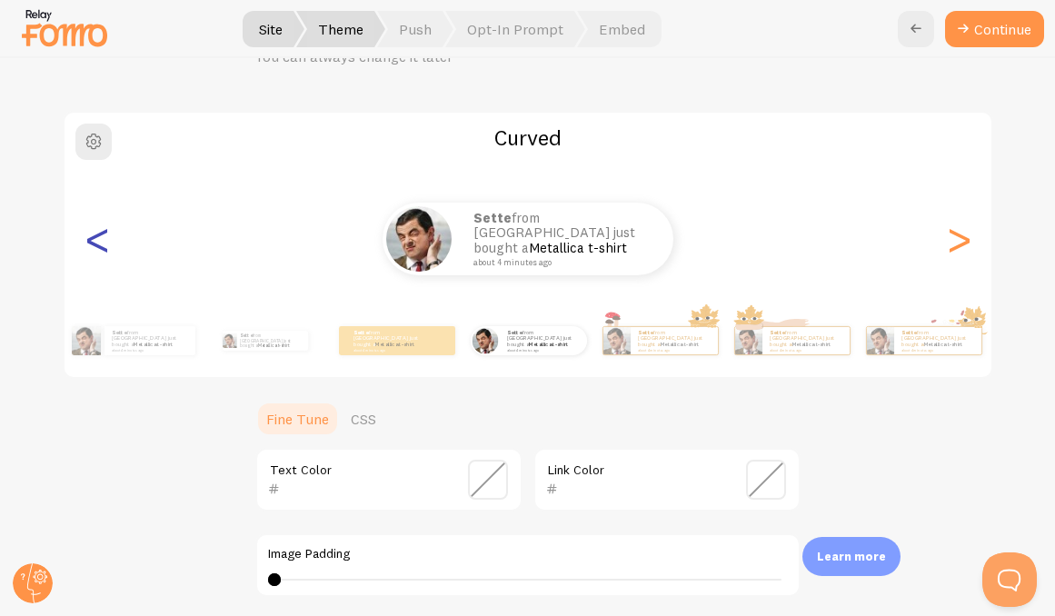
click at [91, 247] on div "<" at bounding box center [97, 239] width 22 height 131
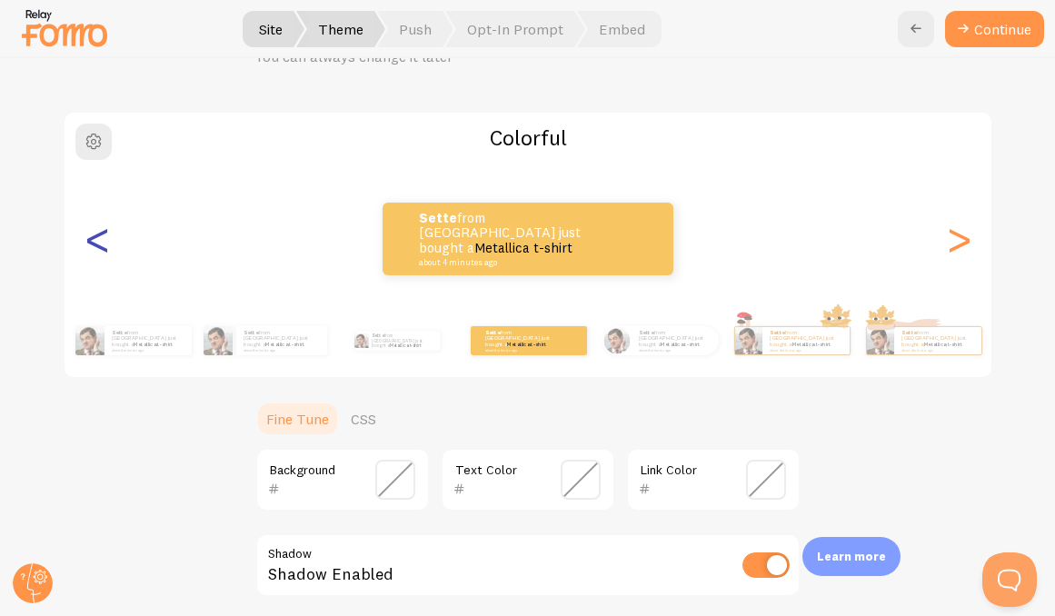
click at [91, 247] on div "<" at bounding box center [97, 239] width 22 height 131
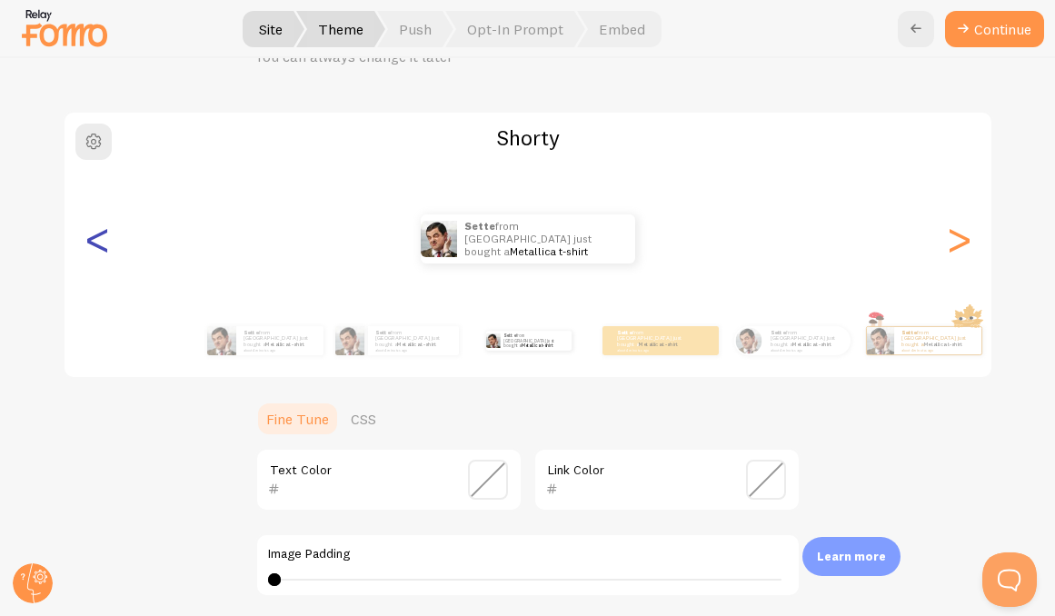
click at [91, 247] on div "<" at bounding box center [97, 239] width 22 height 131
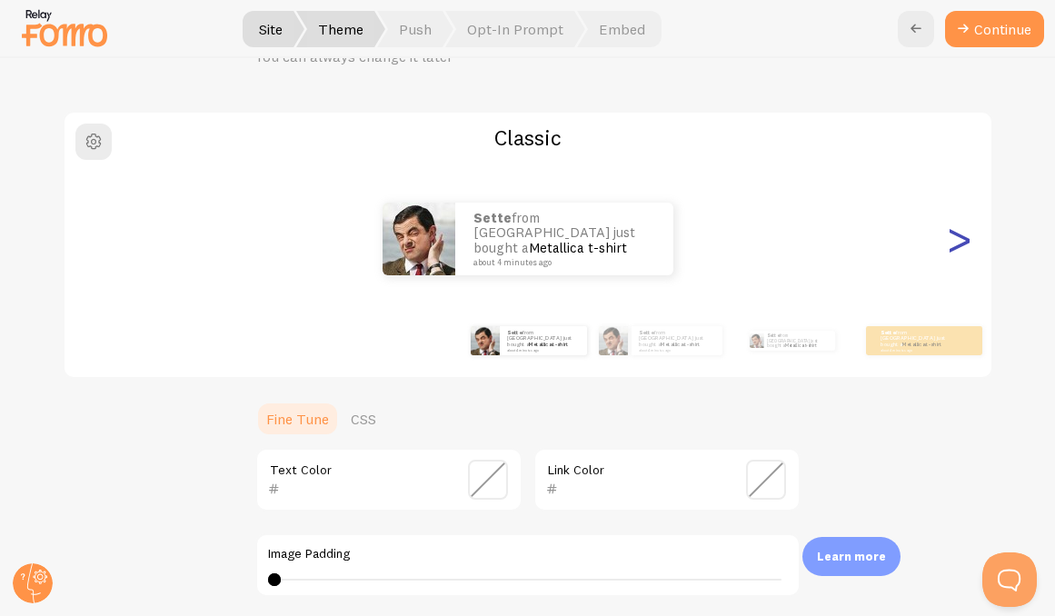
click at [948, 246] on div ">" at bounding box center [959, 239] width 22 height 131
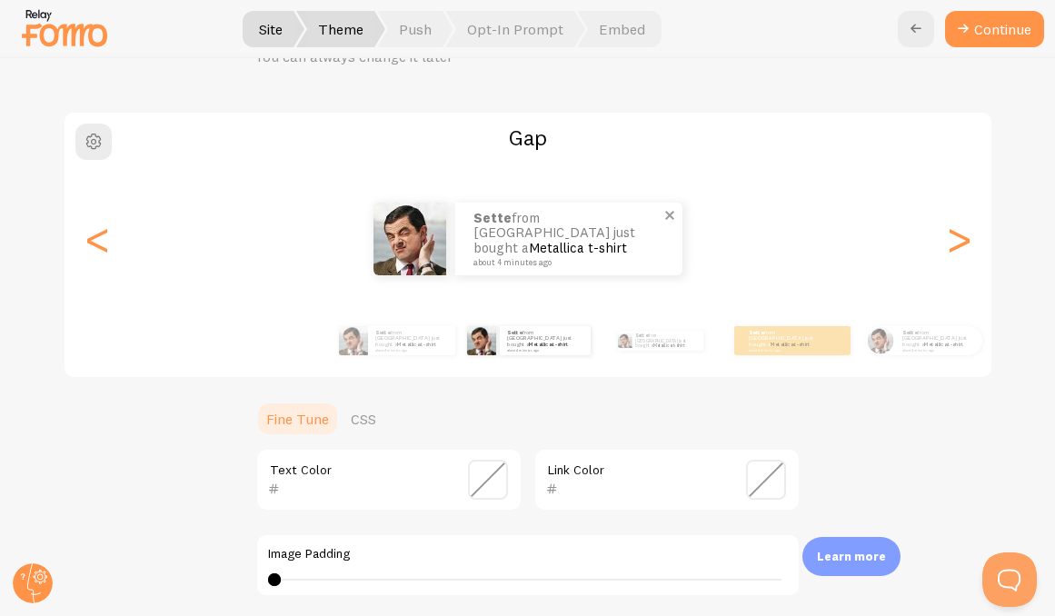
click at [394, 249] on img at bounding box center [410, 239] width 73 height 73
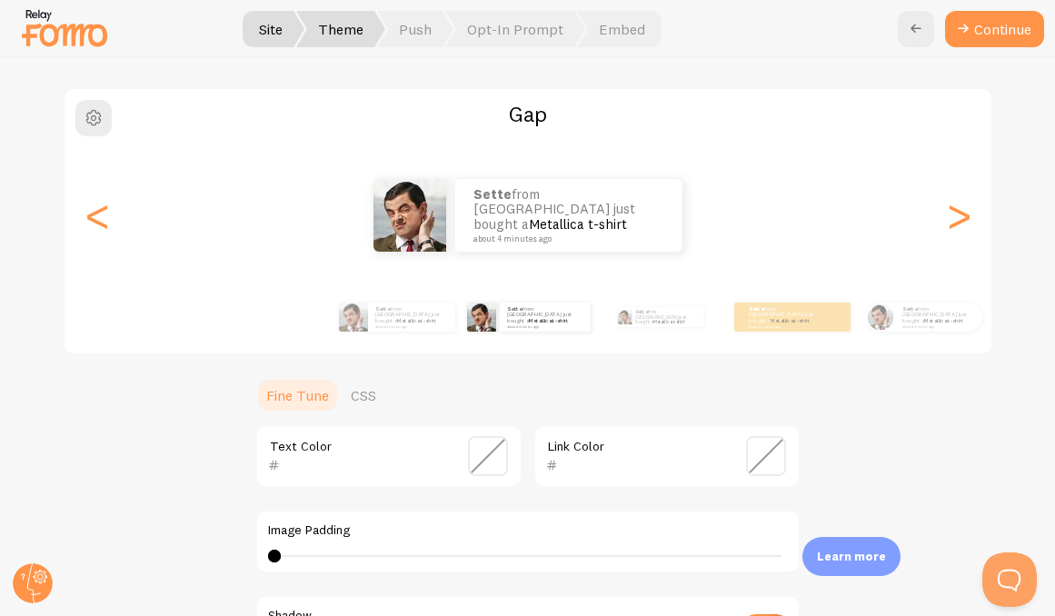
scroll to position [0, 0]
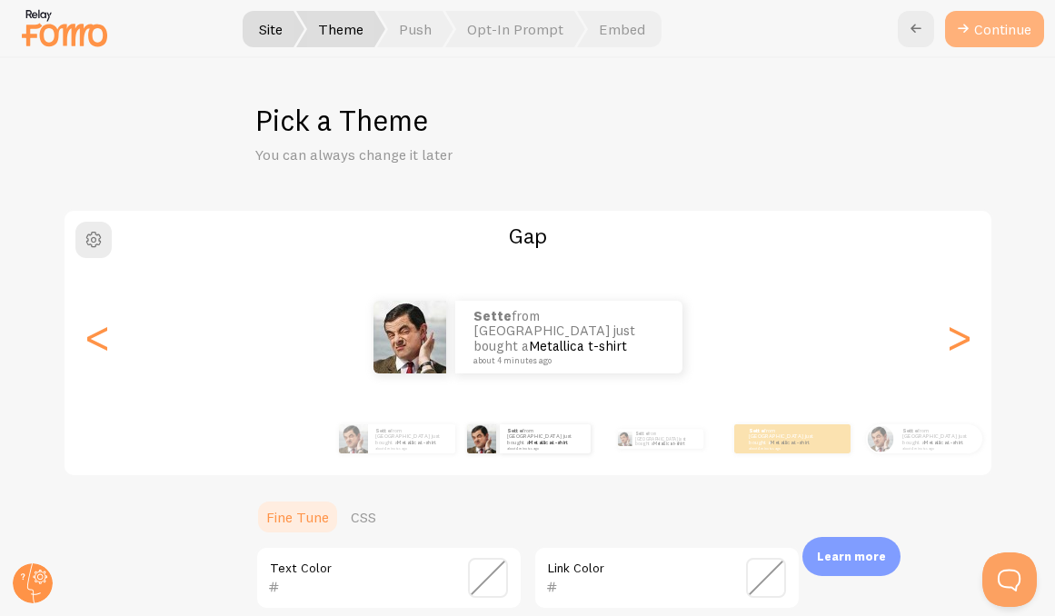
click at [985, 25] on button "Continue" at bounding box center [994, 29] width 99 height 36
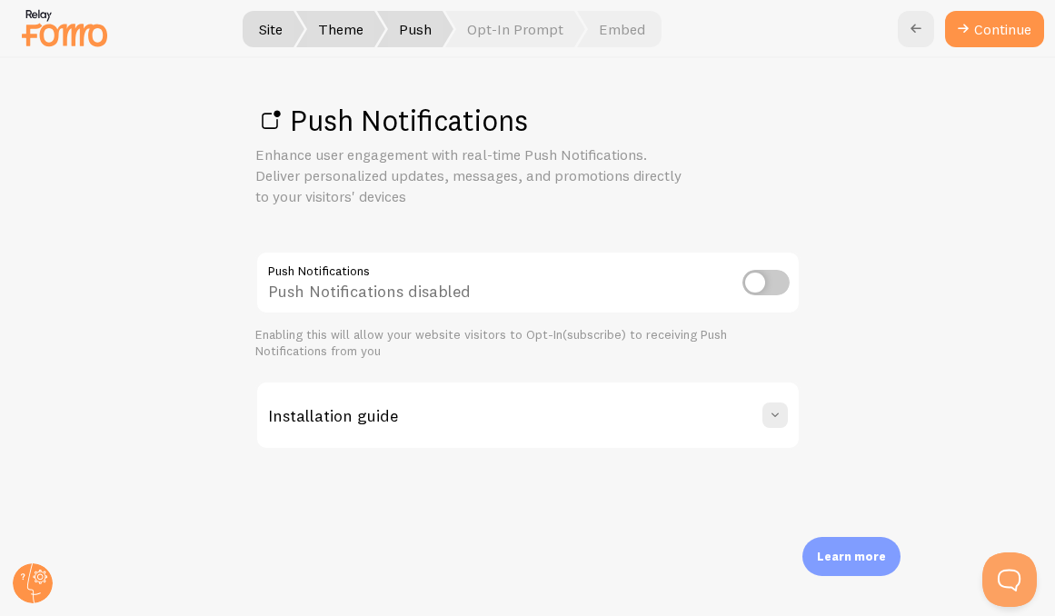
click at [782, 284] on input "checkbox" at bounding box center [766, 282] width 47 height 25
checkbox input "true"
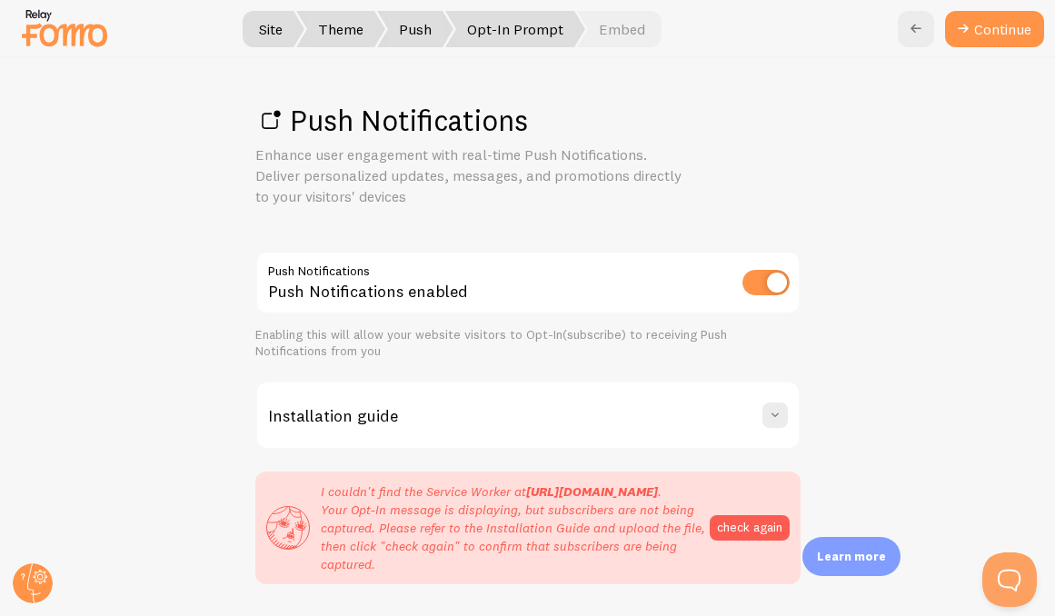
click at [545, 20] on span "Opt-In Prompt" at bounding box center [515, 29] width 140 height 36
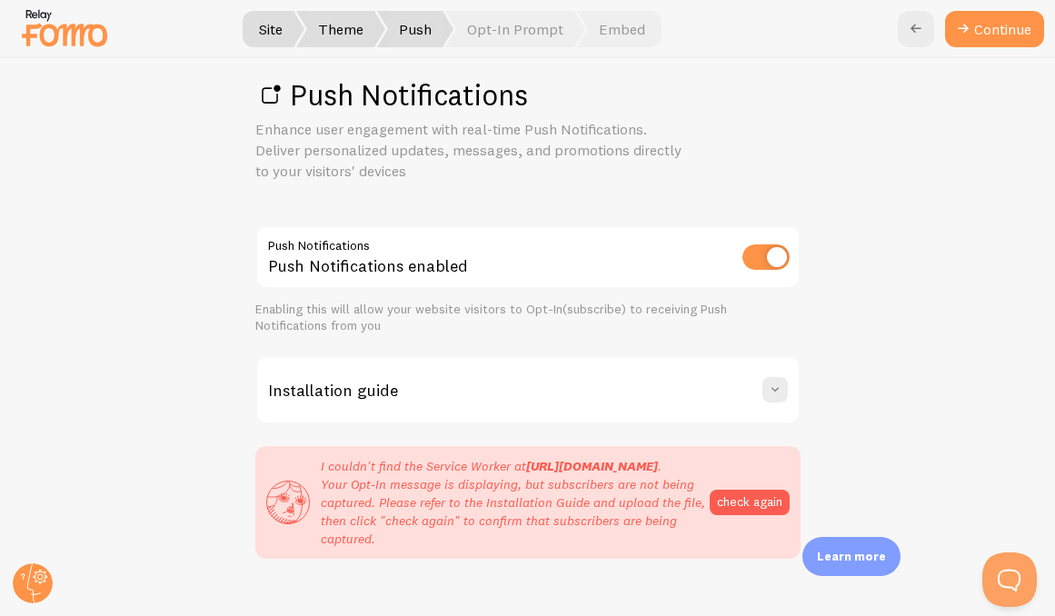
scroll to position [74, 0]
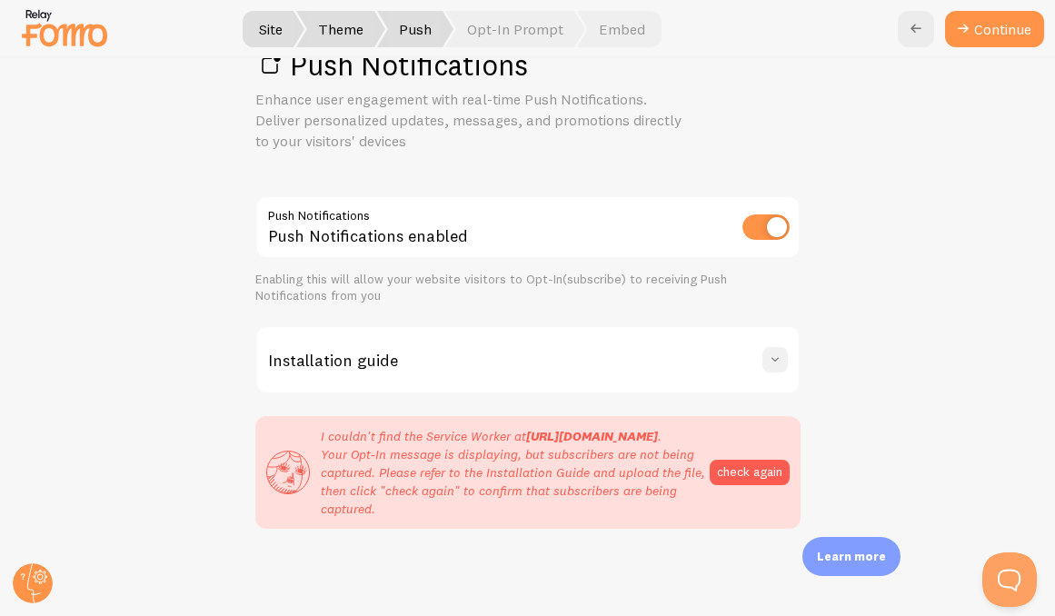
click at [768, 351] on span at bounding box center [775, 360] width 18 height 18
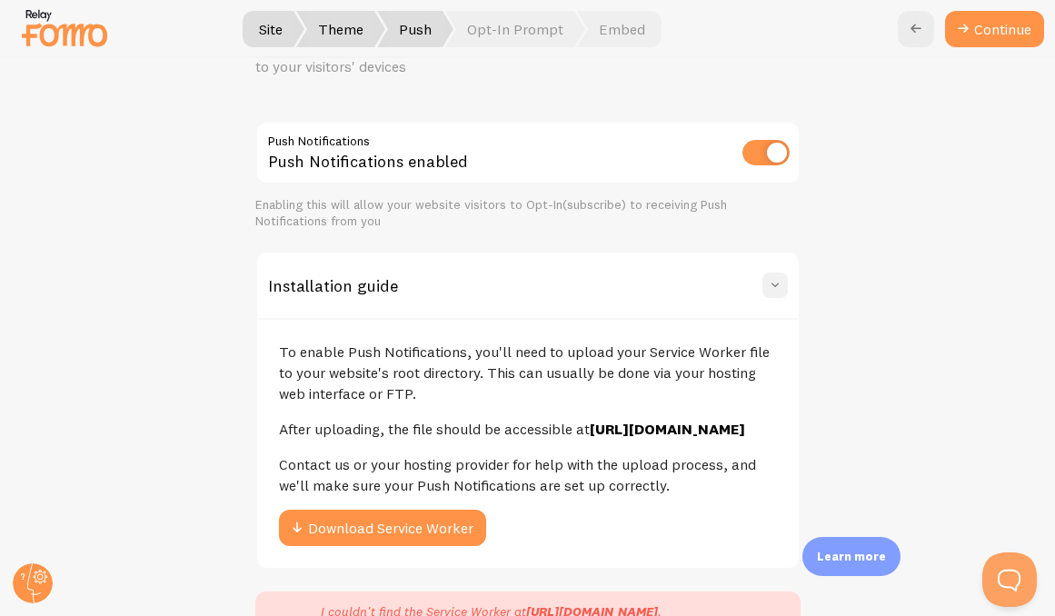
scroll to position [129, 0]
click at [620, 20] on span "Embed" at bounding box center [619, 29] width 85 height 36
click at [551, 25] on span "Opt-In Prompt" at bounding box center [515, 29] width 140 height 36
click at [37, 575] on circle at bounding box center [33, 584] width 40 height 40
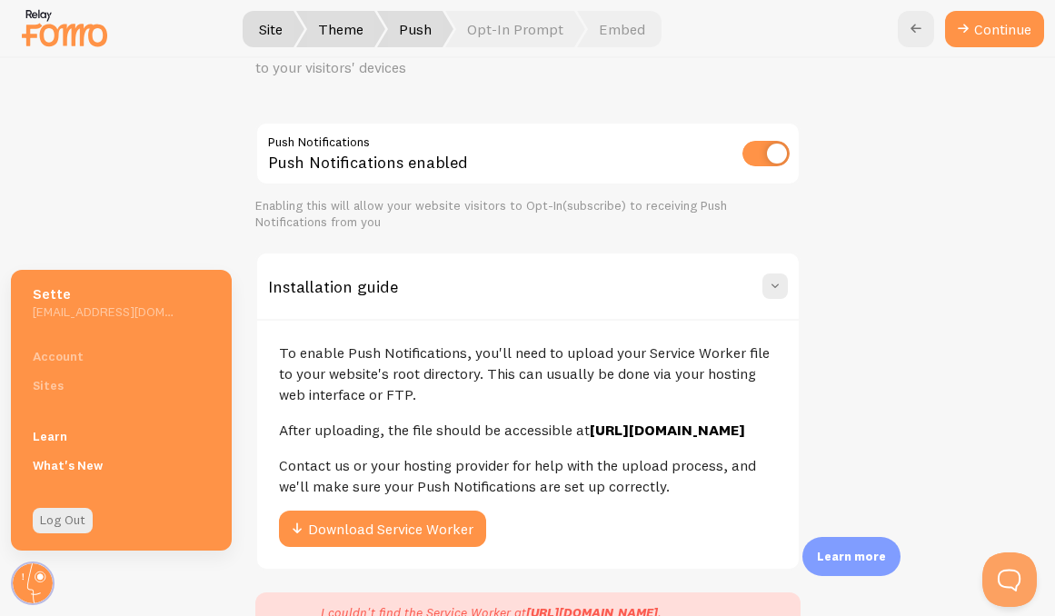
click at [158, 107] on div "Push Notifications Enhance user engagement with real-time Push Notifications. D…" at bounding box center [528, 337] width 1054 height 558
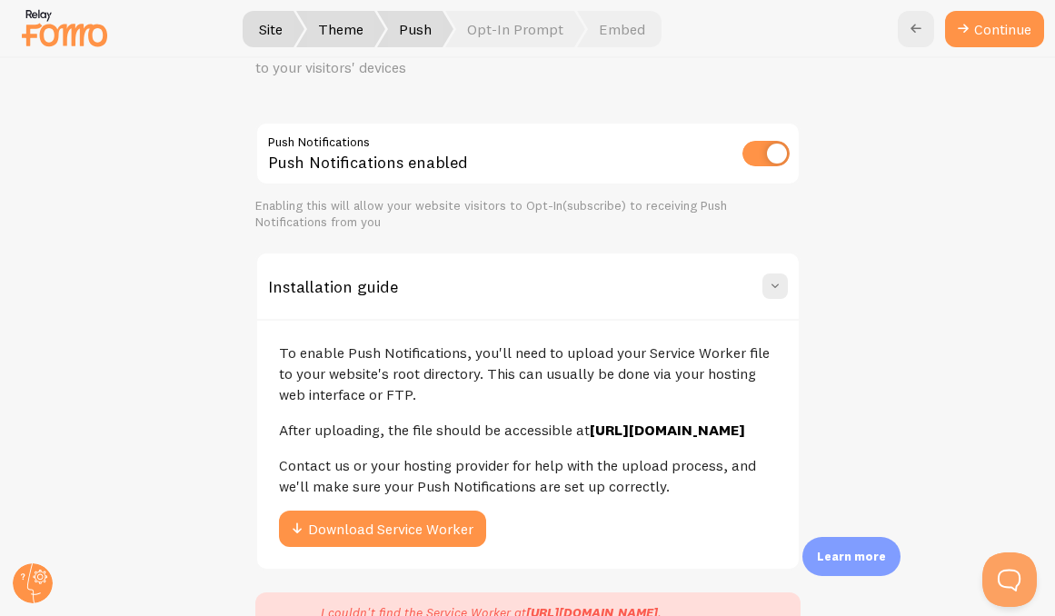
click at [379, 15] on span at bounding box center [382, 29] width 11 height 36
click at [415, 28] on span "Push" at bounding box center [415, 29] width 76 height 36
click at [382, 31] on span at bounding box center [382, 29] width 11 height 36
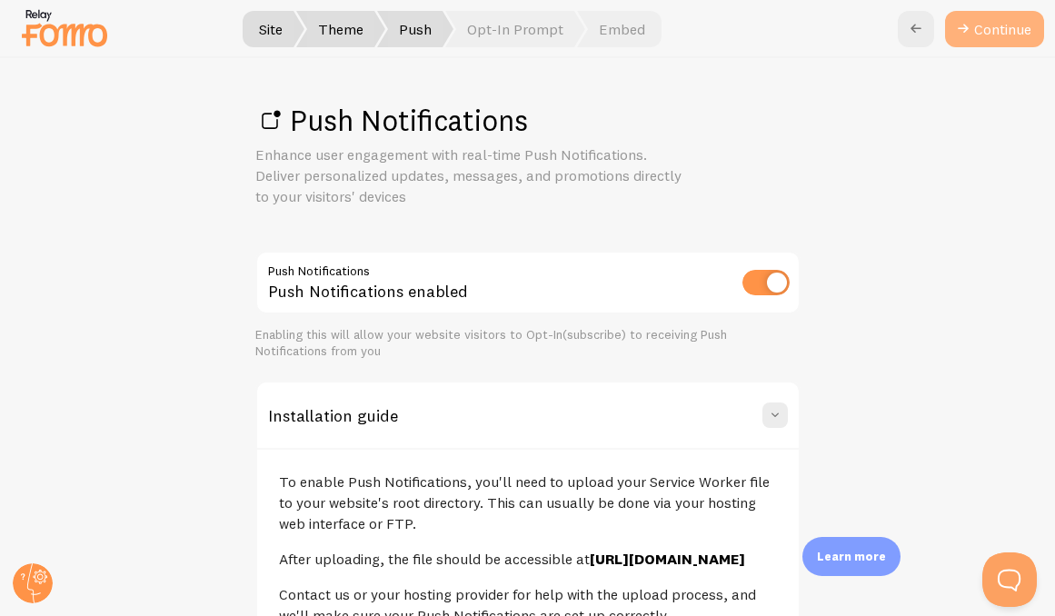
click at [983, 28] on link "Continue" at bounding box center [994, 29] width 99 height 36
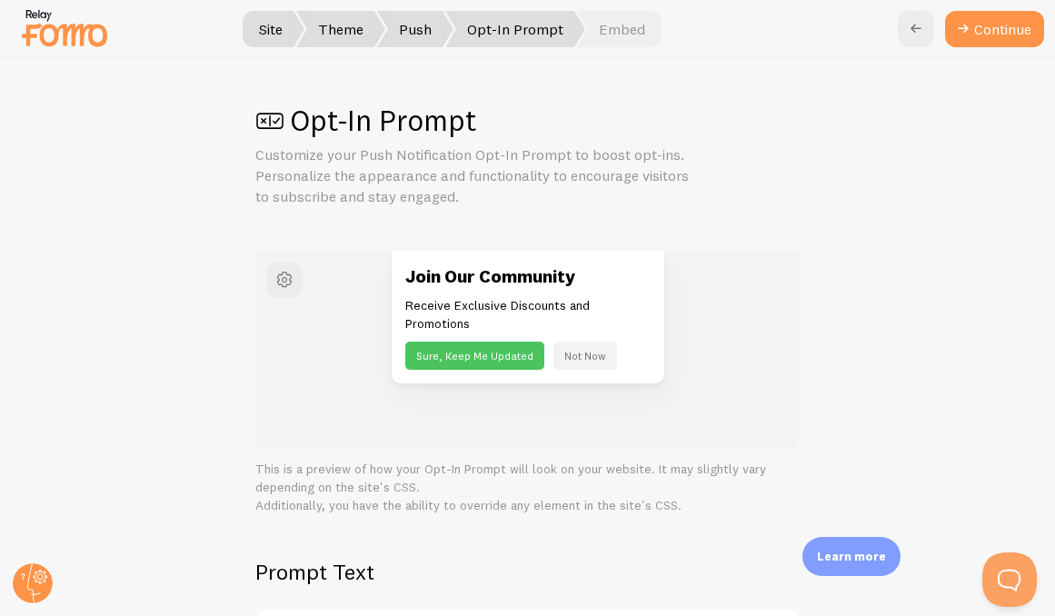
click at [983, 28] on button "Continue" at bounding box center [994, 29] width 99 height 36
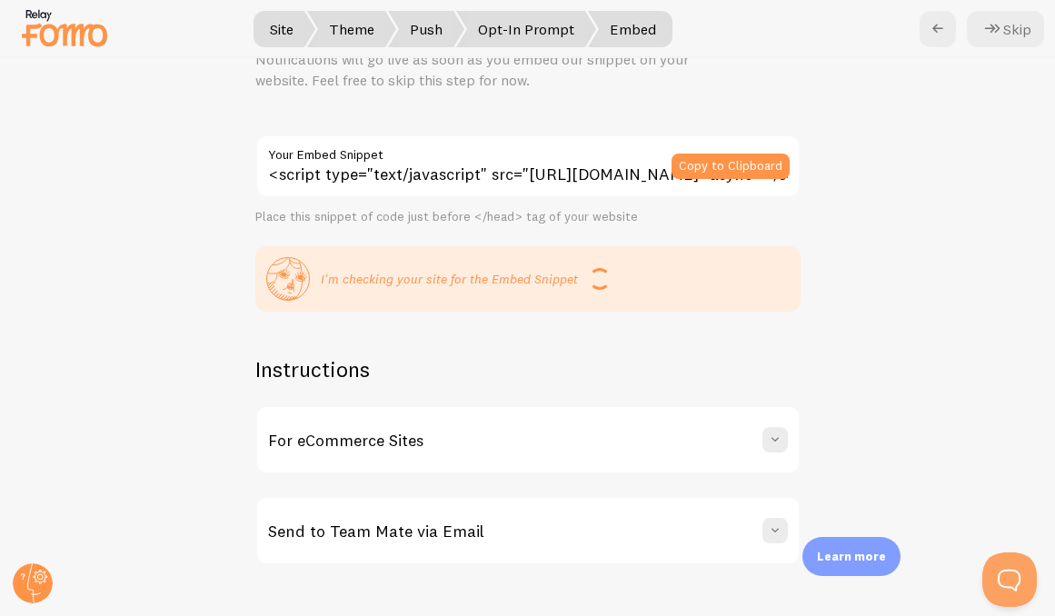
scroll to position [110, 0]
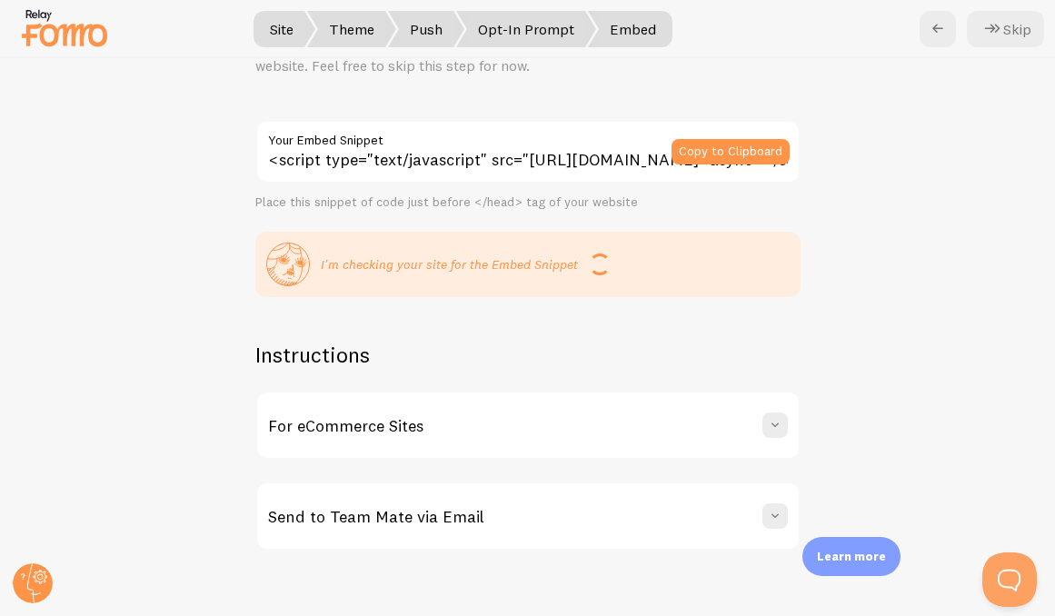
click at [526, 430] on div "For eCommerce Sites" at bounding box center [528, 425] width 542 height 65
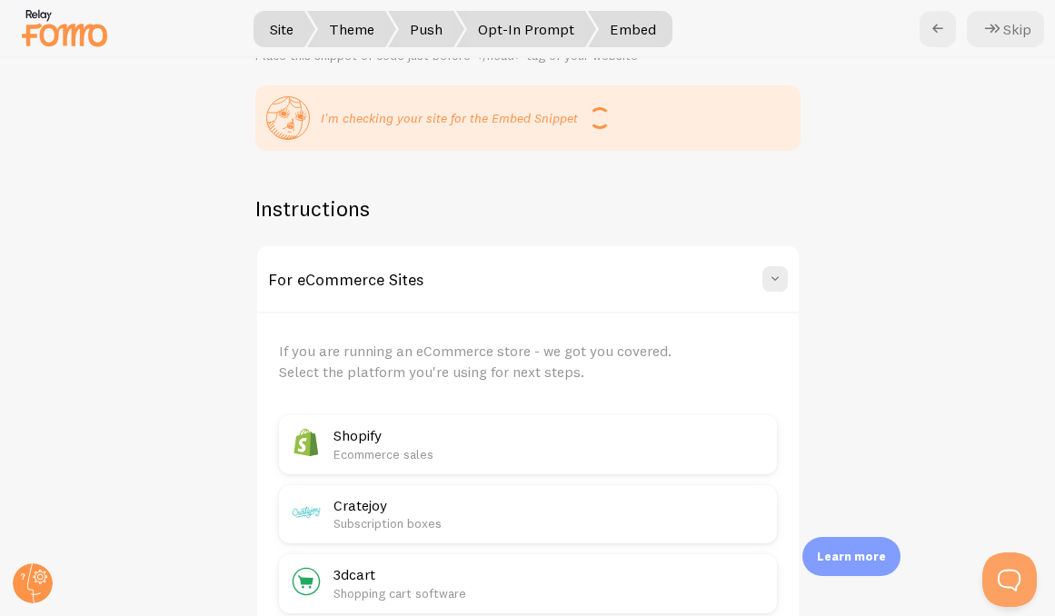
scroll to position [286, 0]
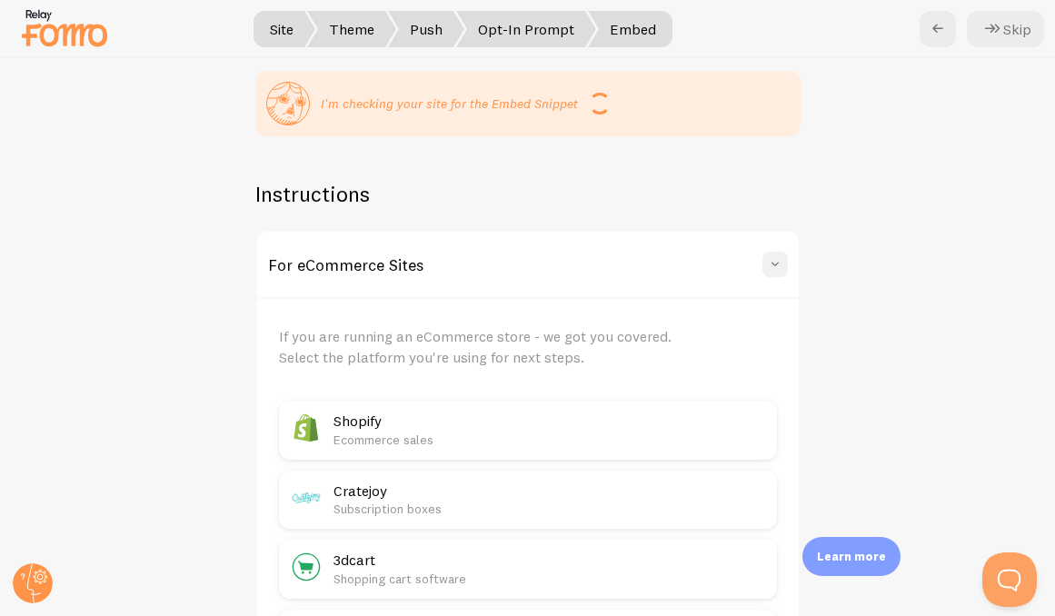
click at [769, 268] on span at bounding box center [775, 264] width 18 height 18
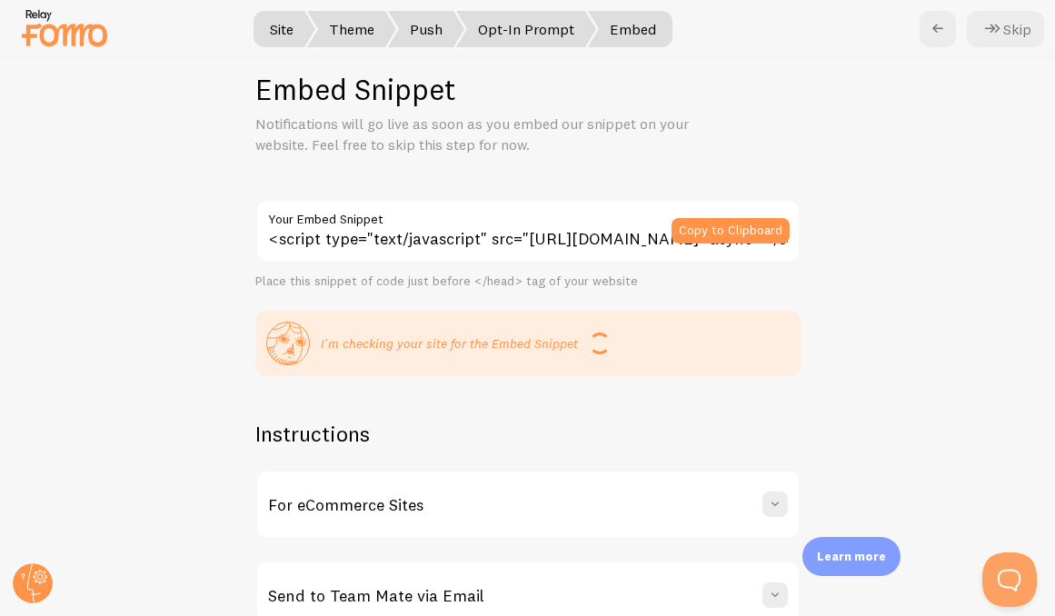
scroll to position [110, 0]
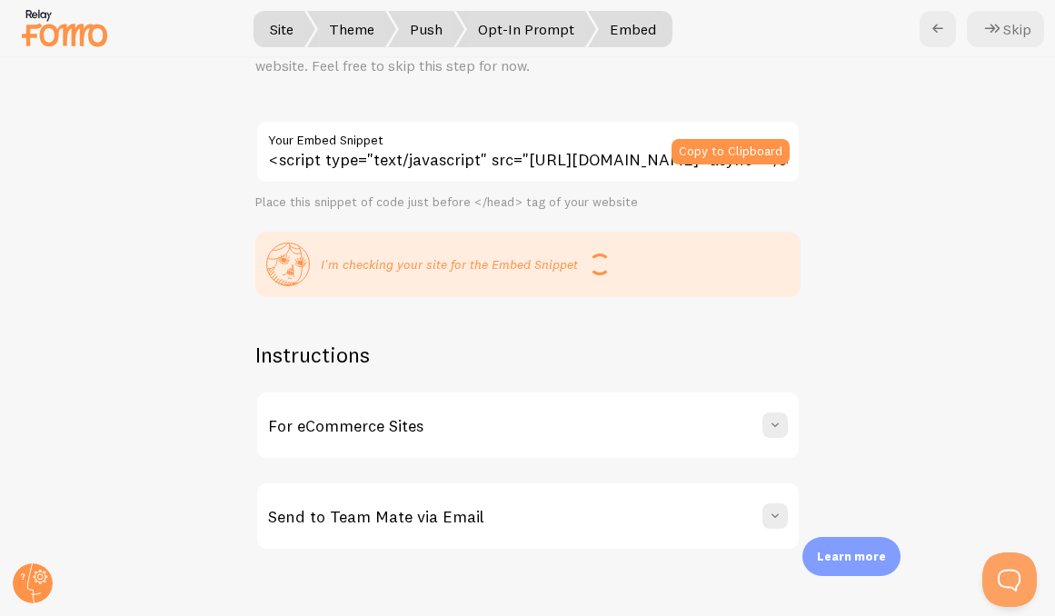
click at [663, 30] on span "Embed" at bounding box center [630, 29] width 85 height 36
click at [478, 404] on div "For eCommerce Sites" at bounding box center [528, 425] width 542 height 65
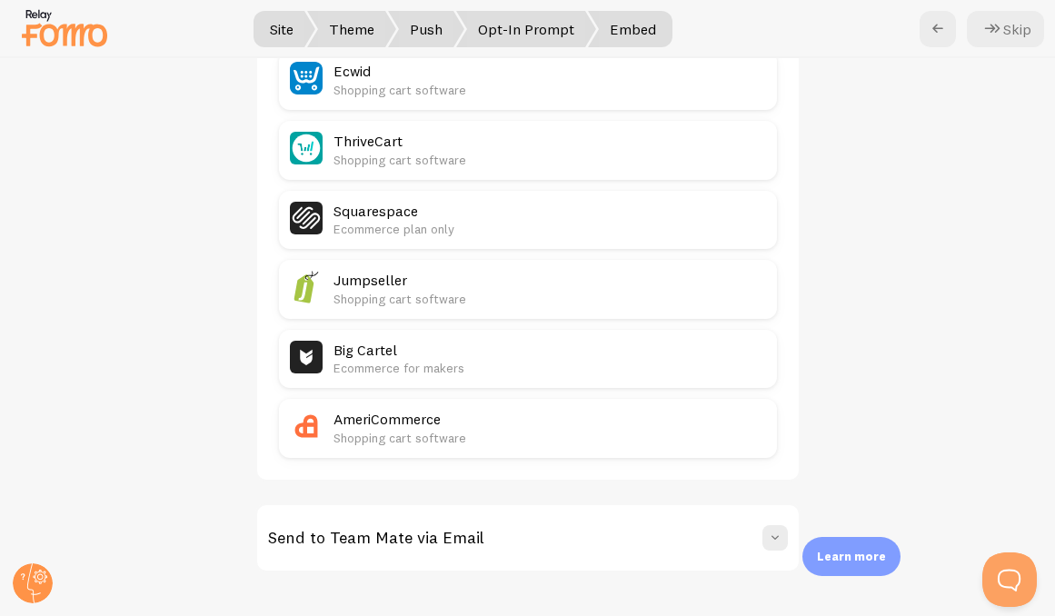
scroll to position [1060, 0]
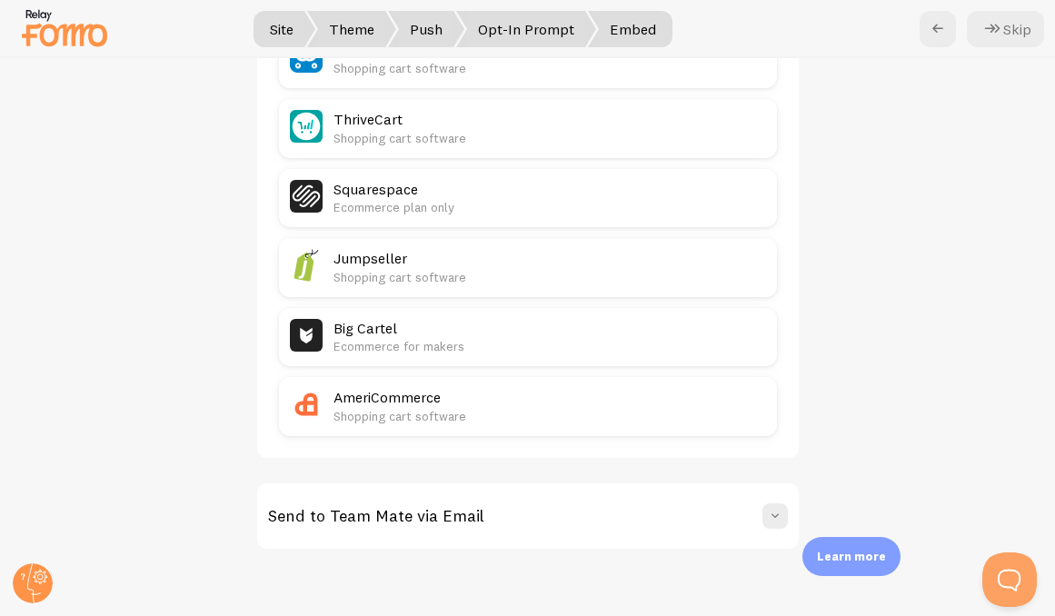
click at [474, 502] on div "Send to Team Mate via Email" at bounding box center [528, 516] width 542 height 65
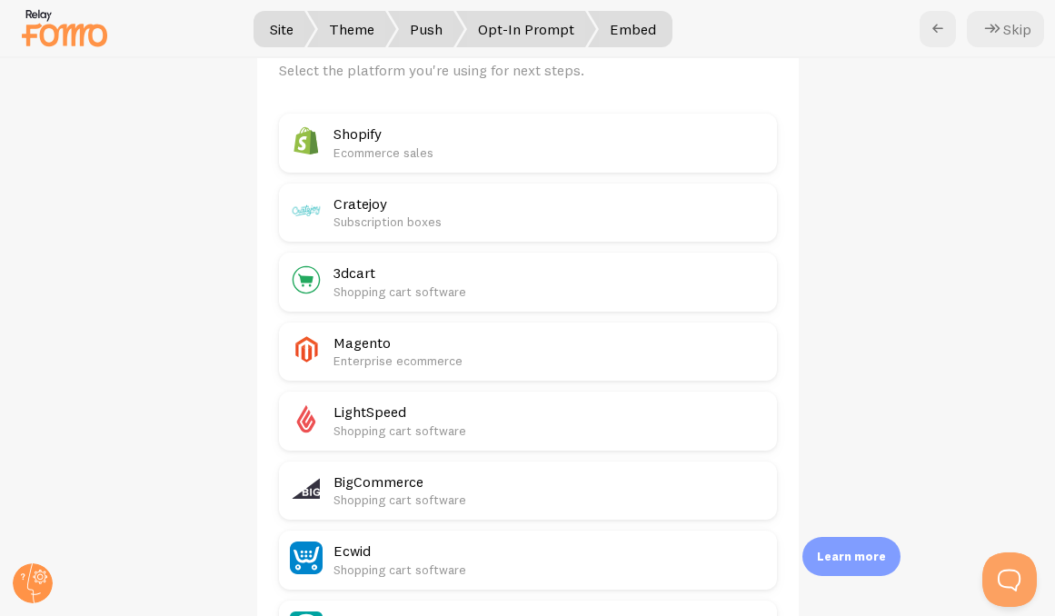
scroll to position [304, 0]
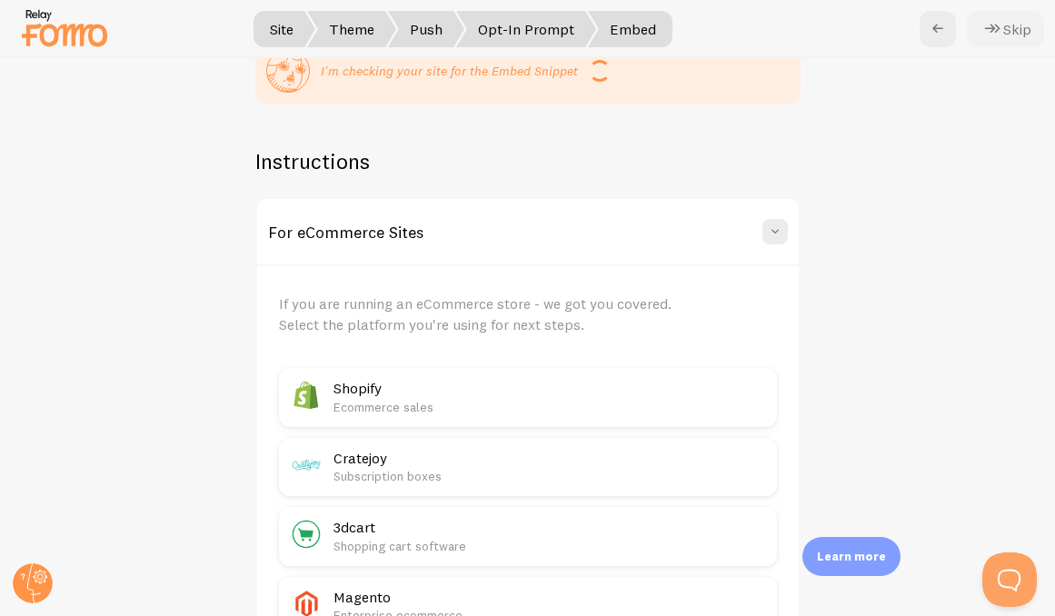
click at [1015, 34] on button "Skip" at bounding box center [1005, 29] width 77 height 36
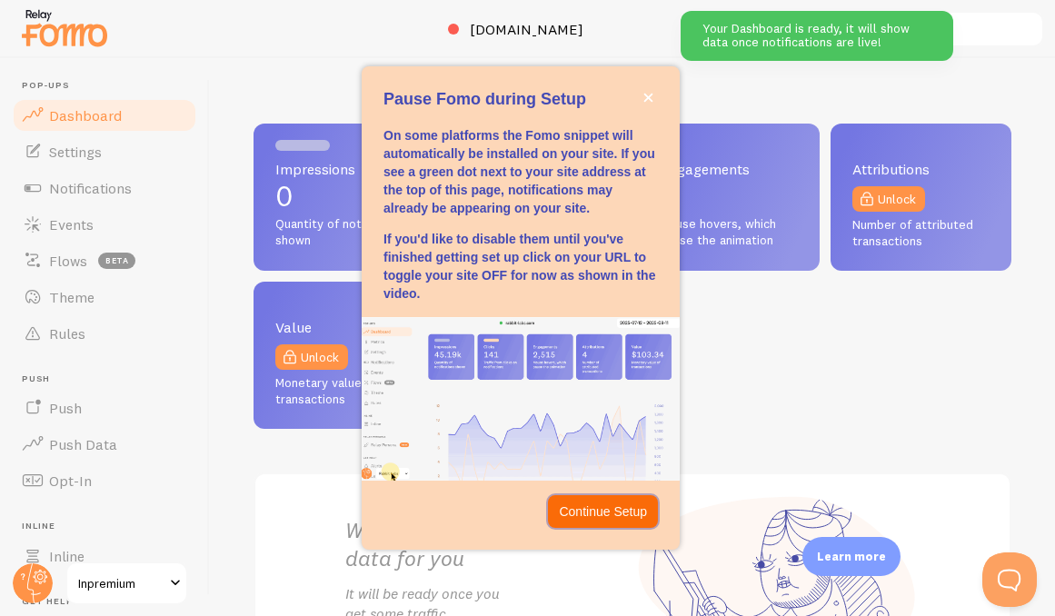
click at [602, 512] on p "Continue Setup" at bounding box center [603, 512] width 88 height 18
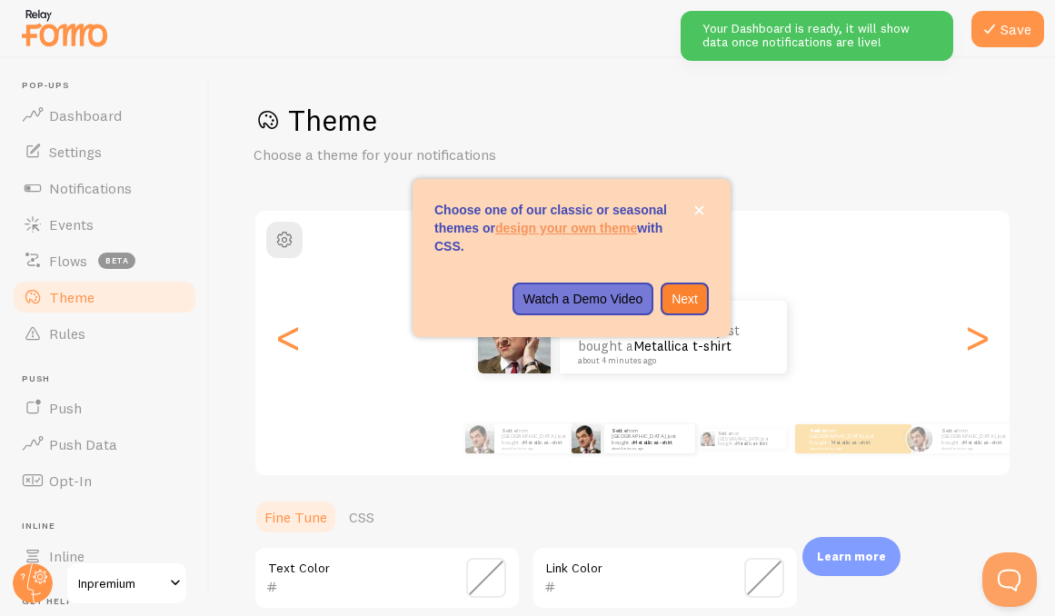
click at [684, 215] on p "Choose one of our classic or seasonal themes or design your own theme with CSS." at bounding box center [571, 228] width 275 height 55
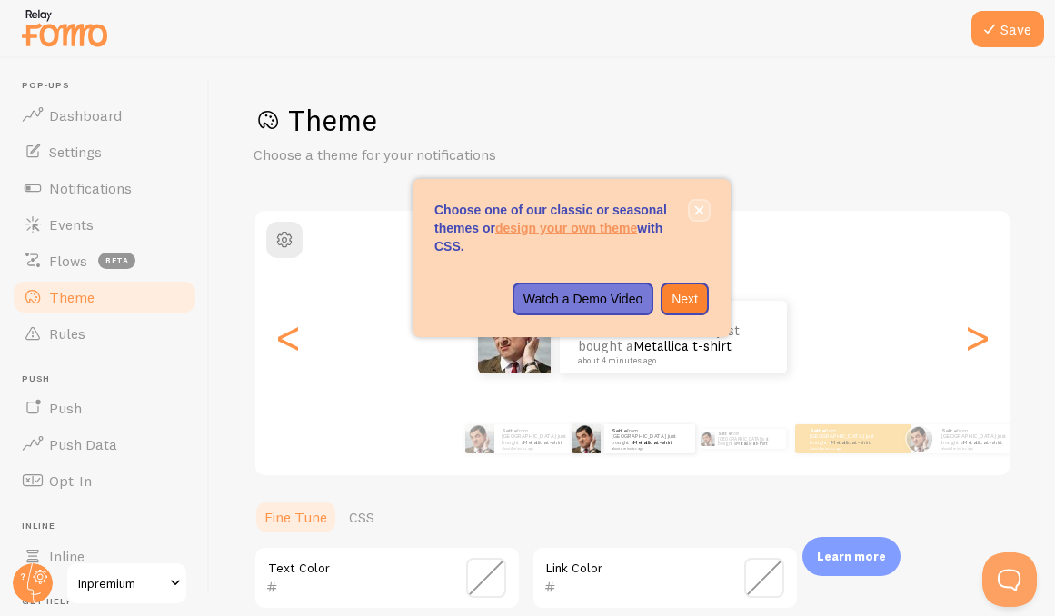
click at [695, 215] on button "close," at bounding box center [699, 210] width 19 height 19
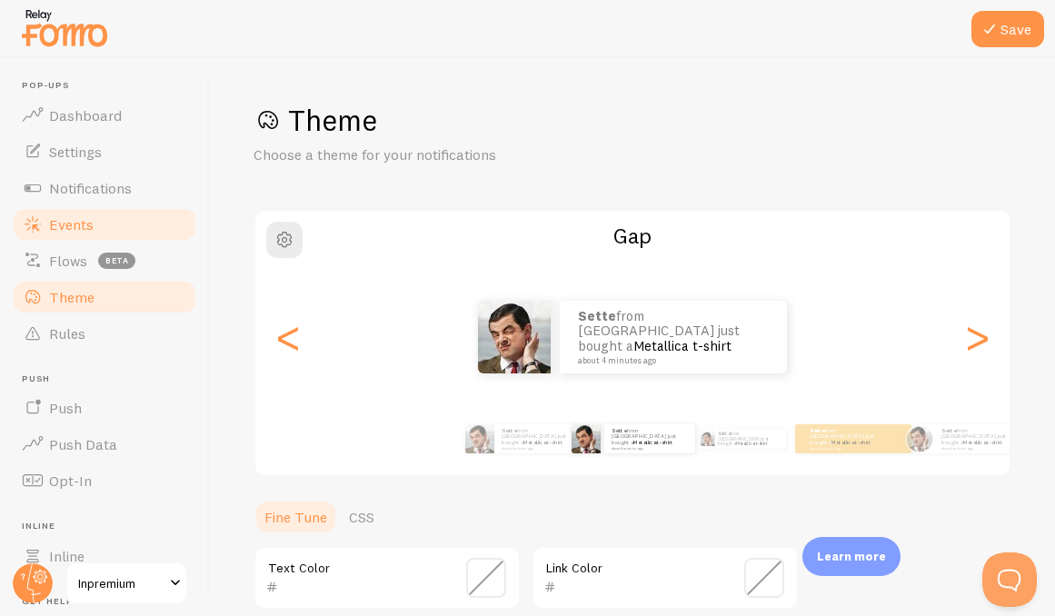
click at [107, 217] on link "Events" at bounding box center [104, 224] width 187 height 36
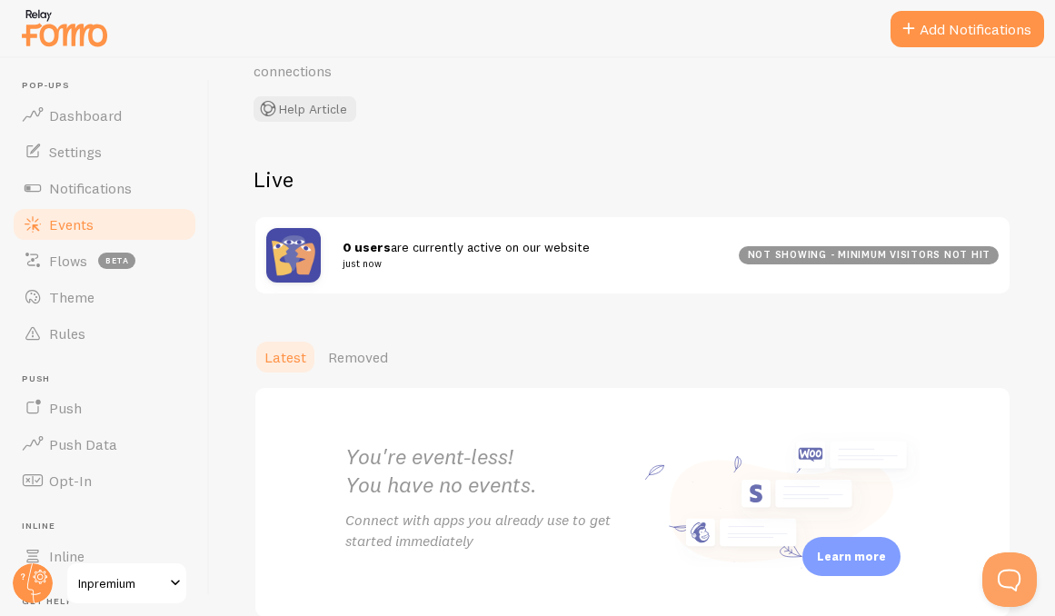
scroll to position [194, 0]
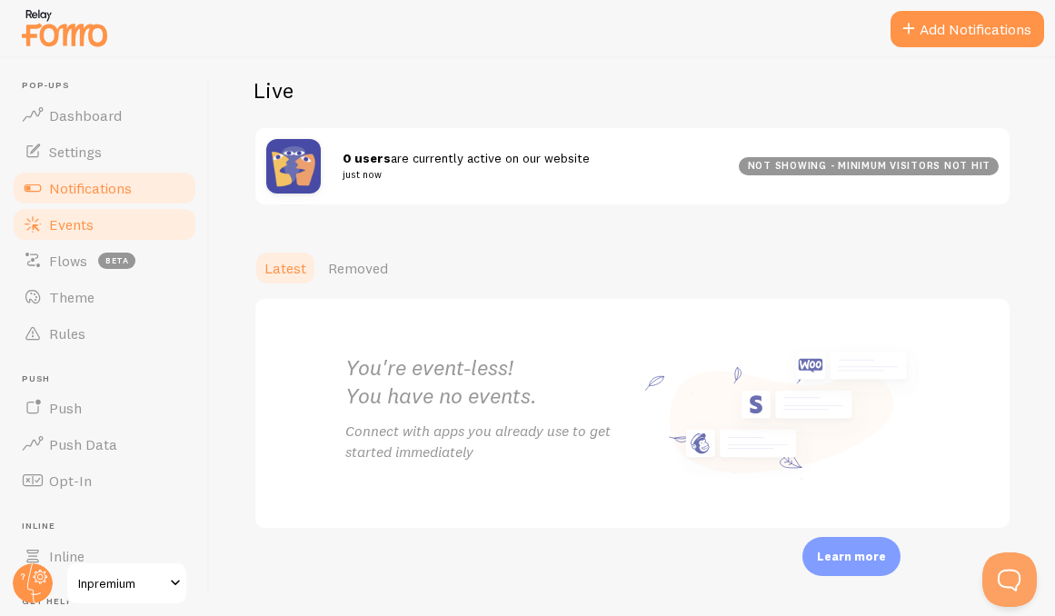
click at [134, 186] on link "Notifications" at bounding box center [104, 188] width 187 height 36
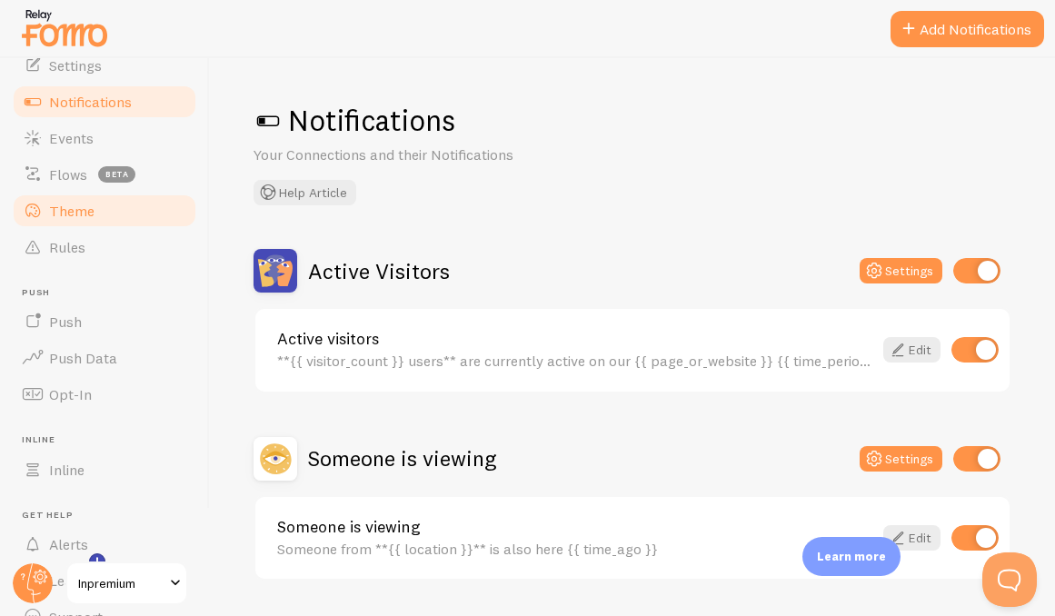
scroll to position [104, 0]
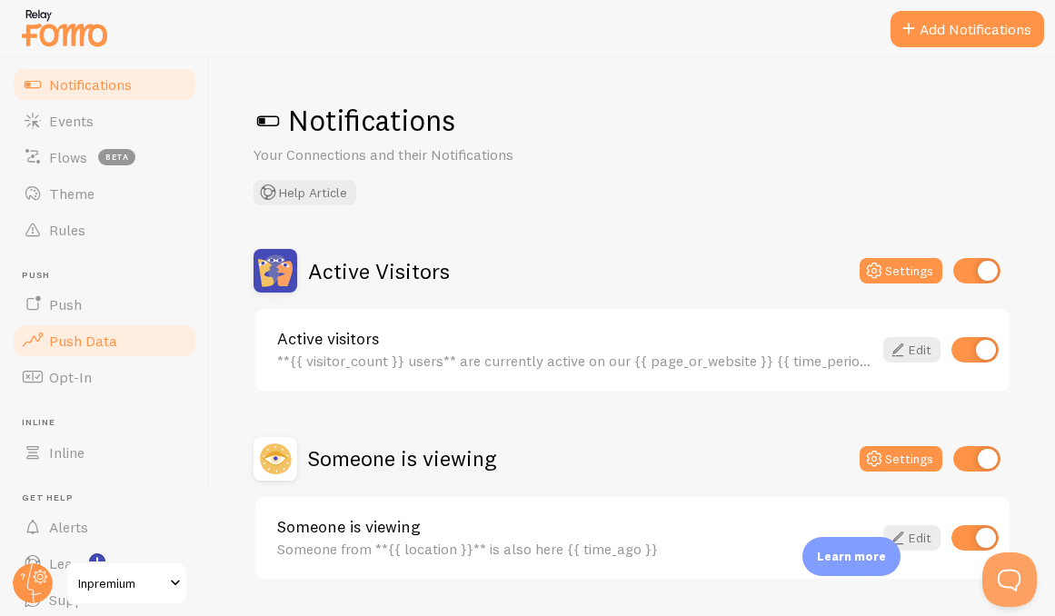
click at [86, 326] on link "Push Data" at bounding box center [104, 341] width 187 height 36
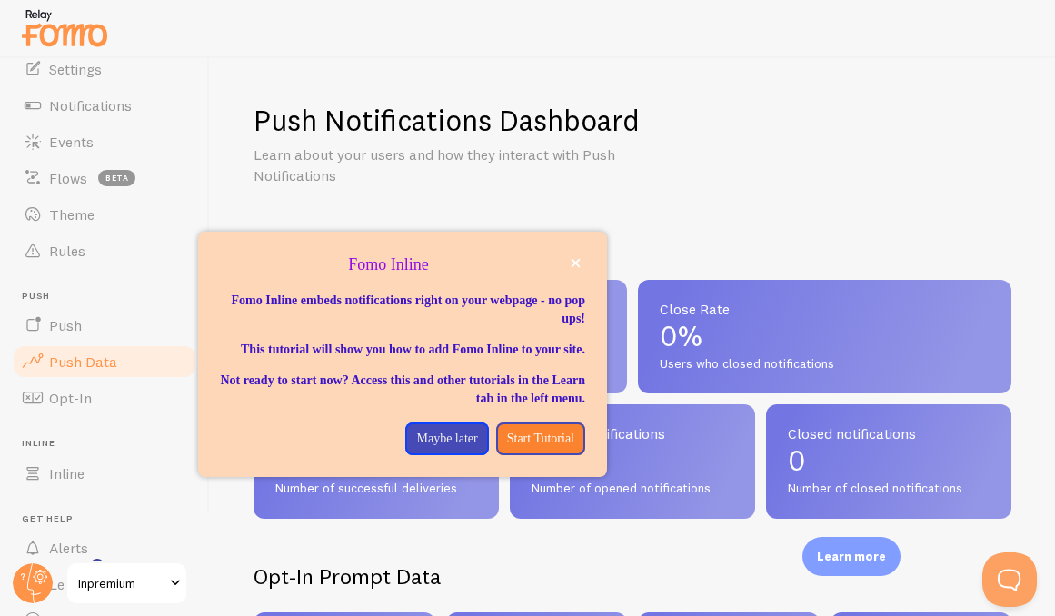
scroll to position [72, 0]
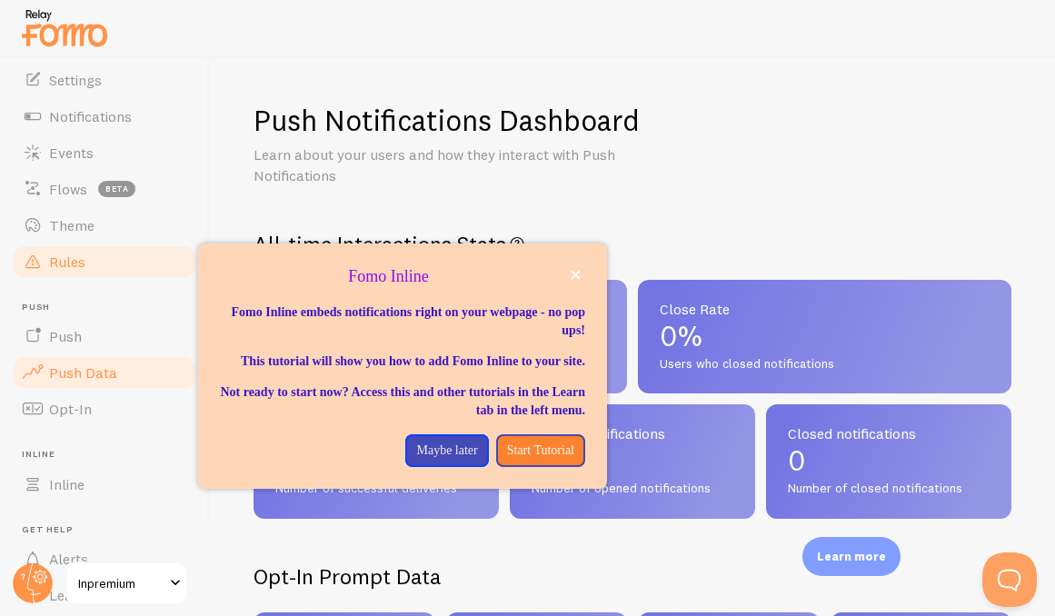
click at [77, 253] on span "Rules" at bounding box center [67, 262] width 36 height 18
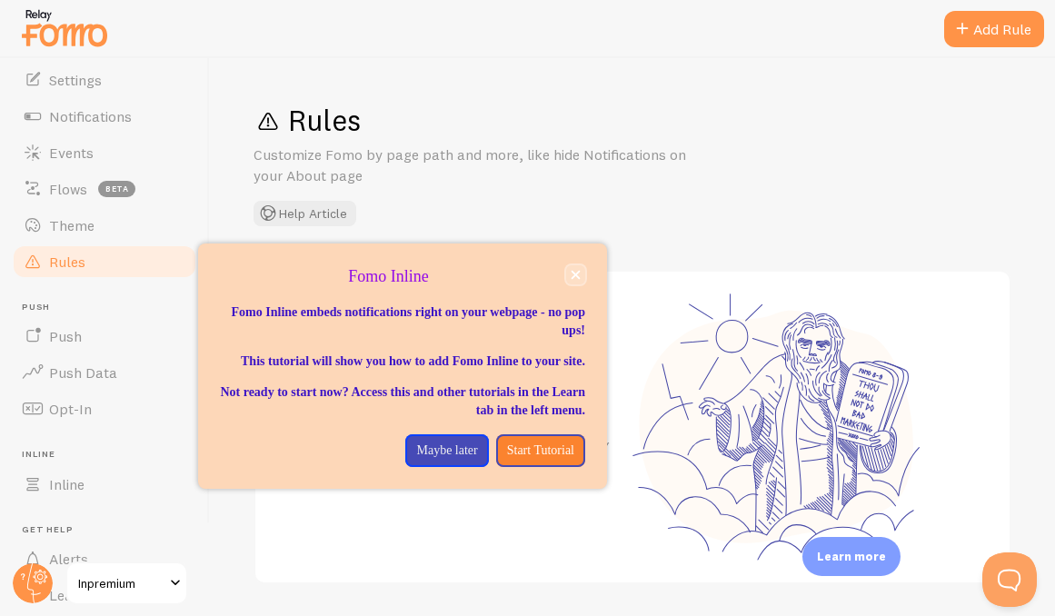
click at [578, 271] on icon "close," at bounding box center [576, 275] width 9 height 9
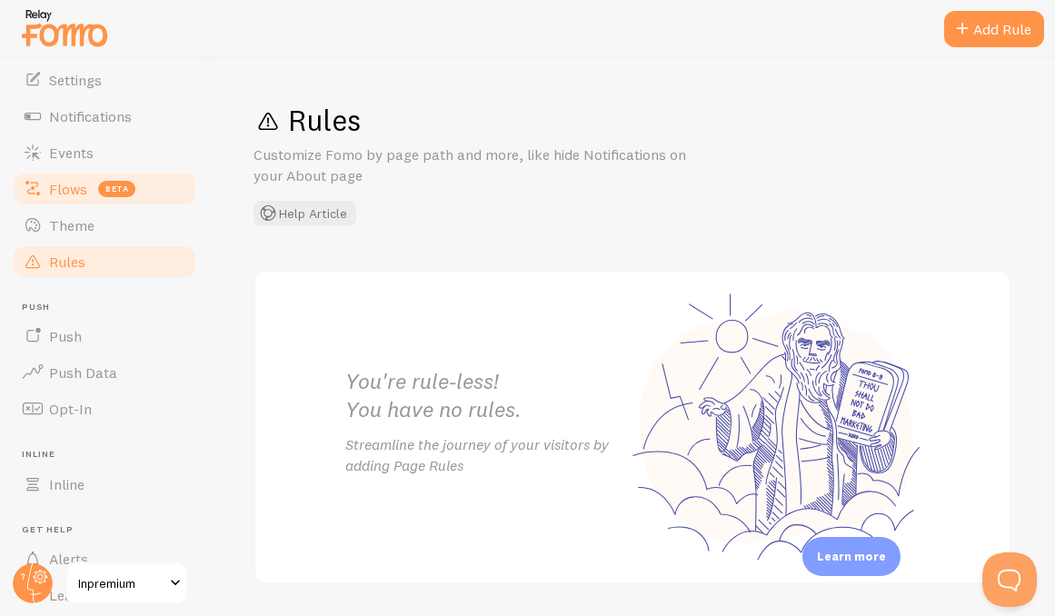
click at [65, 196] on span "Flows" at bounding box center [68, 189] width 38 height 18
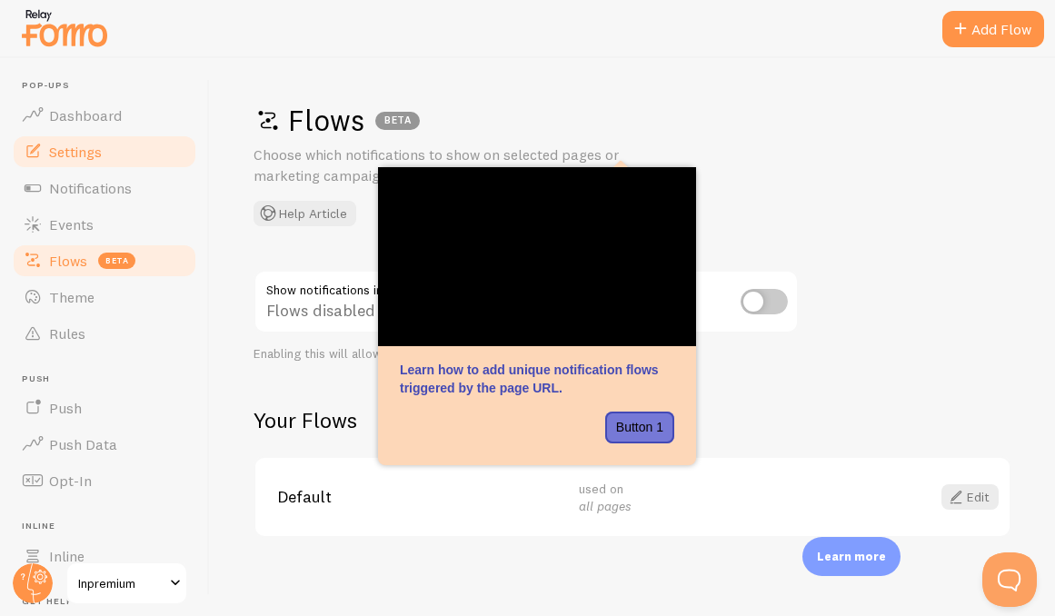
click at [108, 145] on link "Settings" at bounding box center [104, 152] width 187 height 36
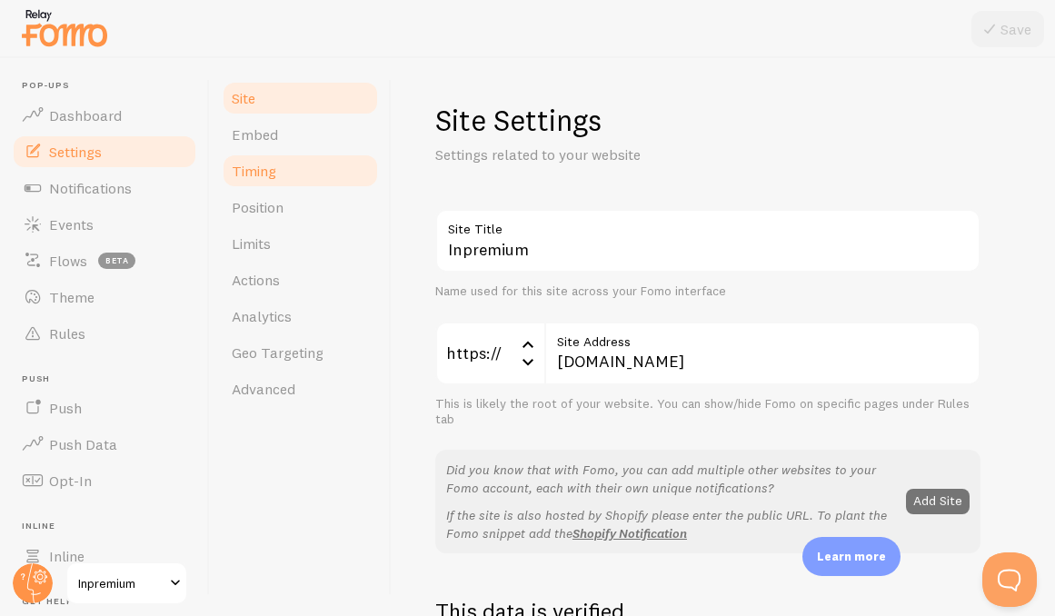
click at [254, 158] on link "Timing" at bounding box center [300, 171] width 159 height 36
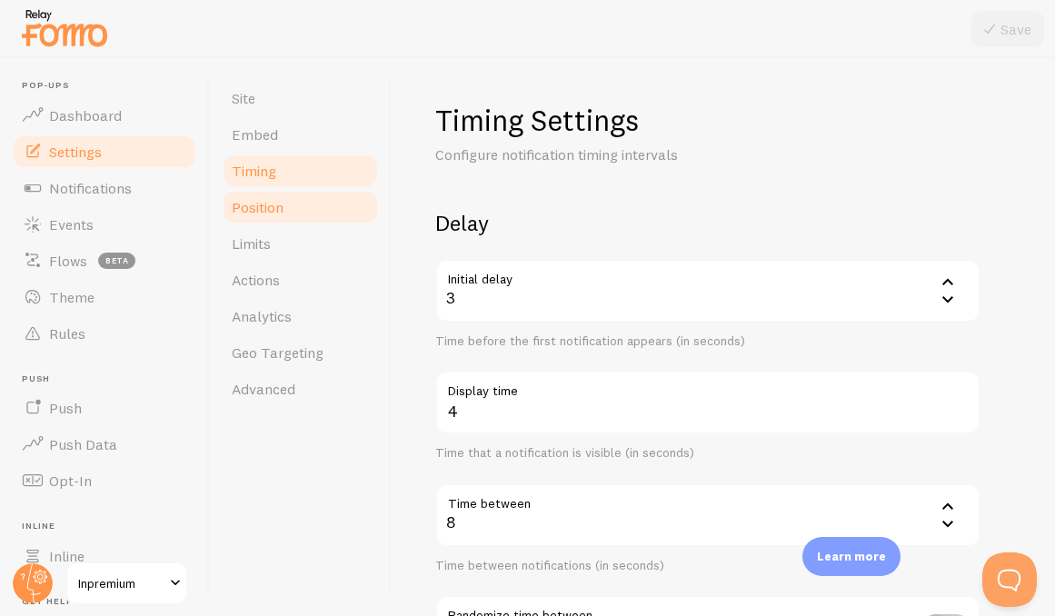
click at [263, 190] on link "Position" at bounding box center [300, 207] width 159 height 36
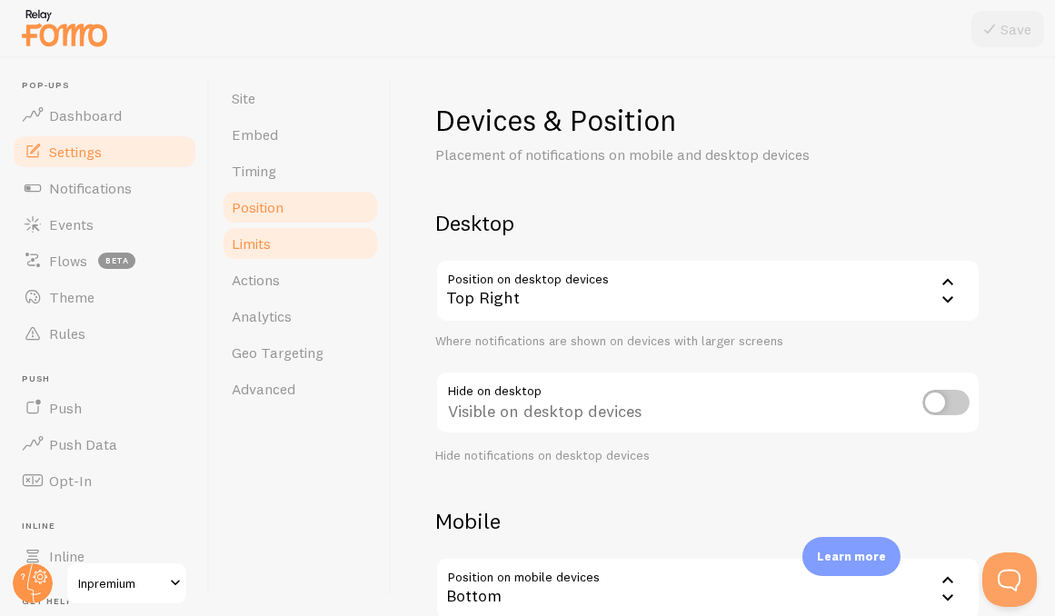
click at [265, 235] on span "Limits" at bounding box center [251, 244] width 39 height 18
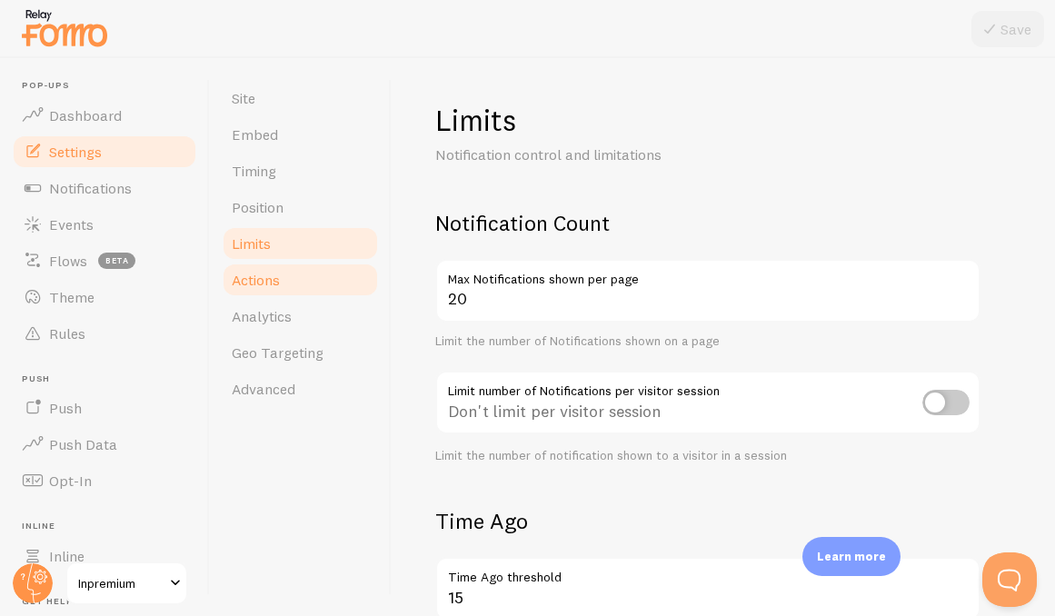
click at [271, 267] on link "Actions" at bounding box center [300, 280] width 159 height 36
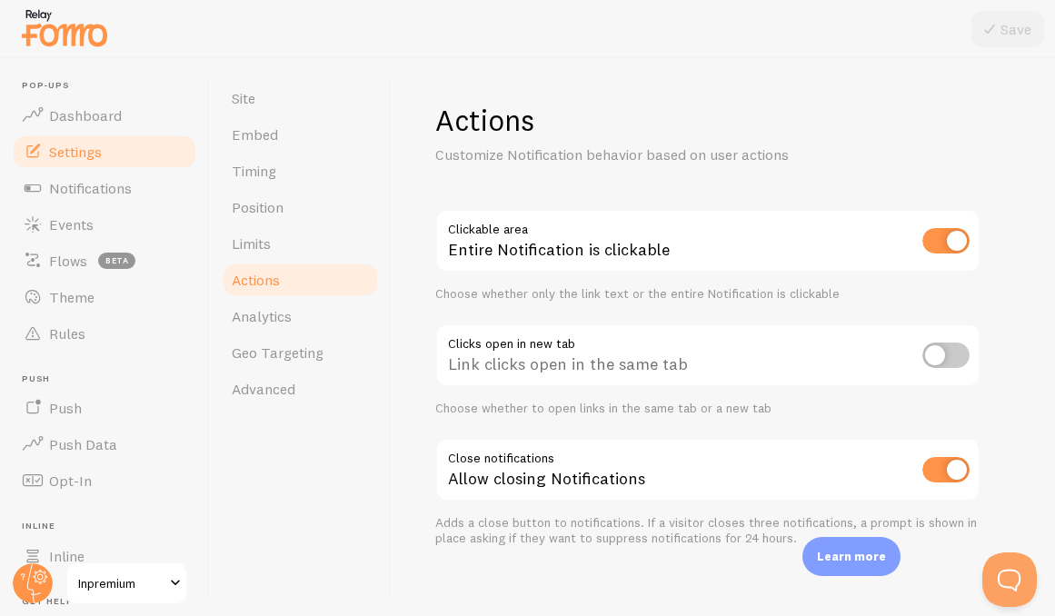
scroll to position [17, 0]
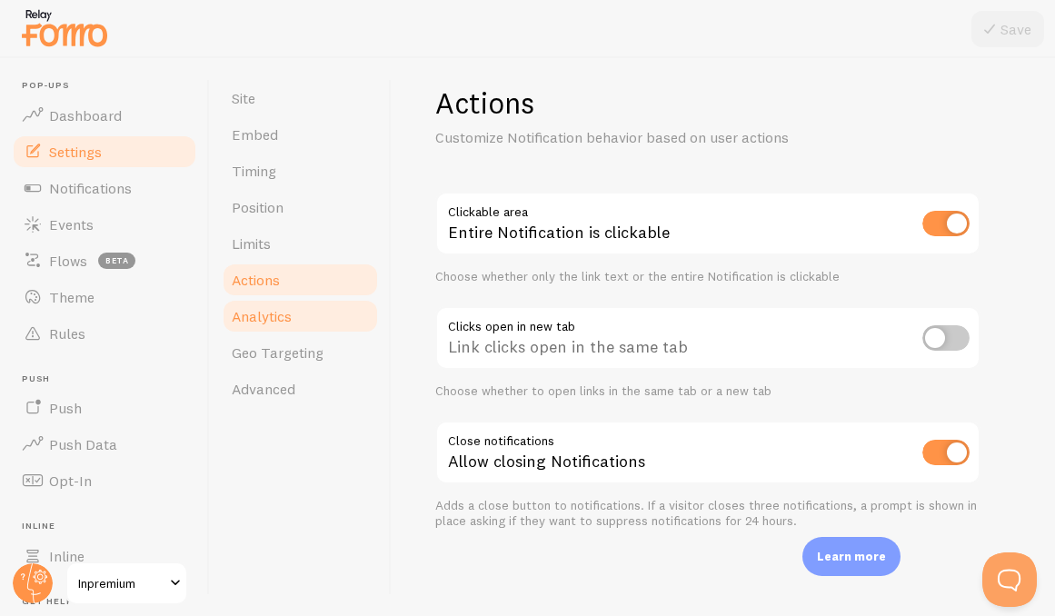
click at [296, 313] on link "Analytics" at bounding box center [300, 316] width 159 height 36
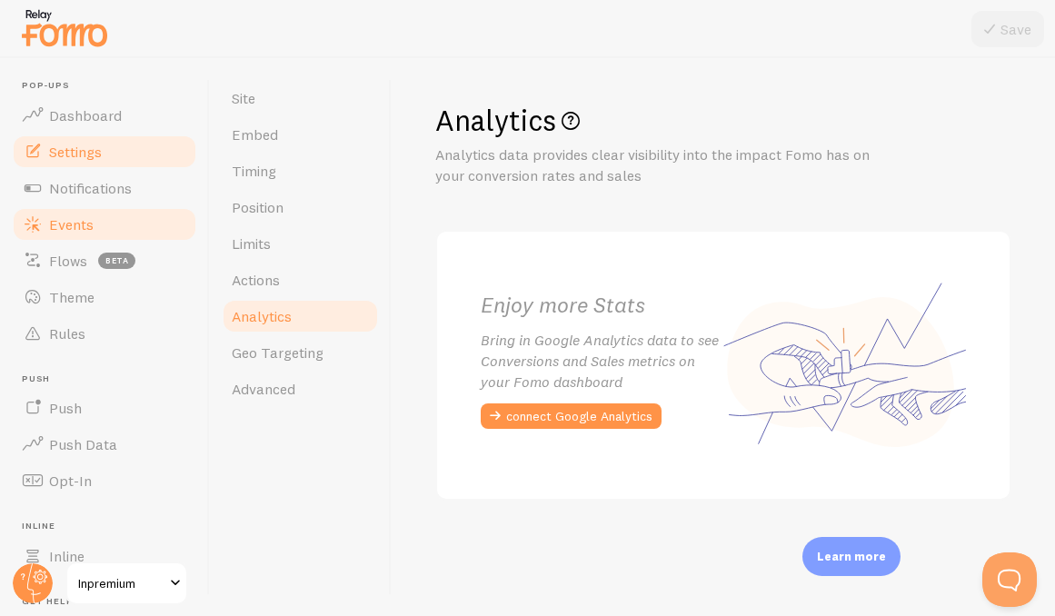
click at [103, 211] on link "Events" at bounding box center [104, 224] width 187 height 36
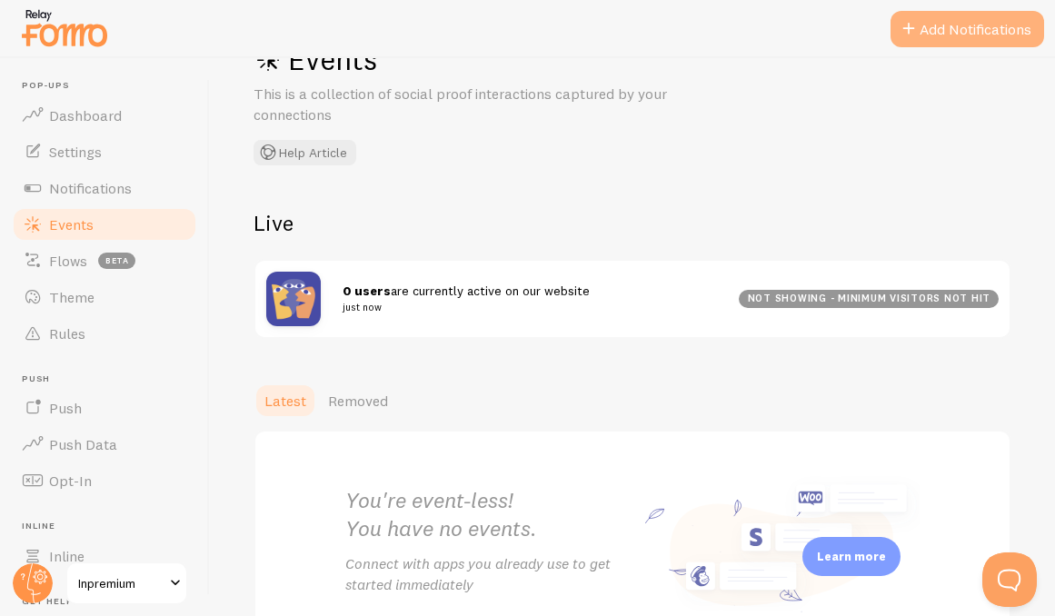
scroll to position [41, 0]
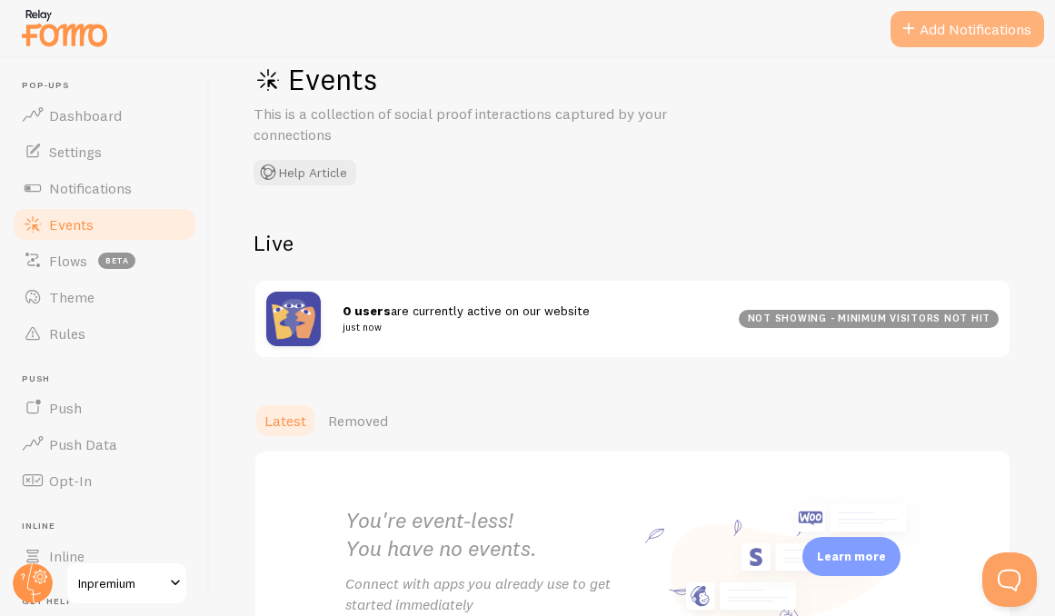
click at [963, 33] on button "Add Notifications" at bounding box center [968, 29] width 154 height 36
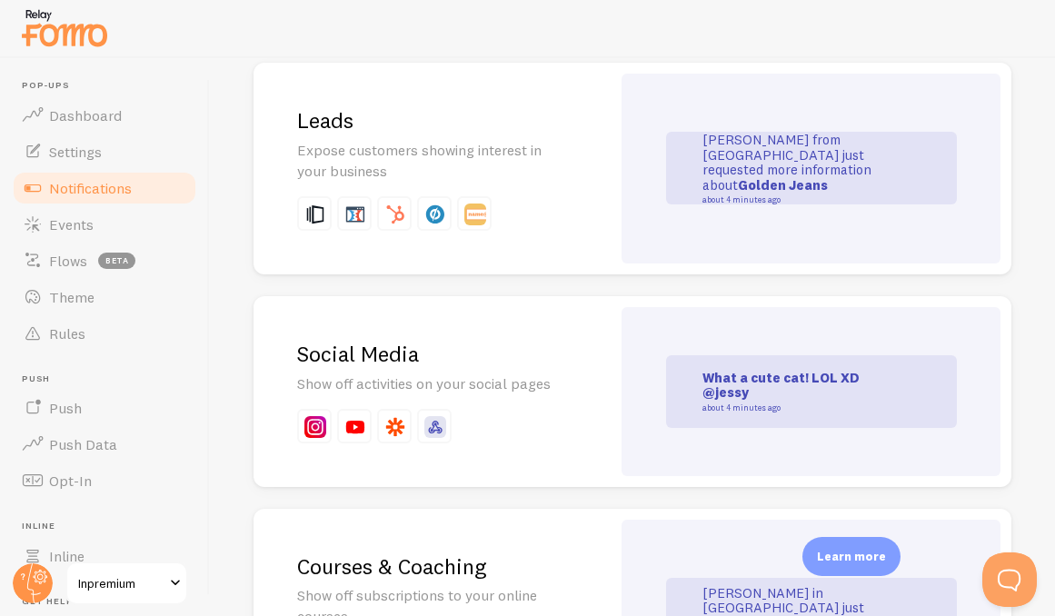
scroll to position [2503, 0]
